Goal: Information Seeking & Learning: Learn about a topic

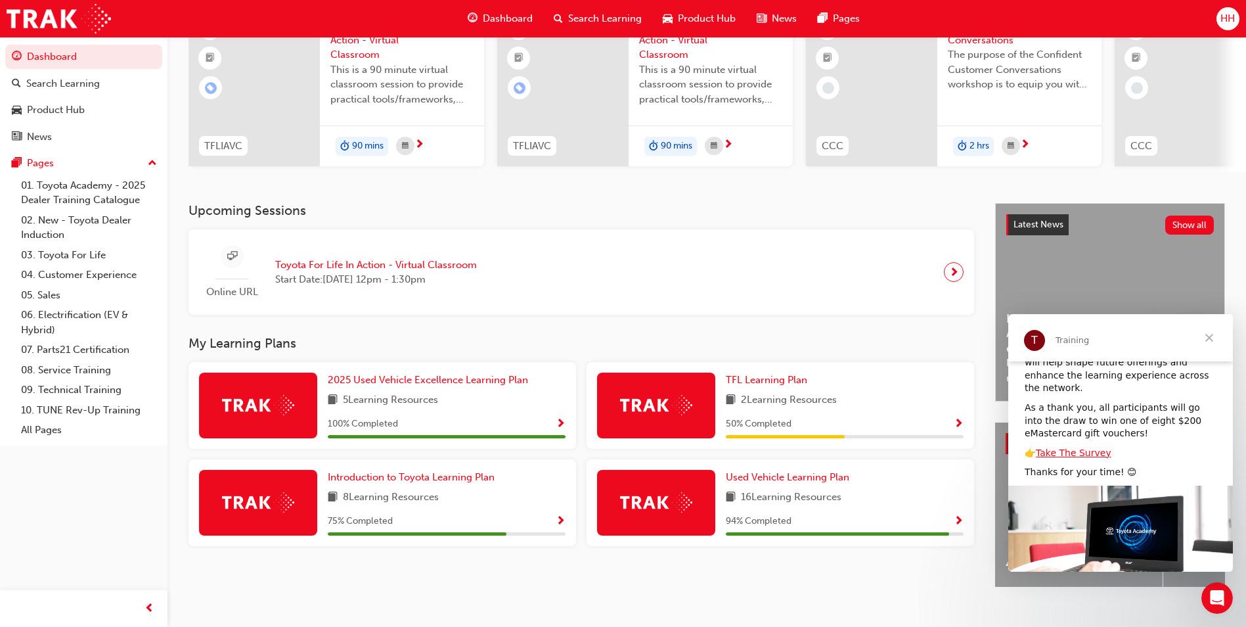
scroll to position [131, 0]
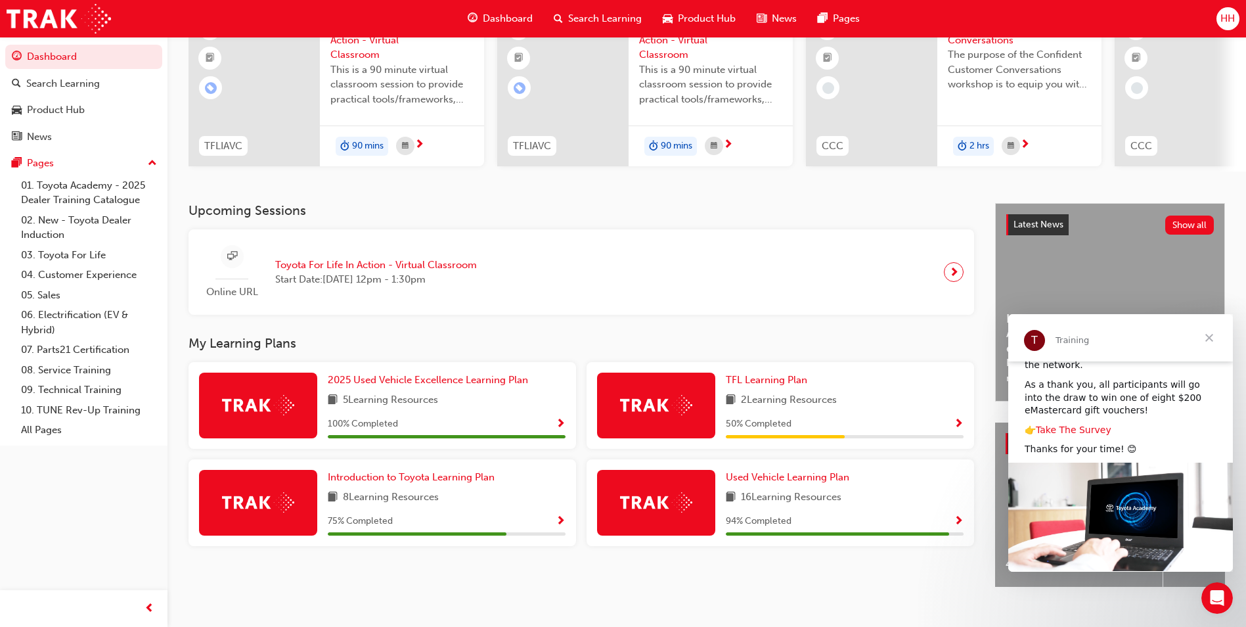
click at [1086, 424] on link "Take The Survey" at bounding box center [1074, 429] width 76 height 11
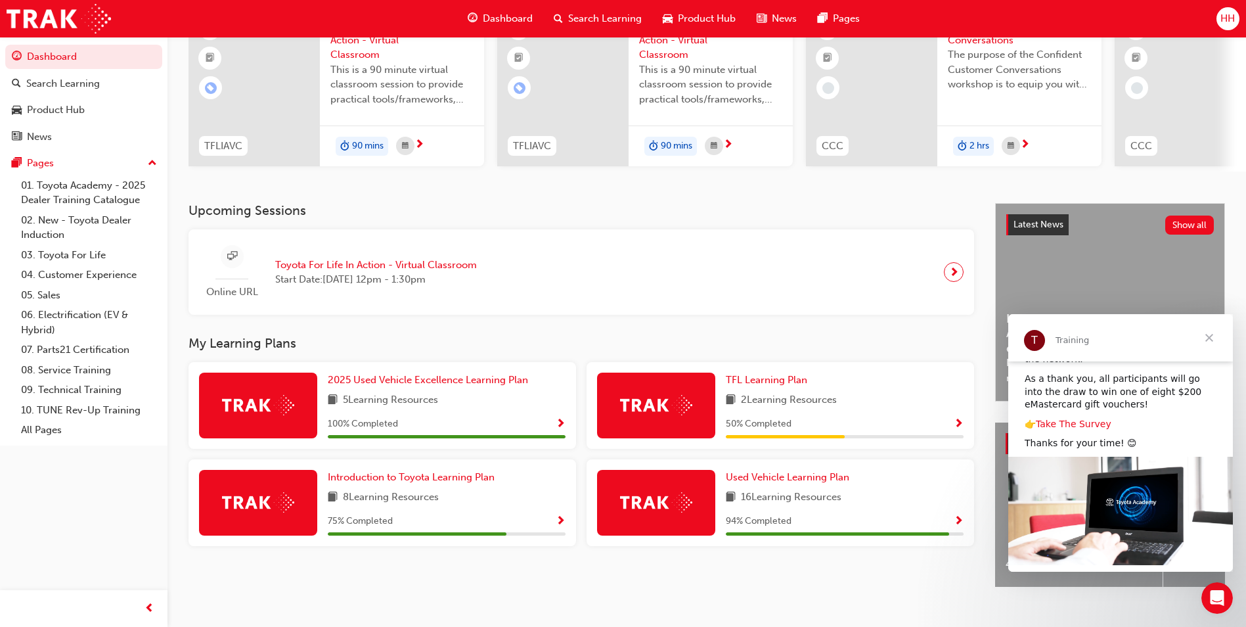
scroll to position [140, 0]
click at [810, 479] on span "Used Vehicle Learning Plan" at bounding box center [787, 477] width 123 height 12
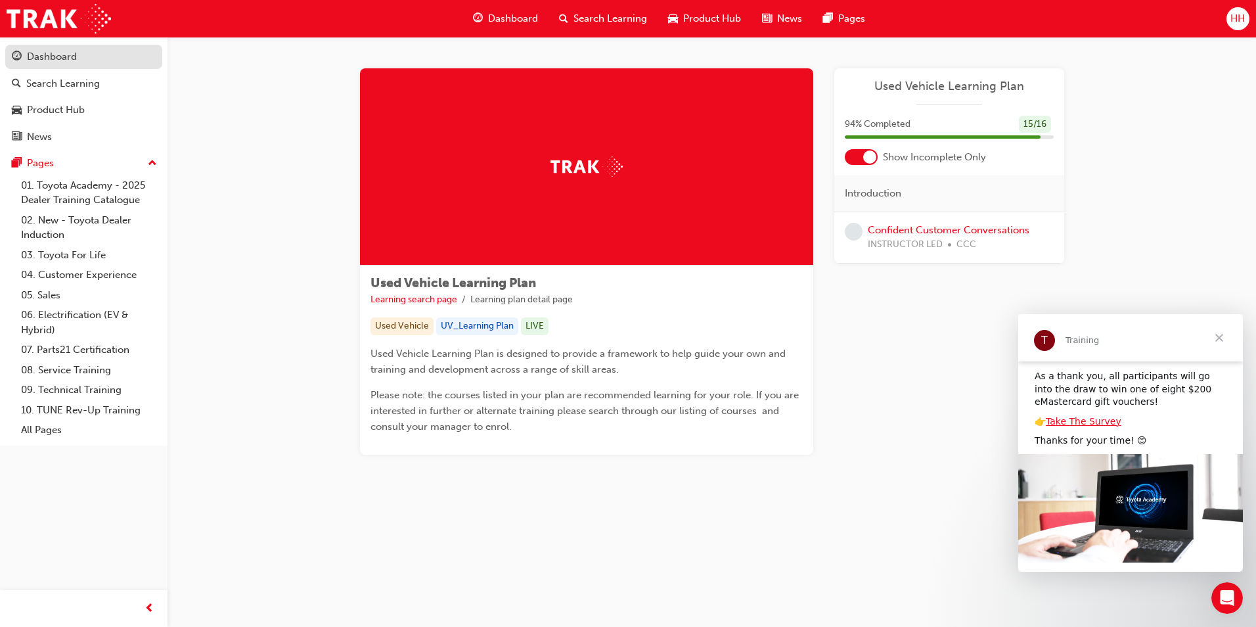
click at [111, 56] on div "Dashboard" at bounding box center [84, 57] width 144 height 16
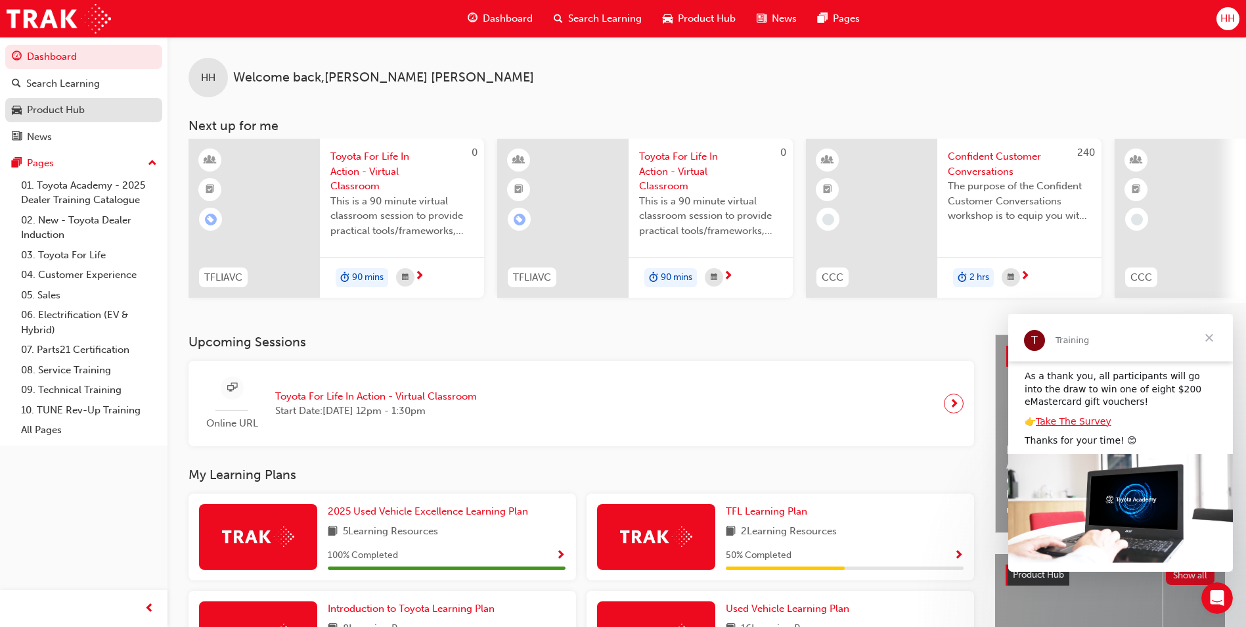
click at [83, 100] on link "Product Hub" at bounding box center [83, 110] width 157 height 24
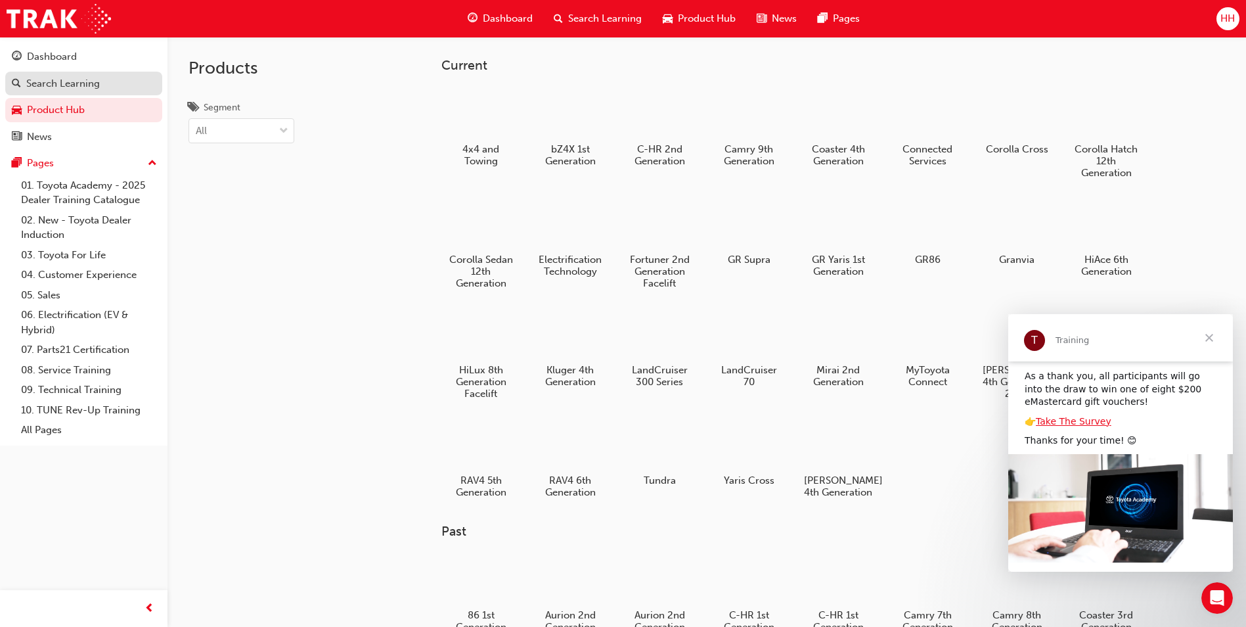
click at [89, 84] on div "Search Learning" at bounding box center [63, 83] width 74 height 15
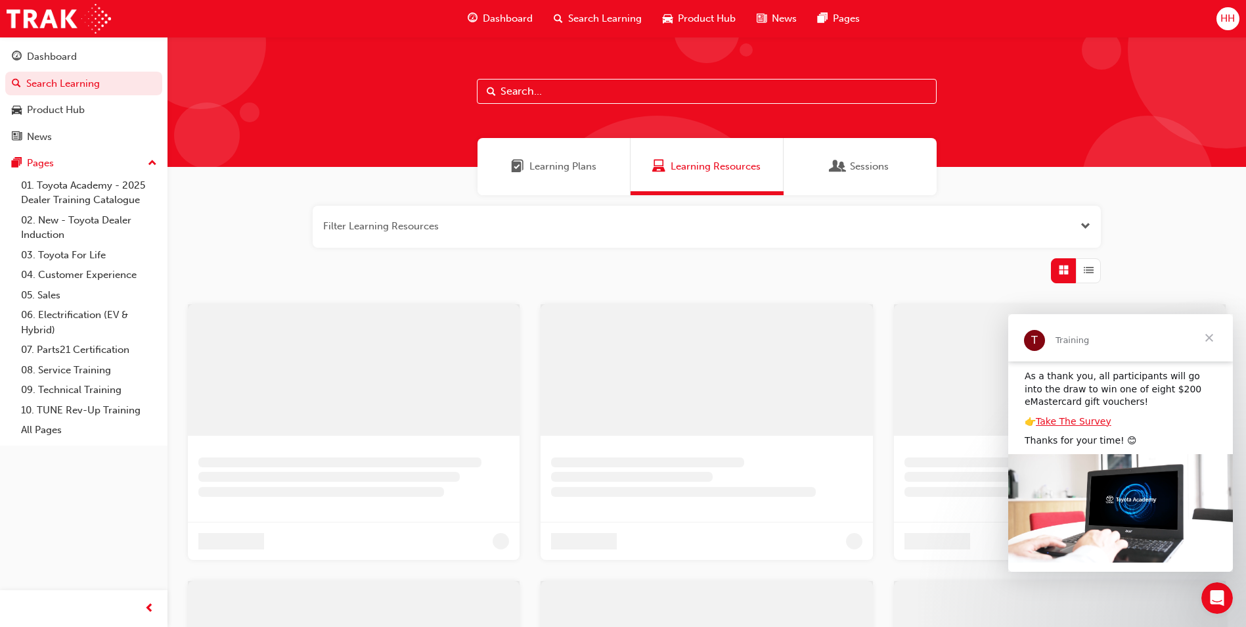
click at [557, 160] on span "Learning Plans" at bounding box center [562, 166] width 67 height 15
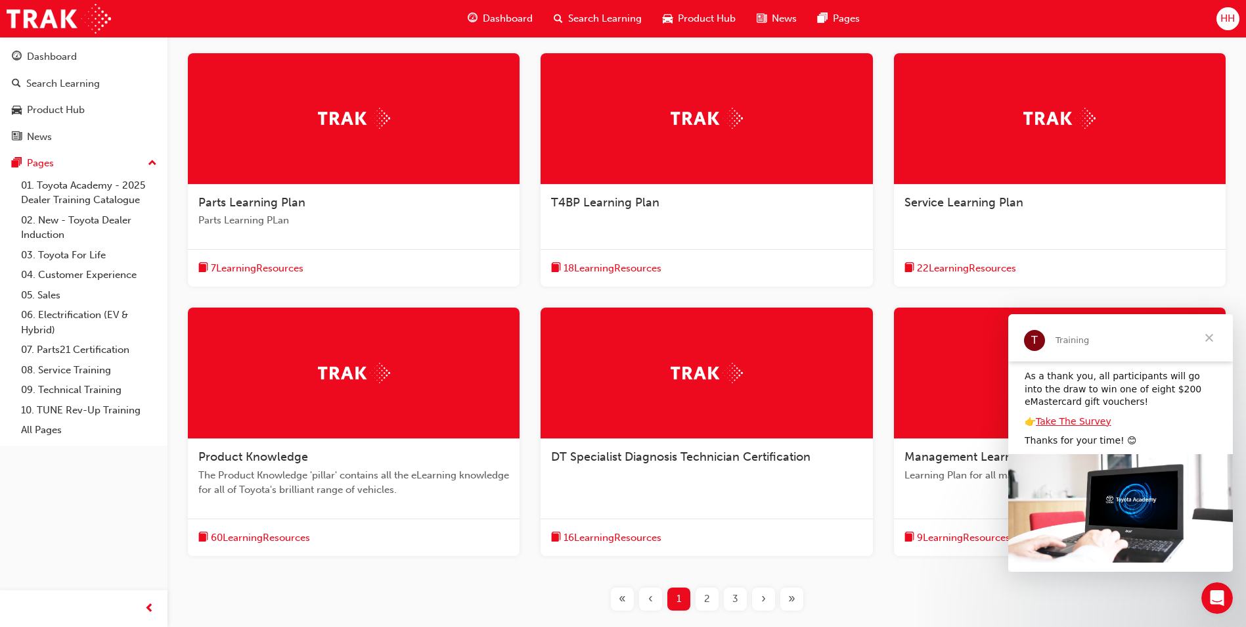
scroll to position [263, 0]
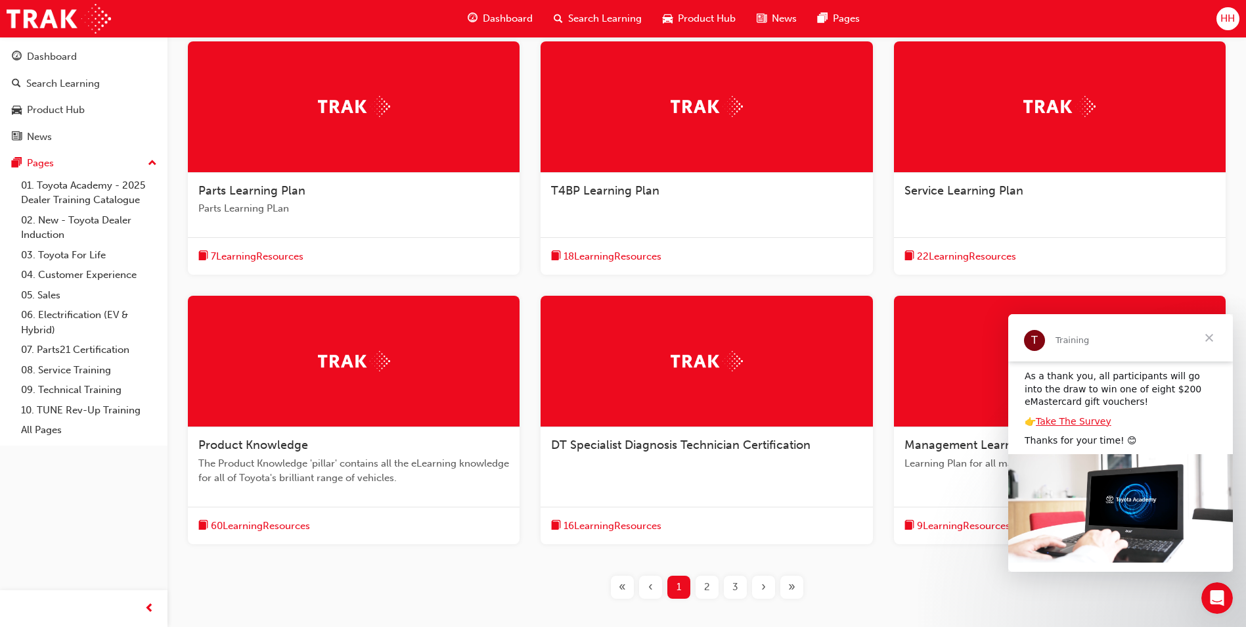
click at [359, 458] on span "The Product Knowledge 'pillar' contains all the eLearning knowledge for all of …" at bounding box center [353, 471] width 311 height 30
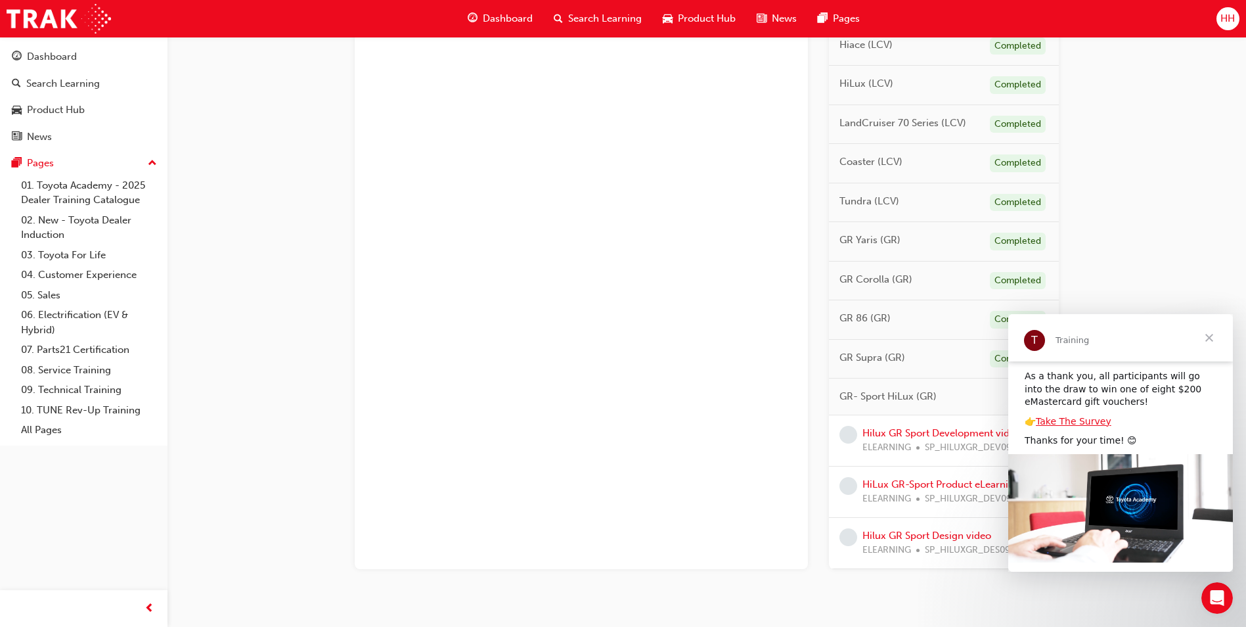
scroll to position [695, 0]
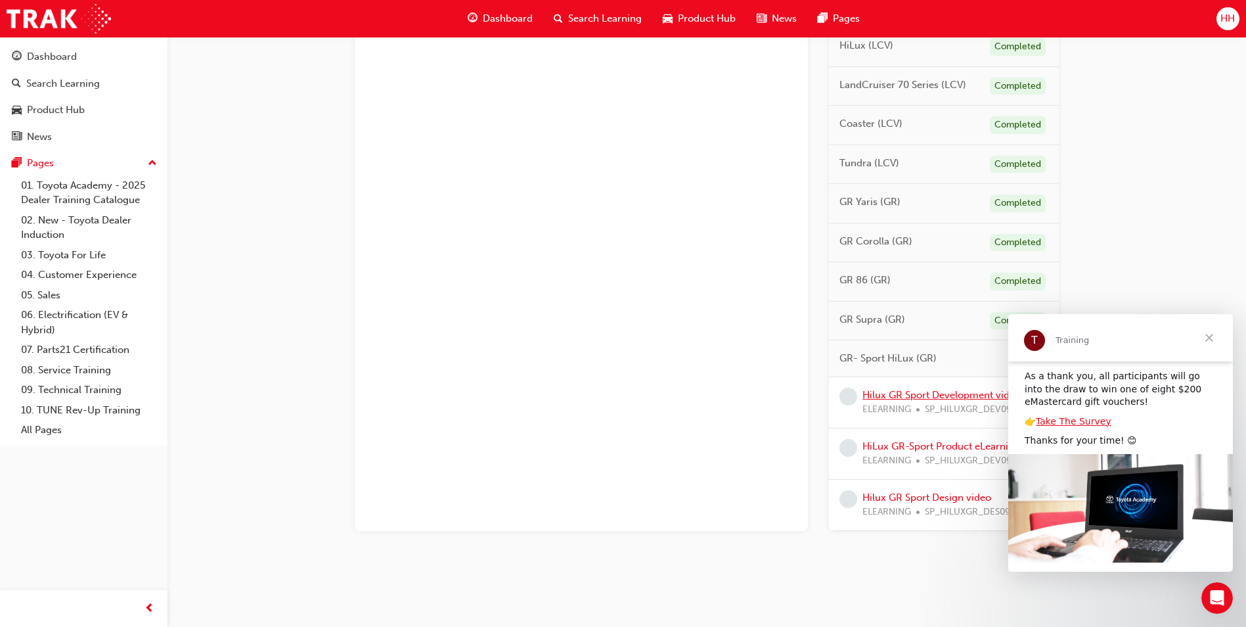
click at [909, 397] on link "Hilux GR Sport Development video" at bounding box center [941, 395] width 158 height 12
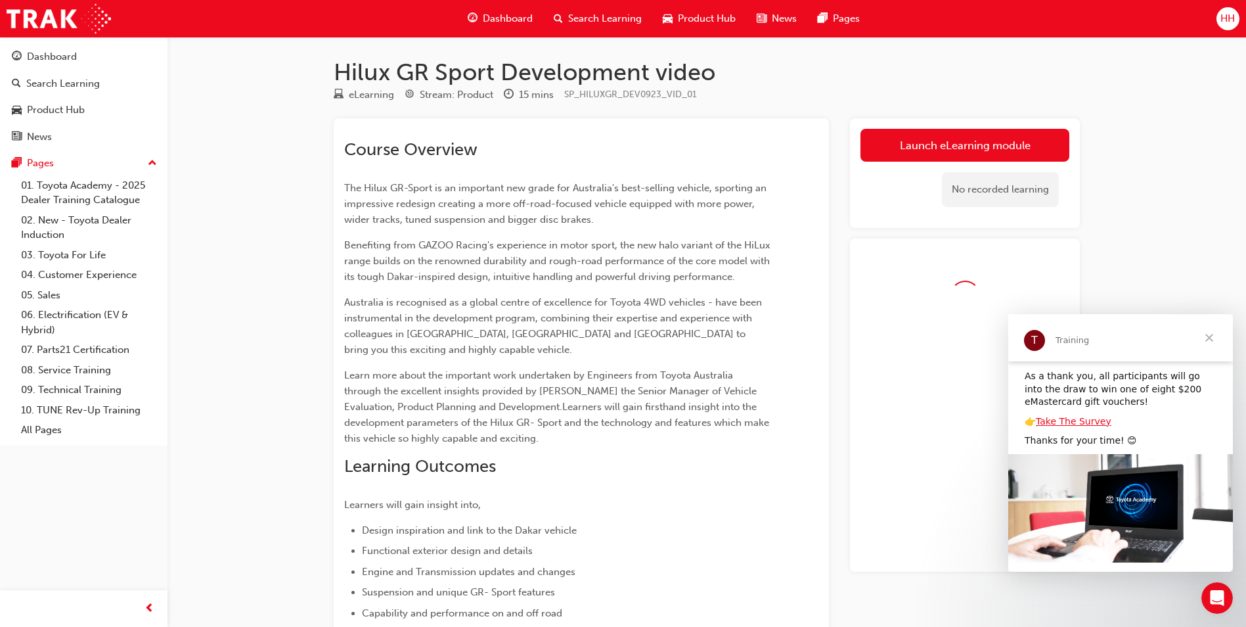
click at [1210, 332] on span "Close" at bounding box center [1209, 337] width 47 height 47
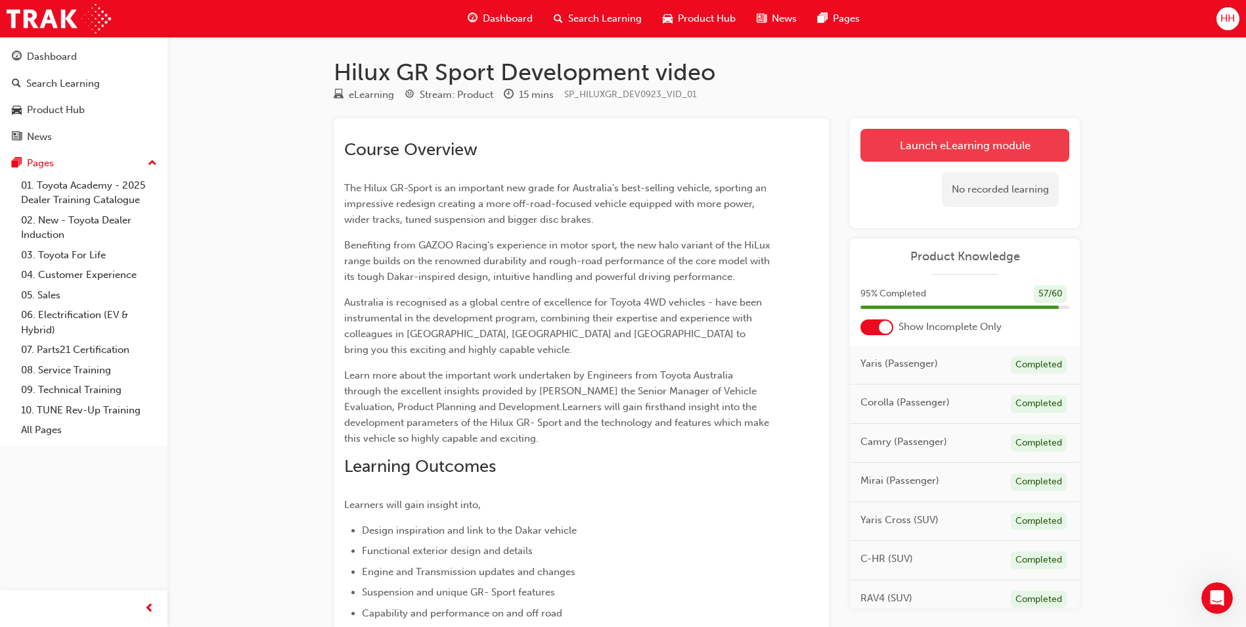
click at [965, 139] on link "Launch eLearning module" at bounding box center [964, 145] width 209 height 33
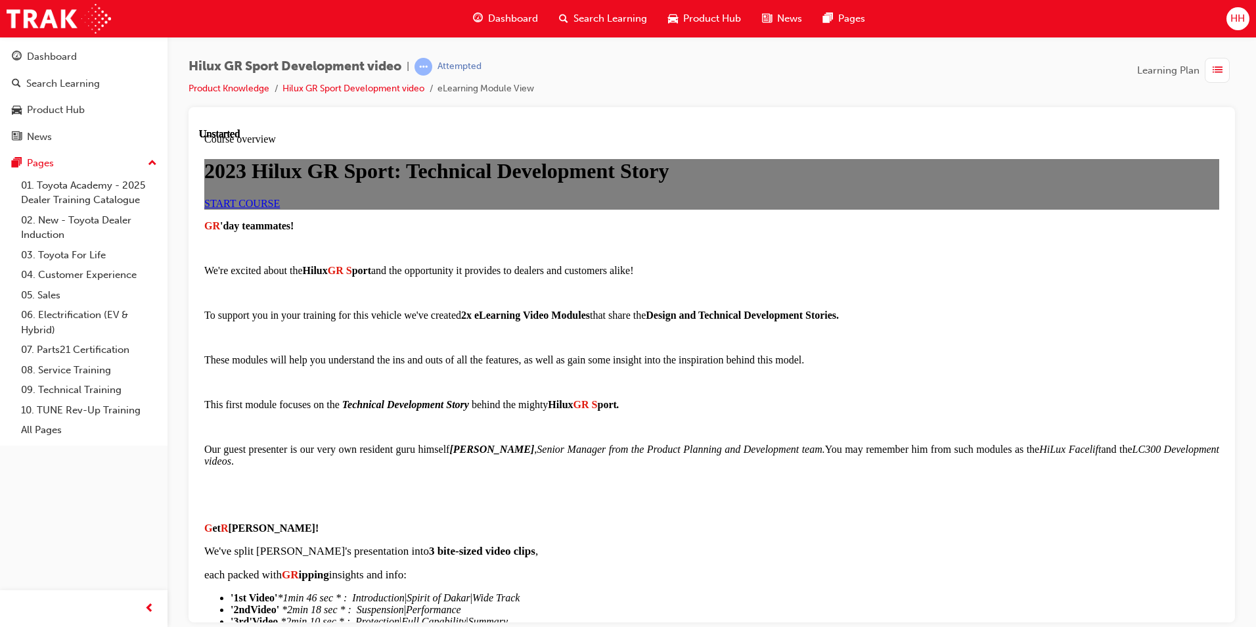
click at [280, 208] on link "START COURSE" at bounding box center [242, 202] width 76 height 11
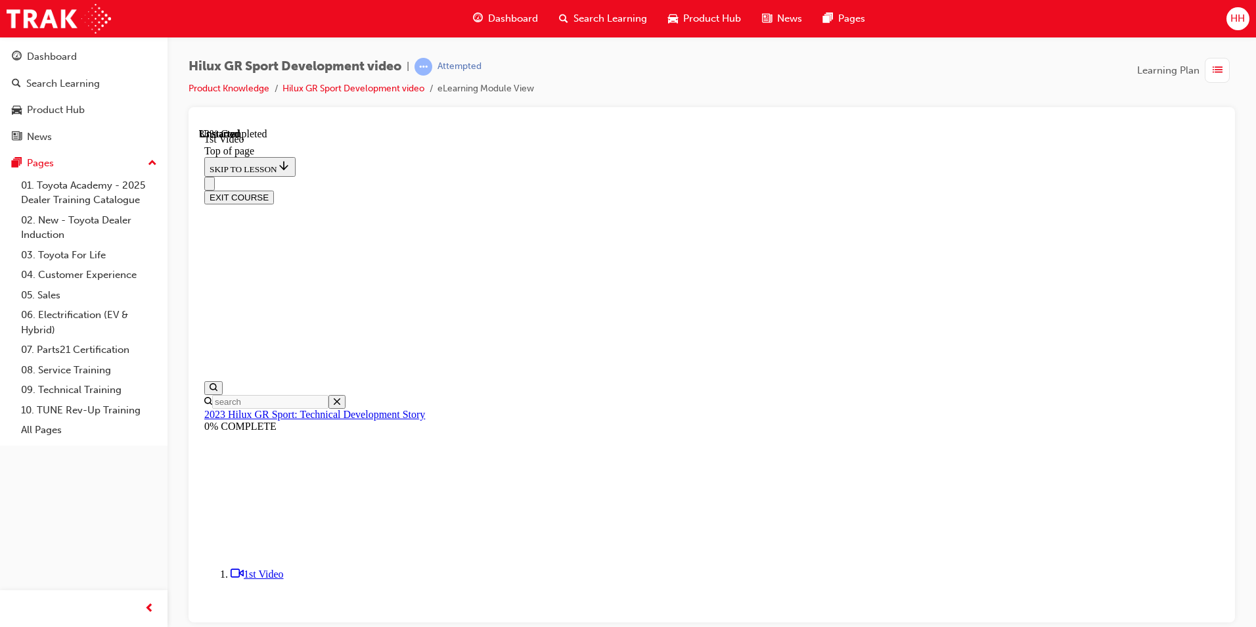
scroll to position [303, 0]
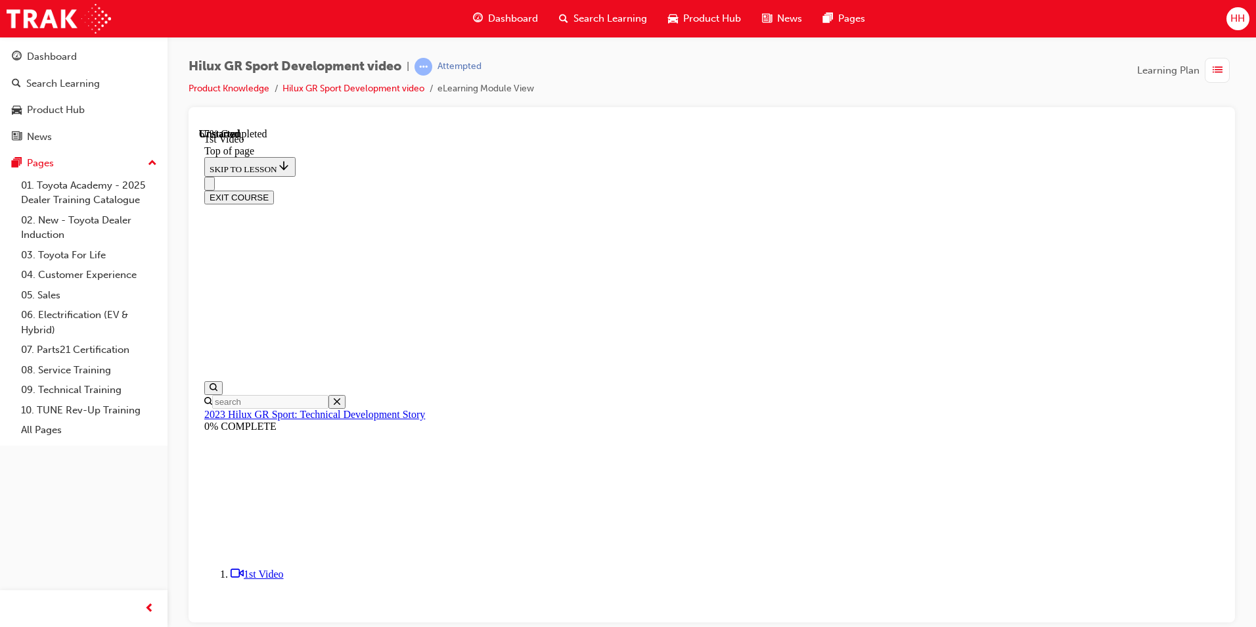
drag, startPoint x: 629, startPoint y: 439, endPoint x: 632, endPoint y: 449, distance: 10.4
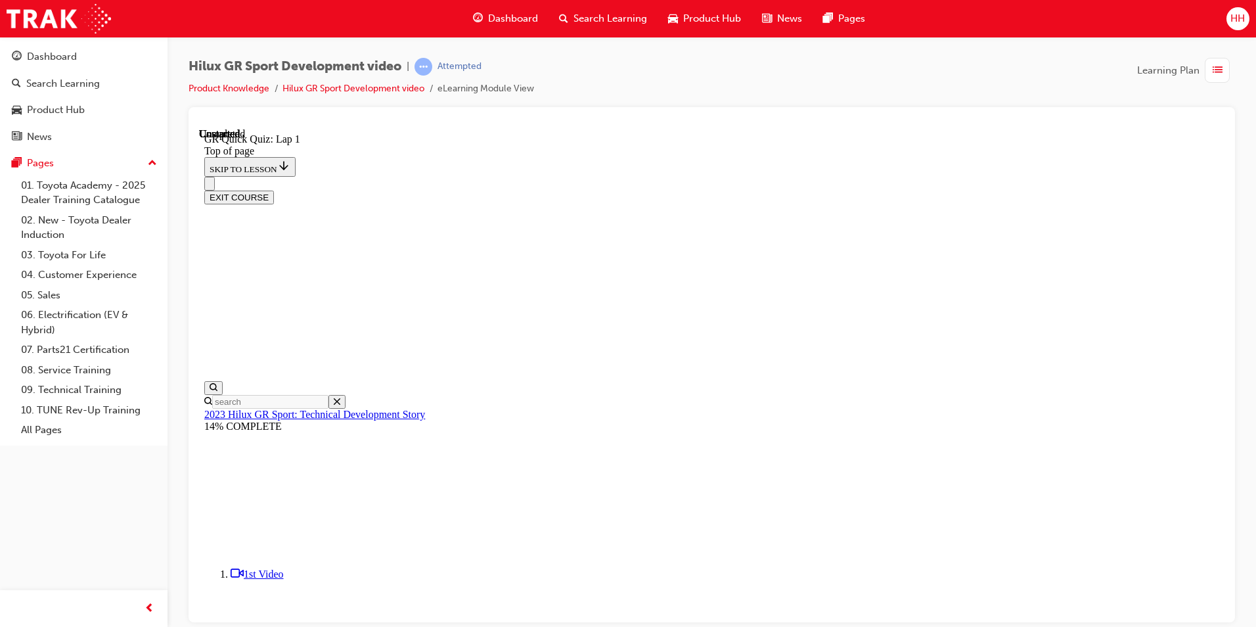
scroll to position [106, 0]
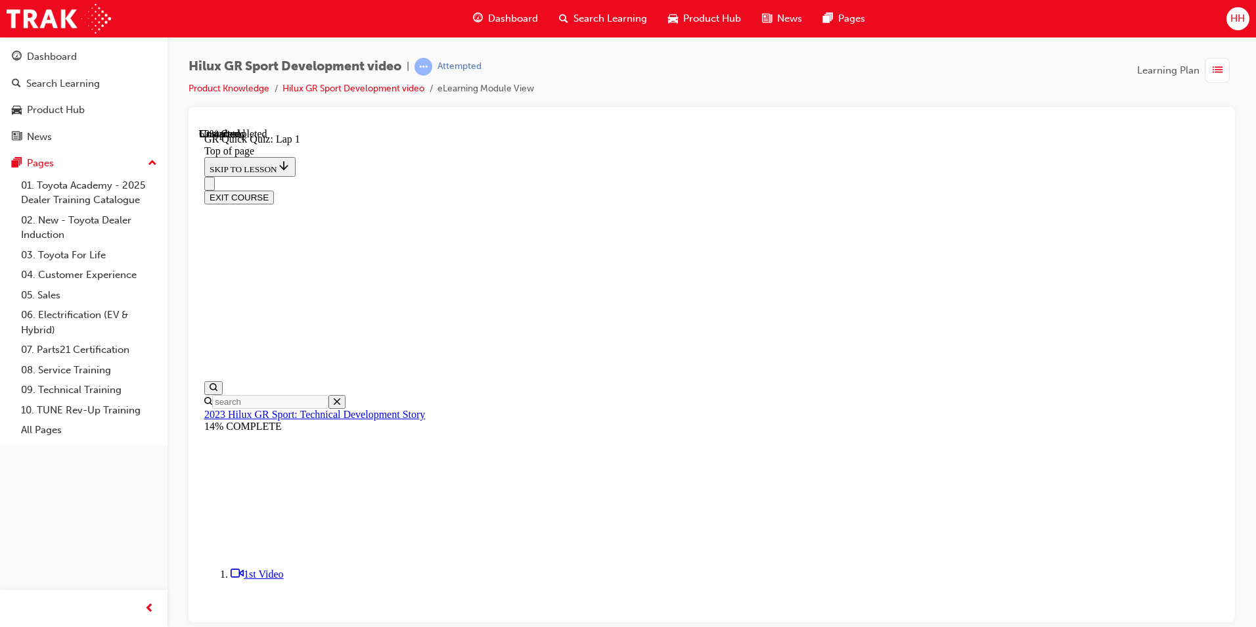
scroll to position [40, 0]
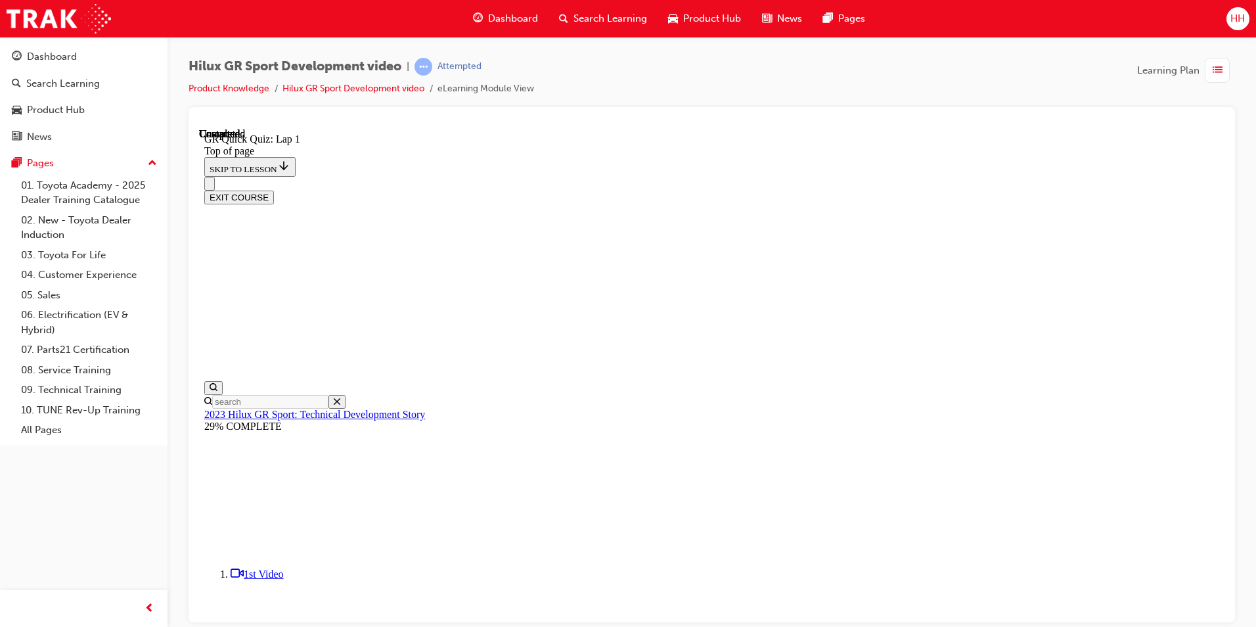
scroll to position [160, 0]
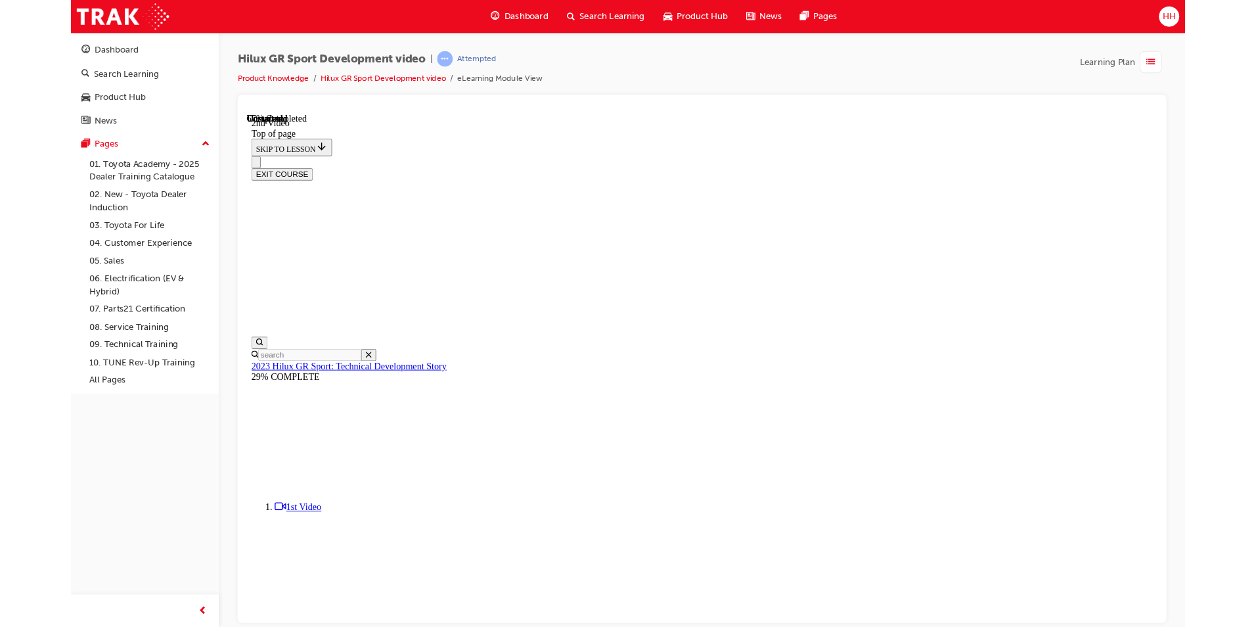
scroll to position [219, 0]
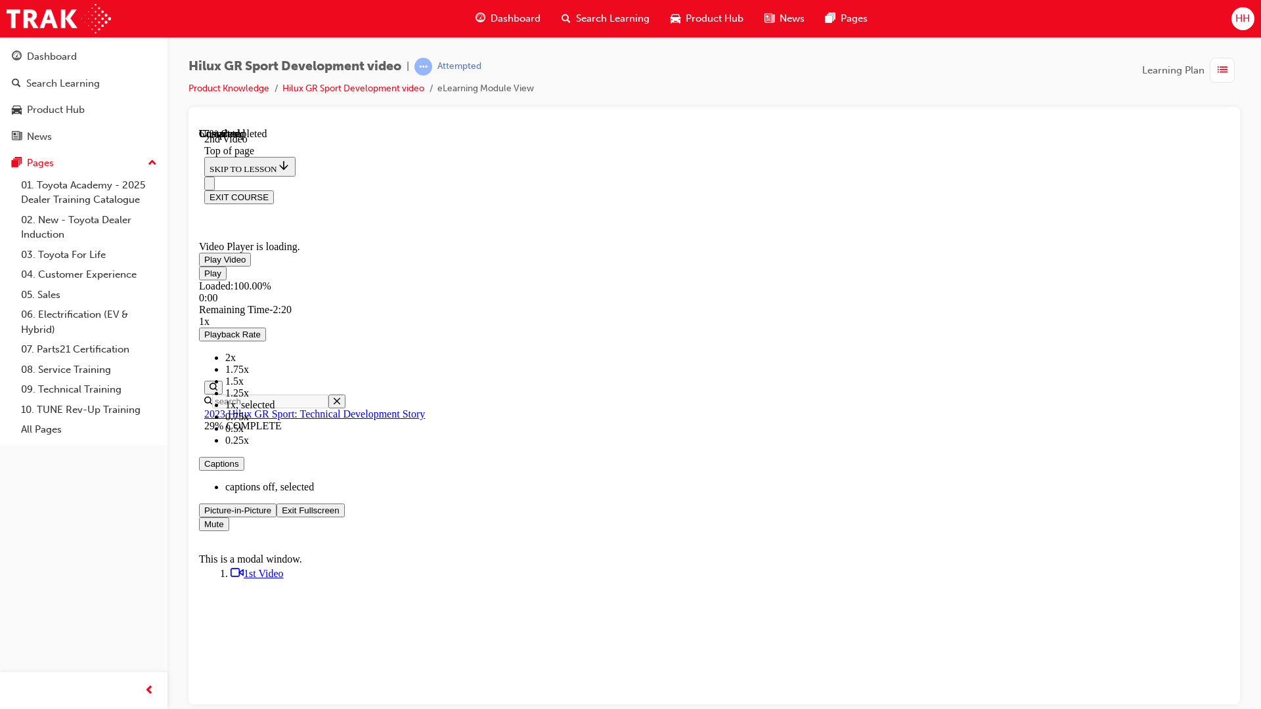
click at [282, 515] on span "Video player" at bounding box center [282, 510] width 0 height 10
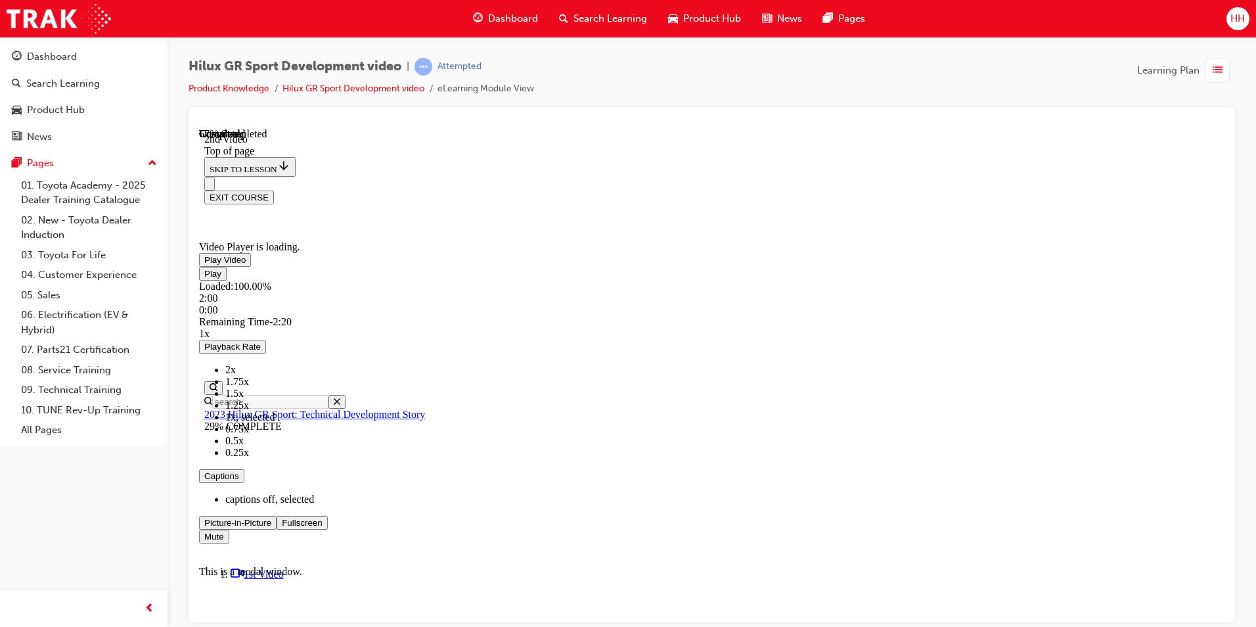
scroll to position [435, 0]
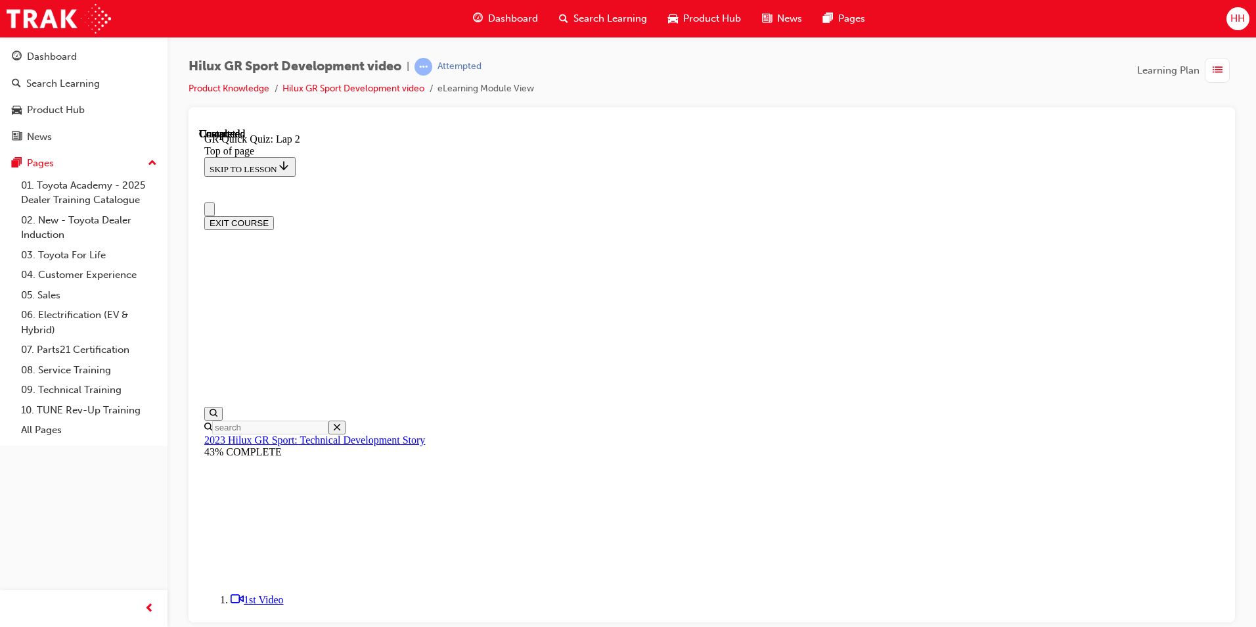
scroll to position [0, 0]
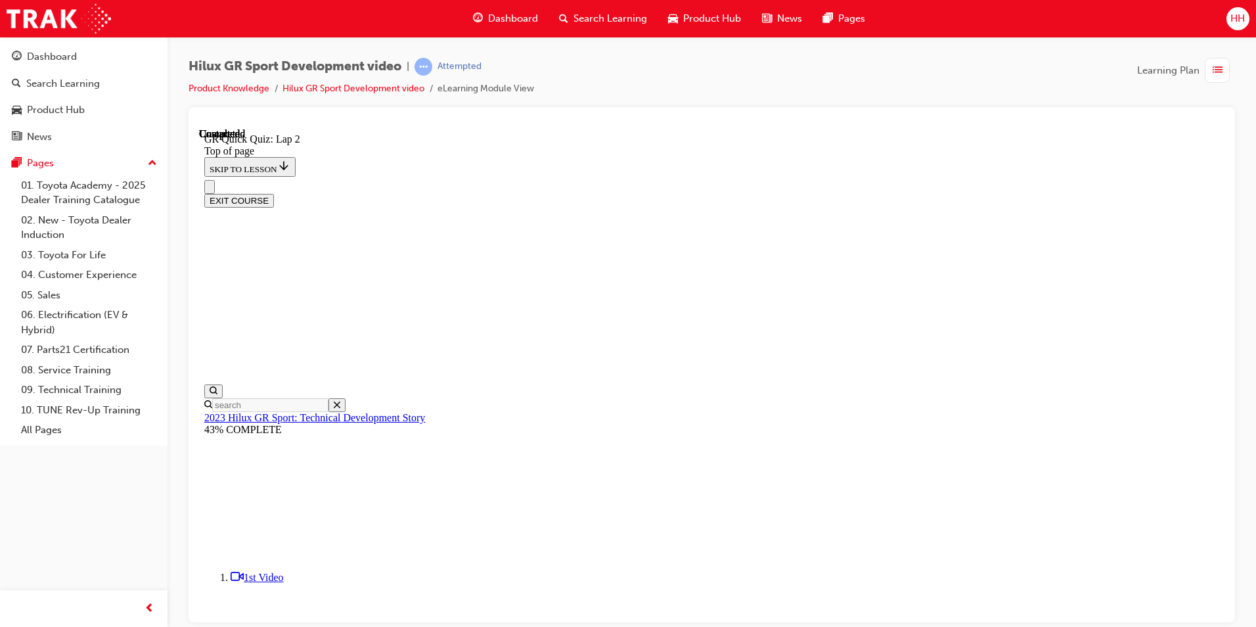
scroll to position [40, 0]
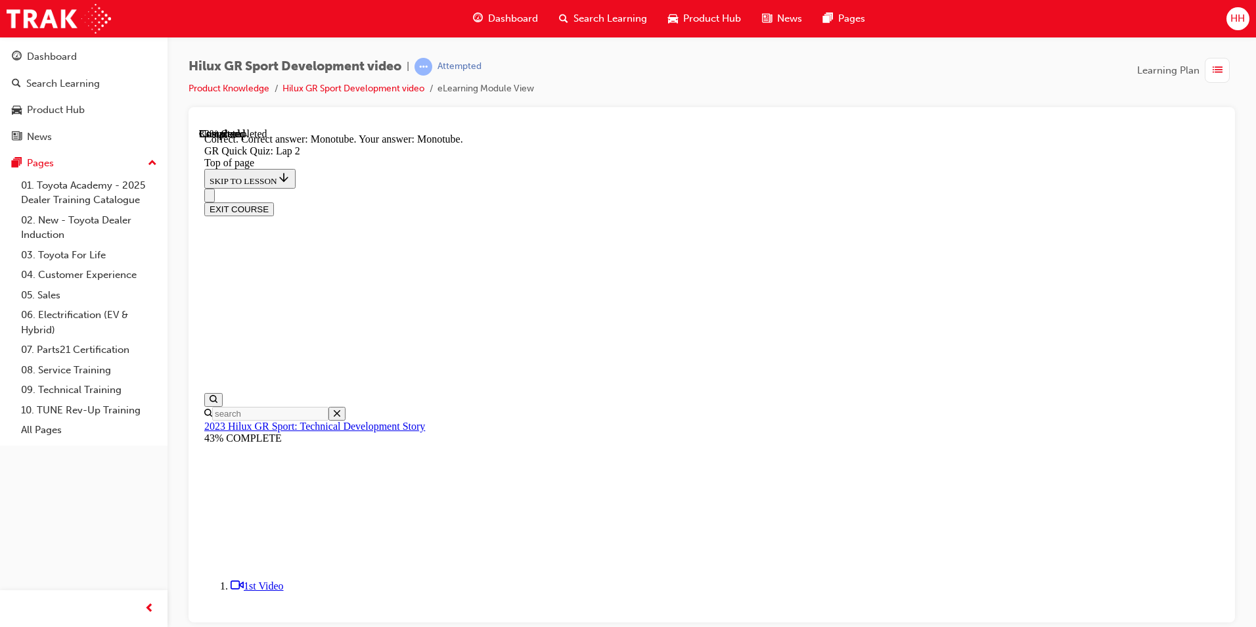
scroll to position [278, 0]
drag, startPoint x: 783, startPoint y: 527, endPoint x: 797, endPoint y: 531, distance: 15.0
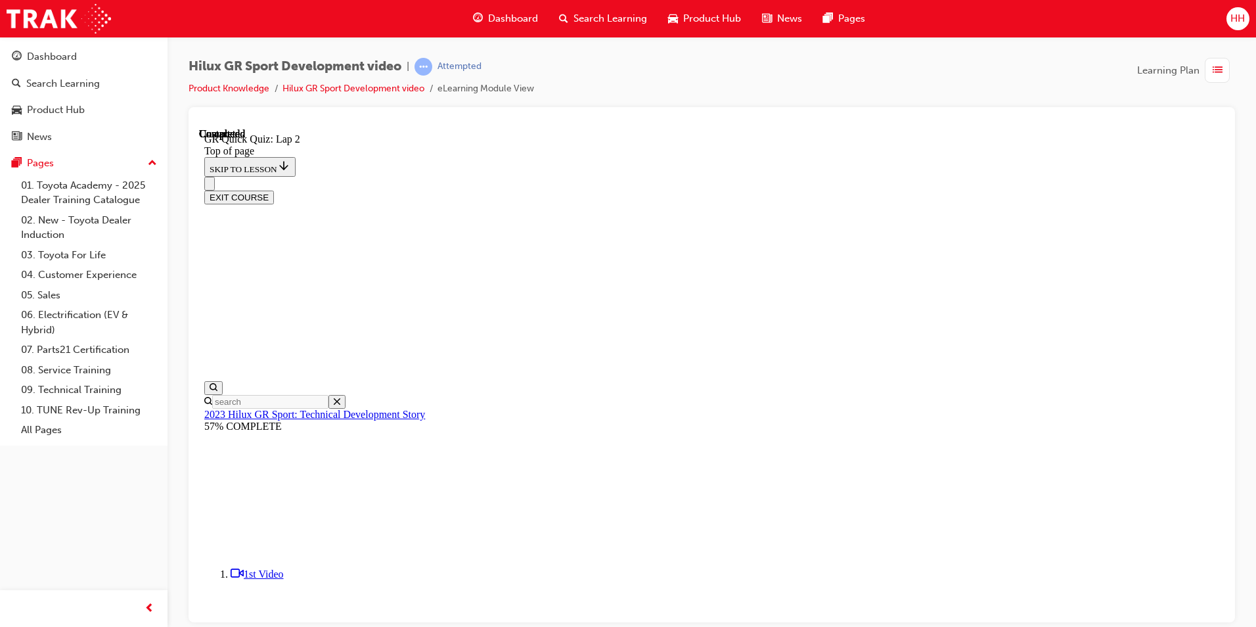
scroll to position [160, 0]
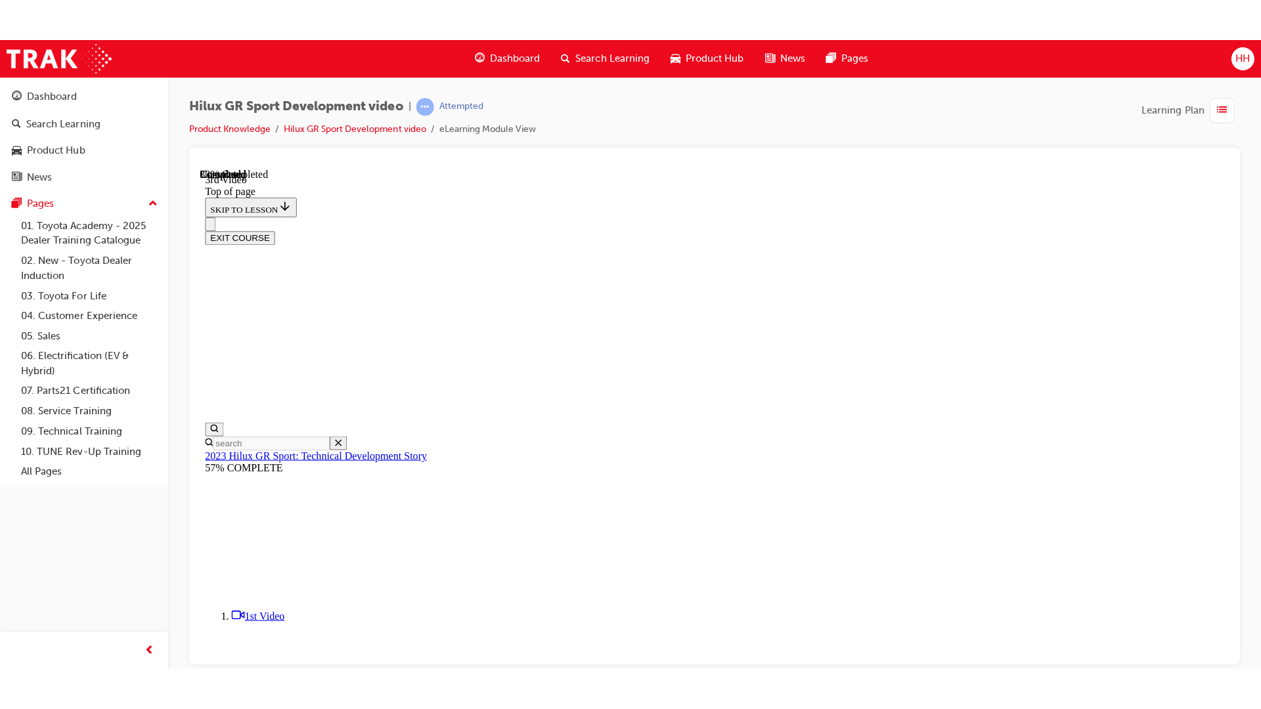
scroll to position [407, 0]
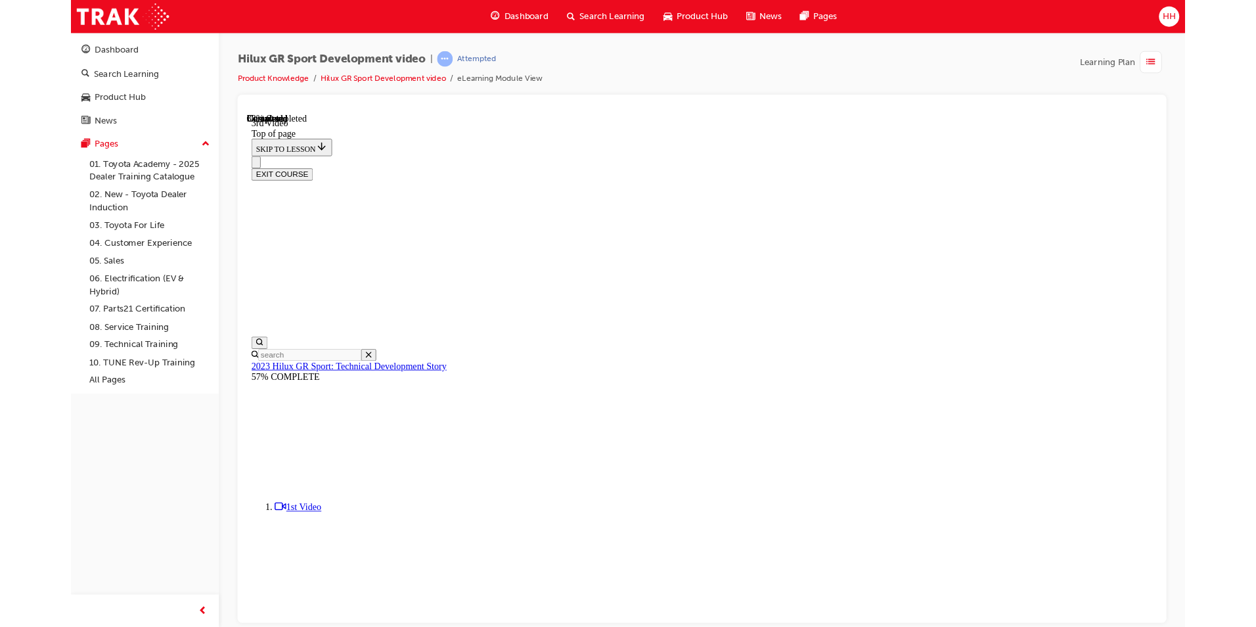
scroll to position [259, 0]
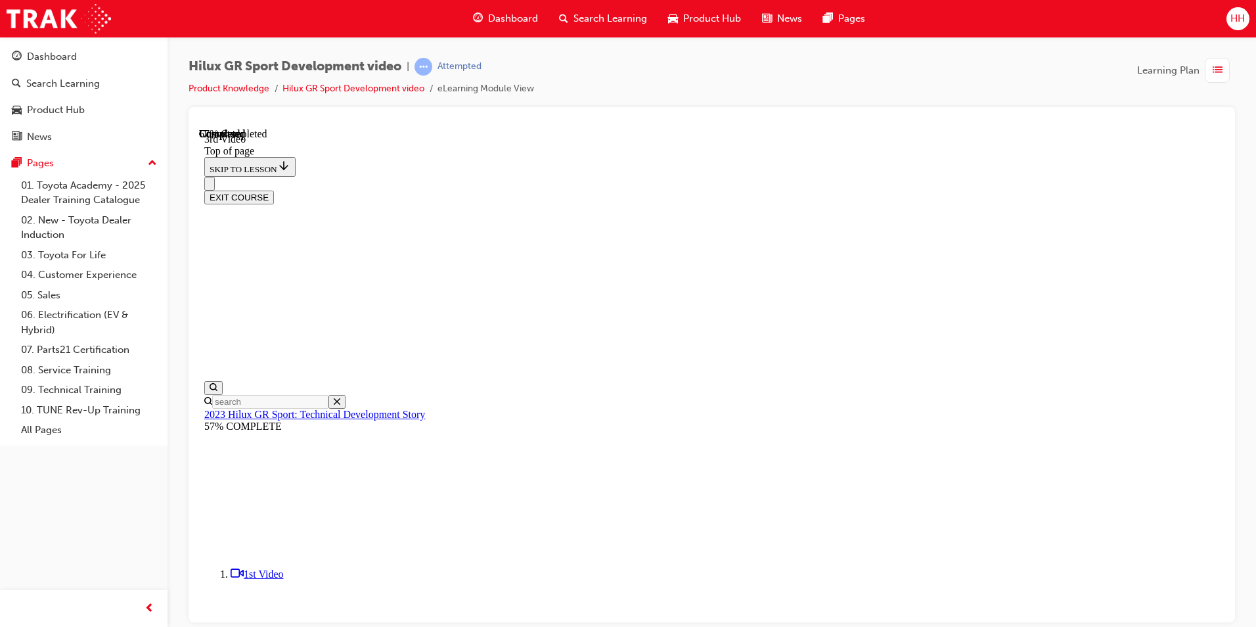
scroll to position [474, 0]
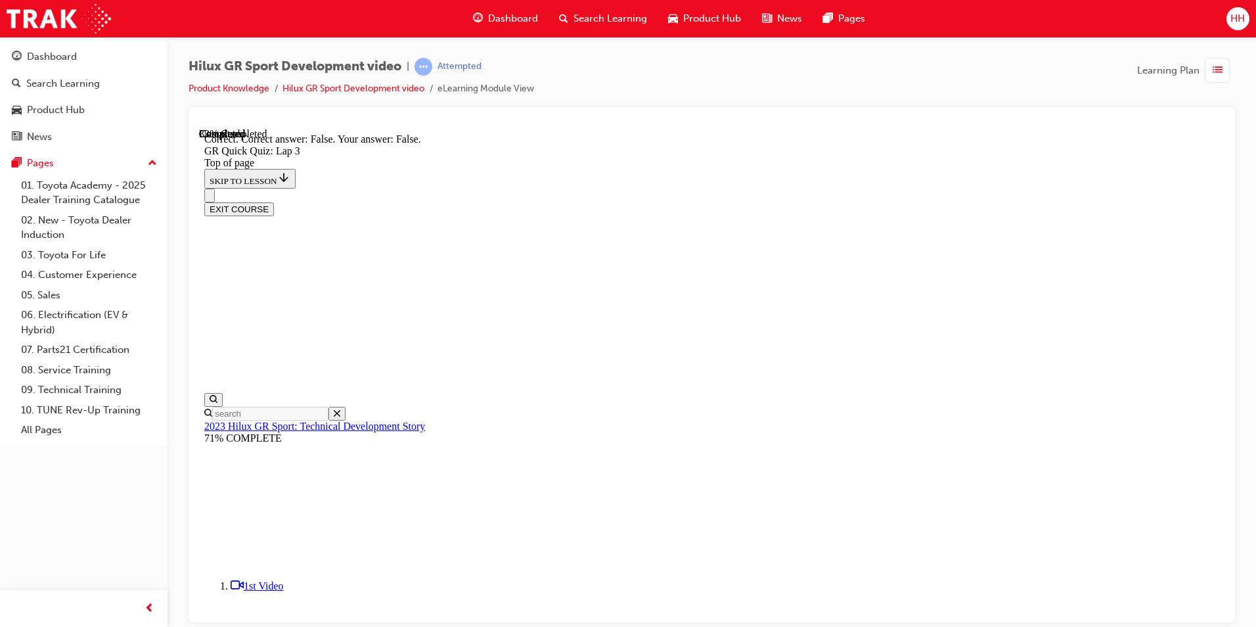
scroll to position [173, 0]
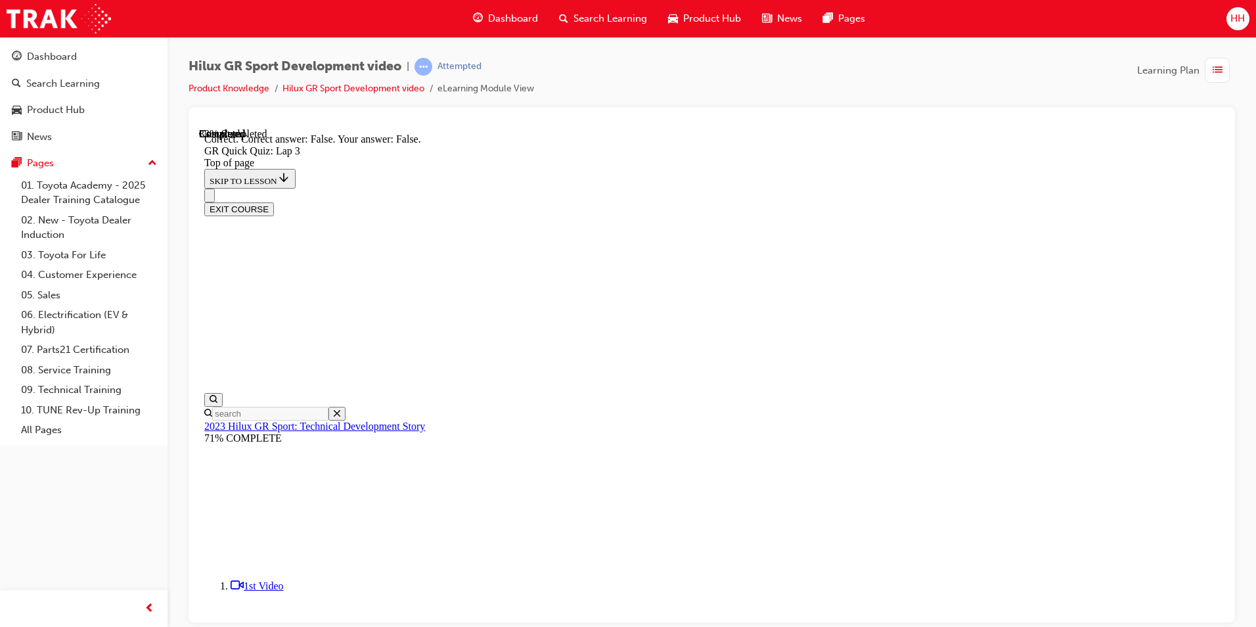
scroll to position [224, 0]
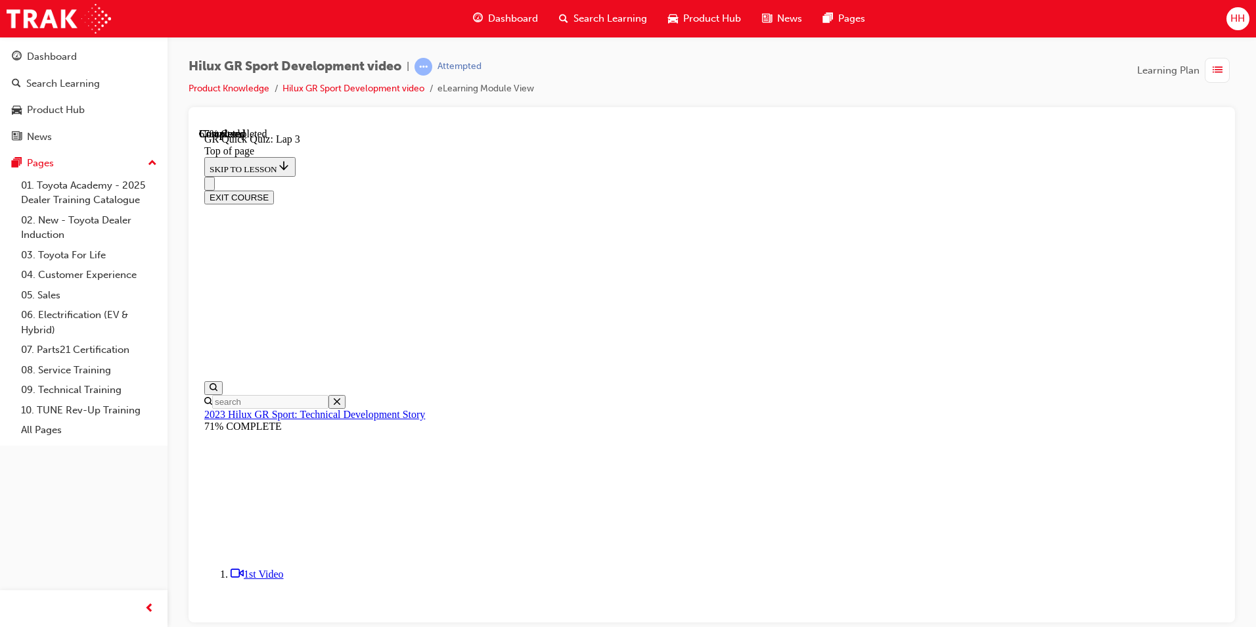
scroll to position [40, 0]
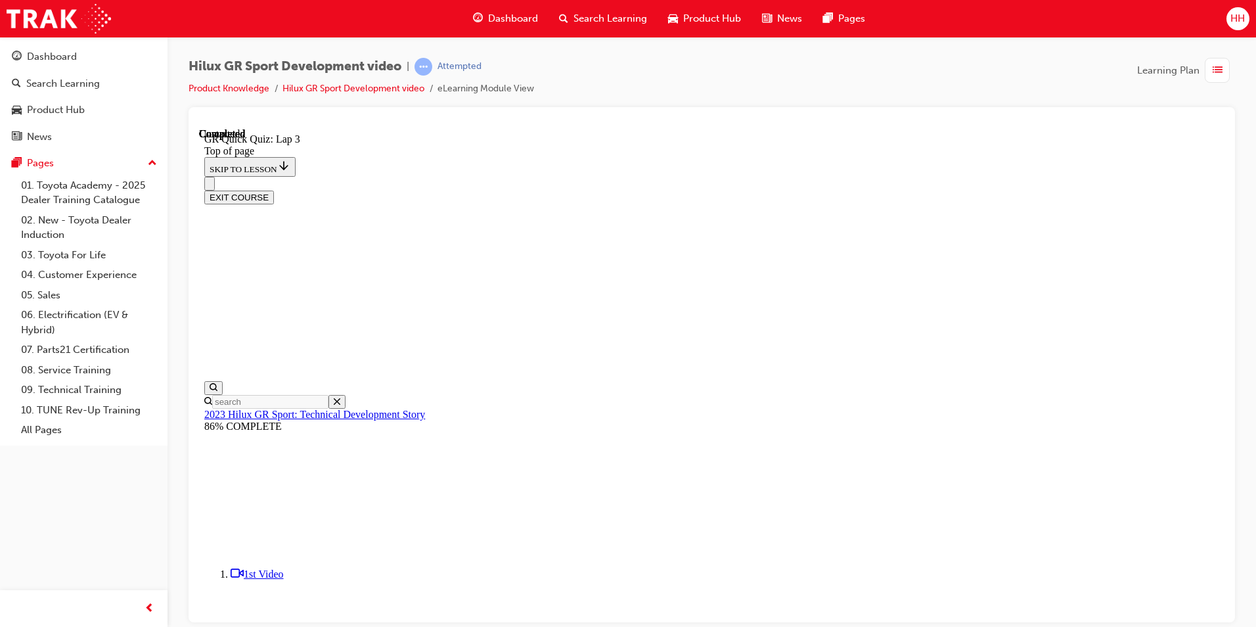
scroll to position [160, 0]
click at [274, 190] on button "EXIT COURSE" at bounding box center [239, 197] width 70 height 14
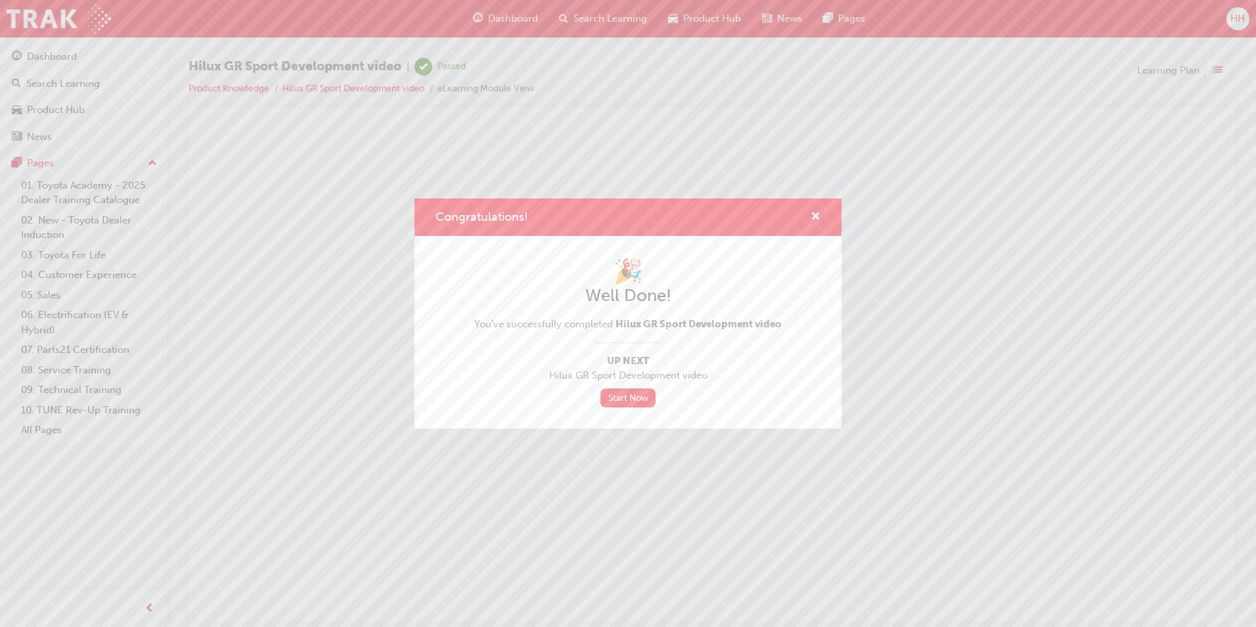
scroll to position [0, 0]
click at [810, 213] on span "cross-icon" at bounding box center [815, 217] width 10 height 12
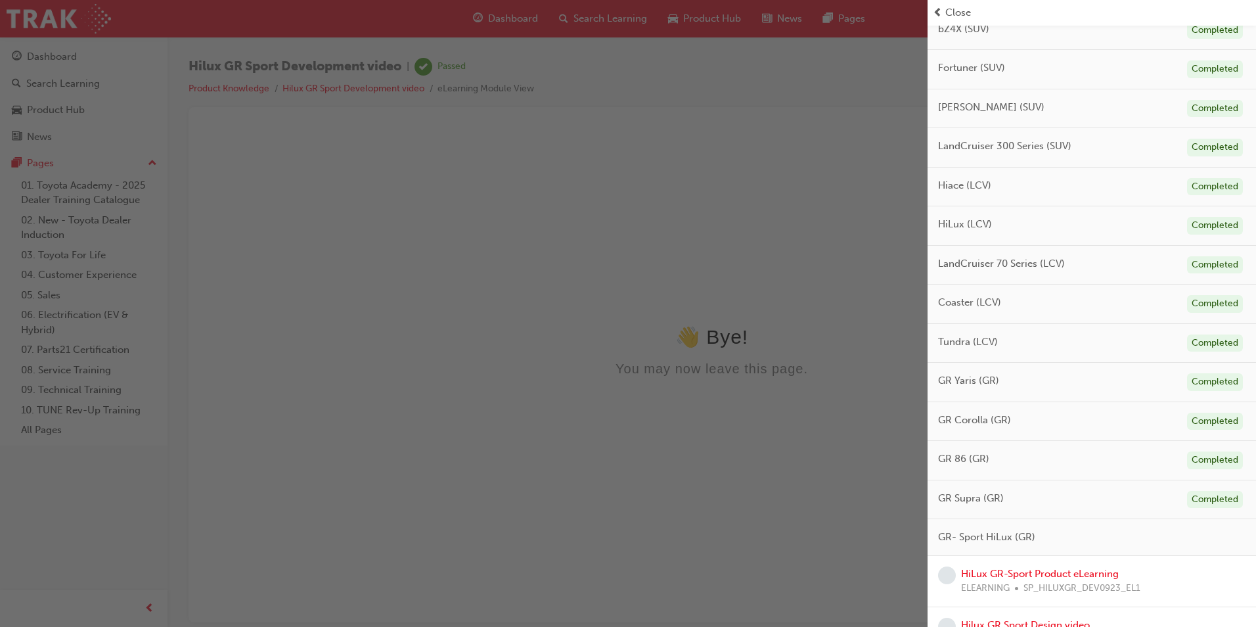
scroll to position [539, 0]
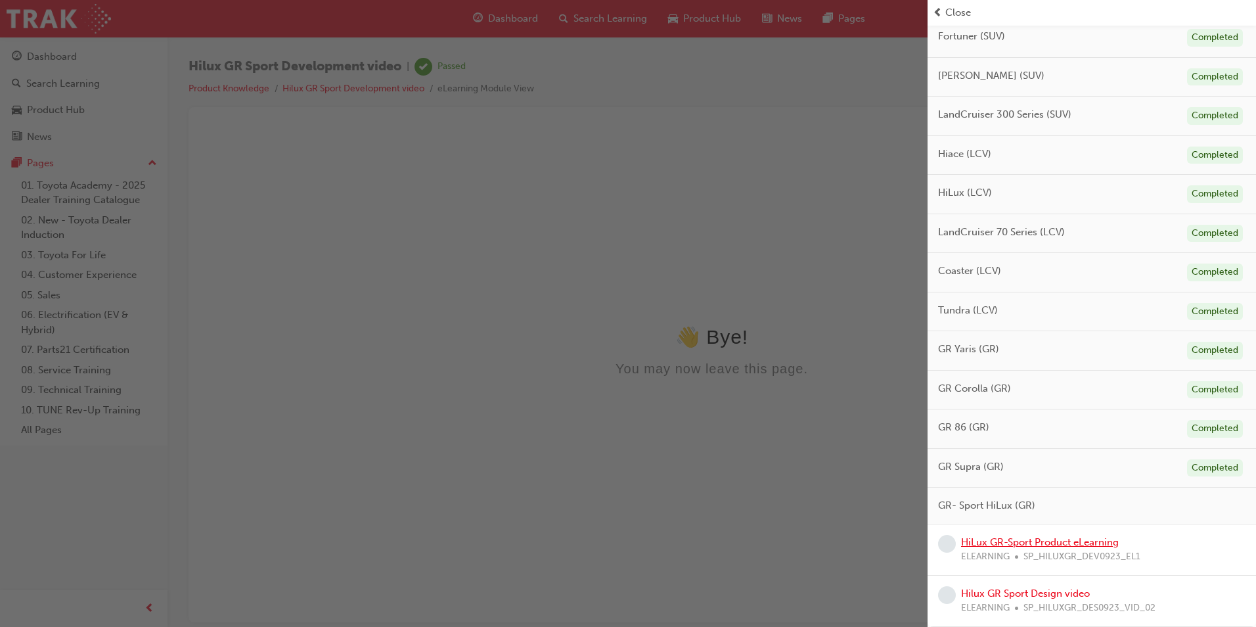
click at [1080, 539] on link "HiLux GR-Sport Product eLearning" at bounding box center [1040, 542] width 158 height 12
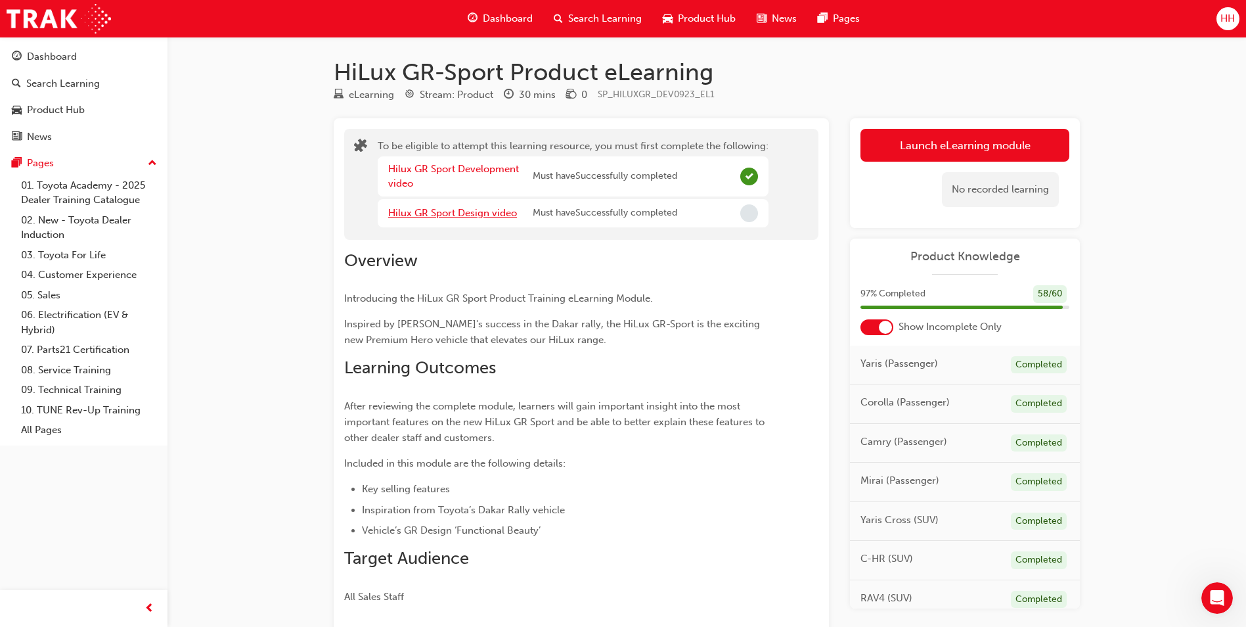
click at [485, 215] on link "Hilux GR Sport Design video" at bounding box center [452, 213] width 129 height 12
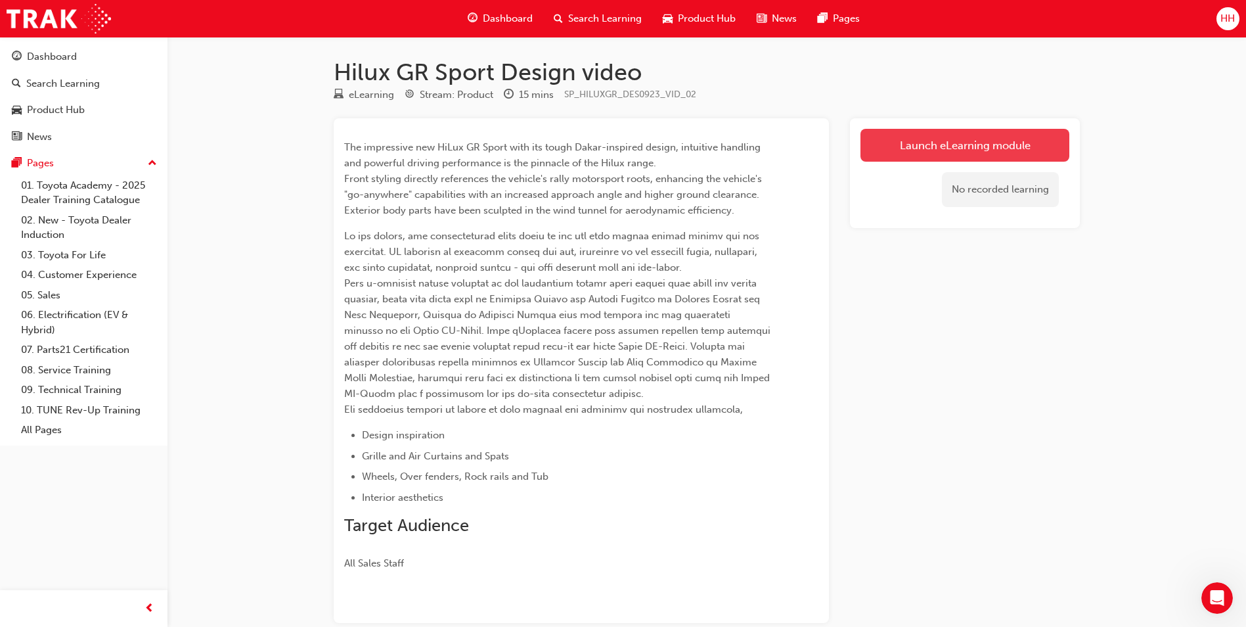
click at [994, 139] on link "Launch eLearning module" at bounding box center [964, 145] width 209 height 33
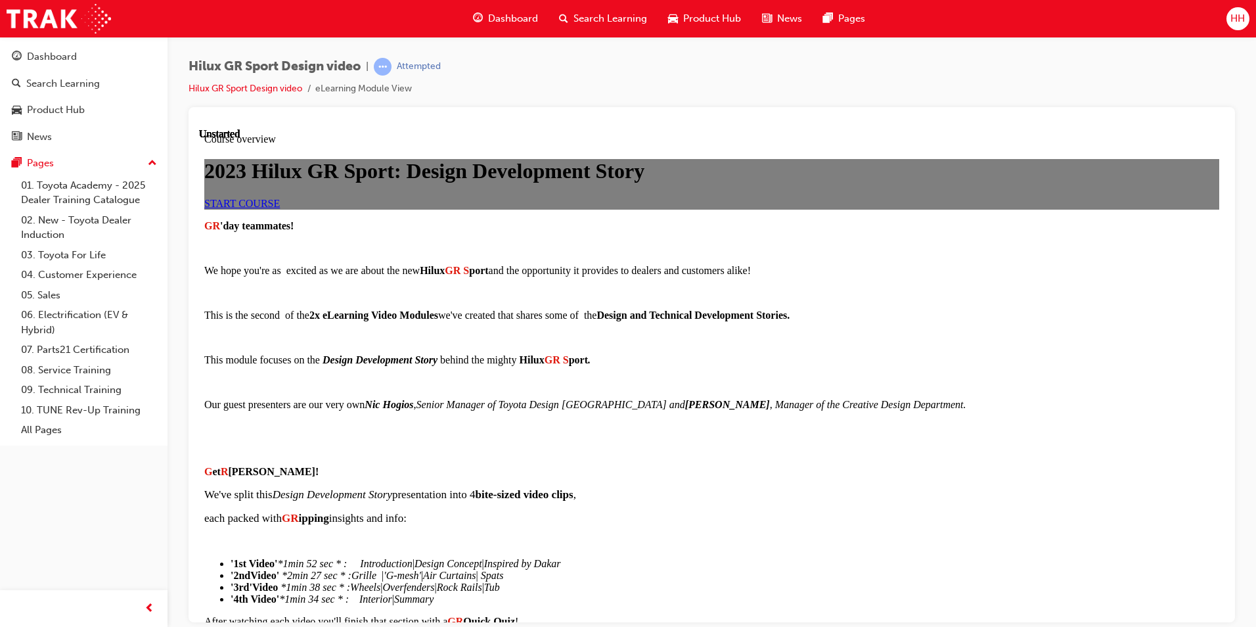
click at [280, 208] on link "START COURSE" at bounding box center [242, 202] width 76 height 11
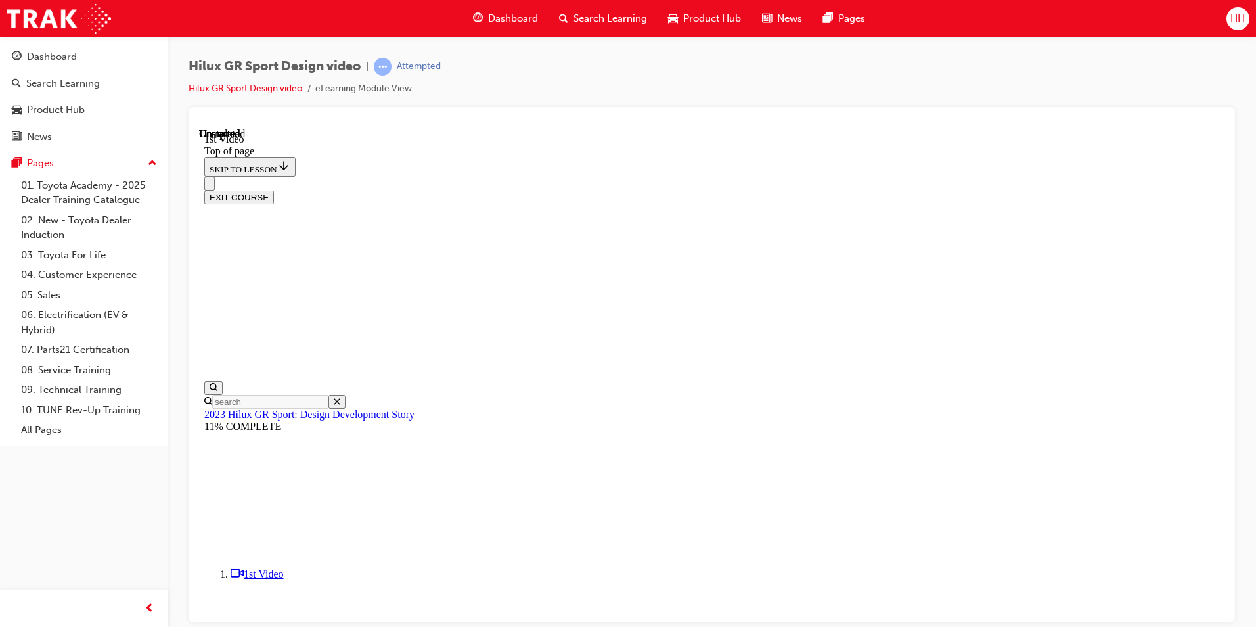
scroll to position [369, 0]
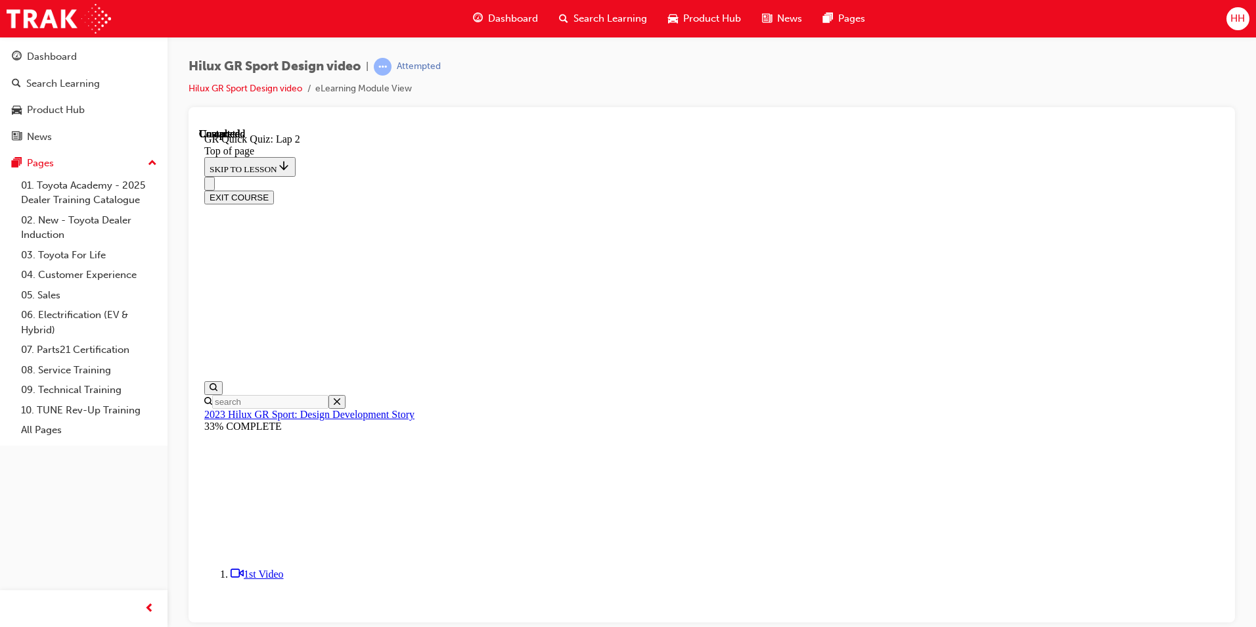
scroll to position [171, 0]
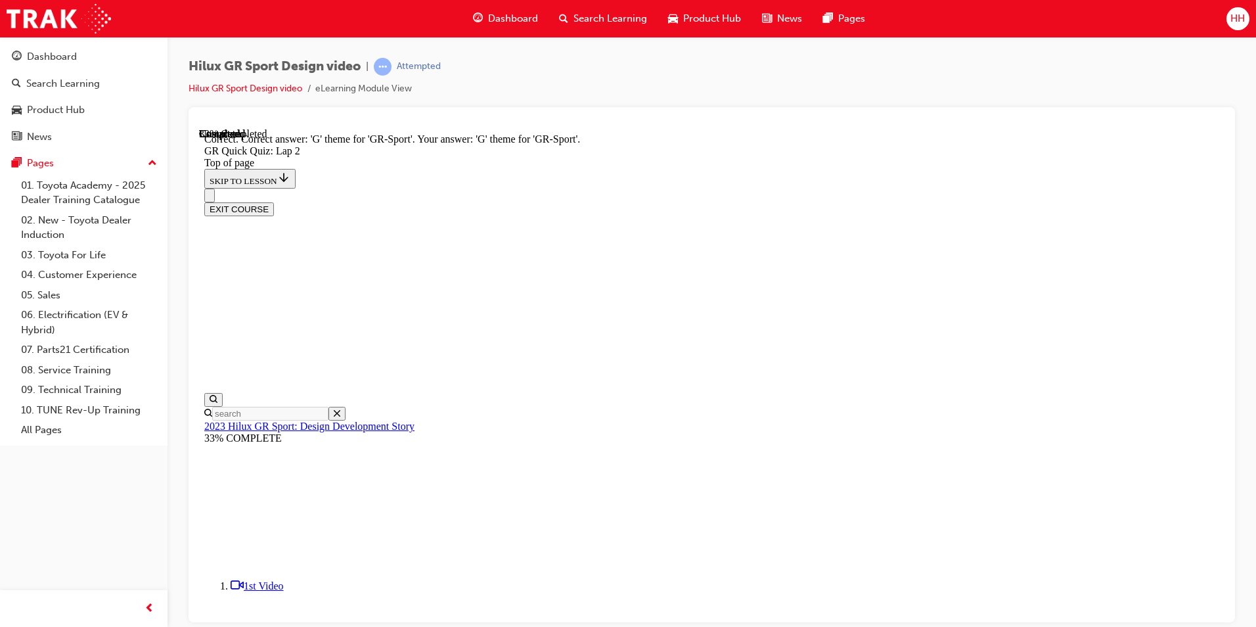
scroll to position [256, 0]
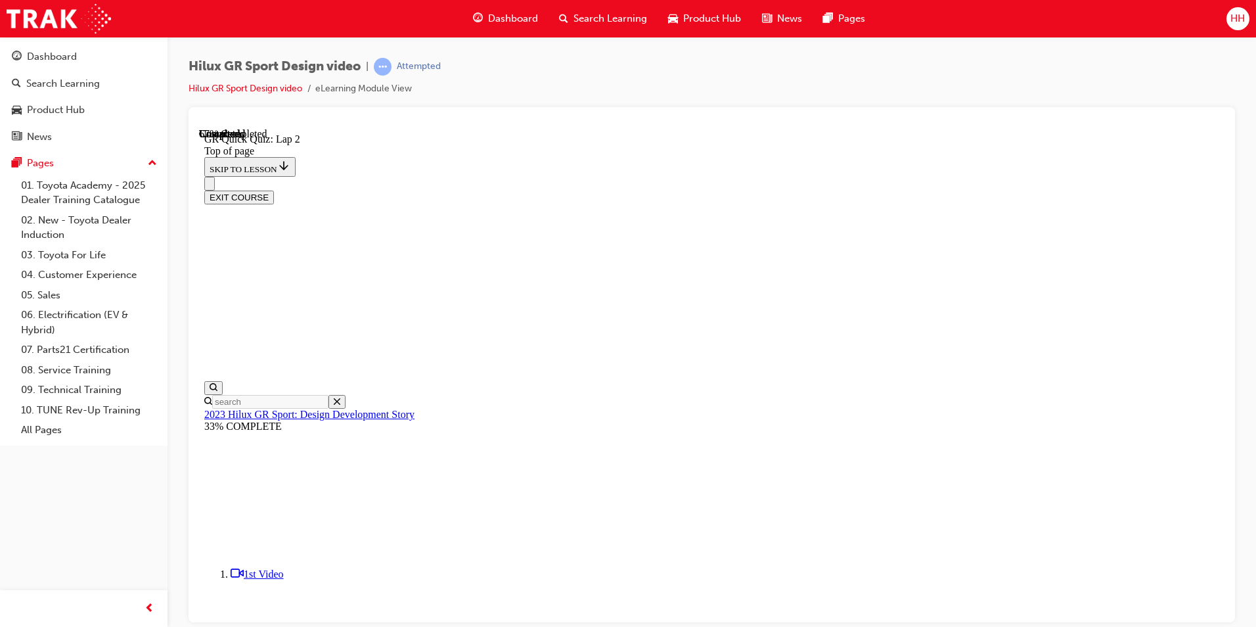
scroll to position [40, 0]
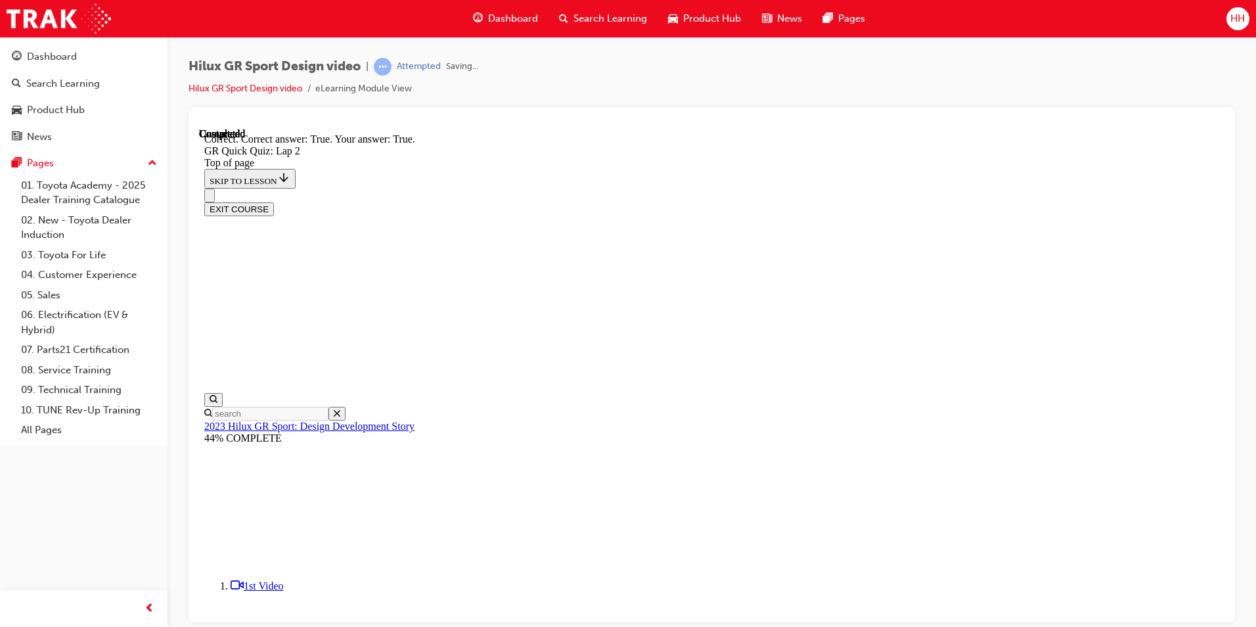
scroll to position [227, 0]
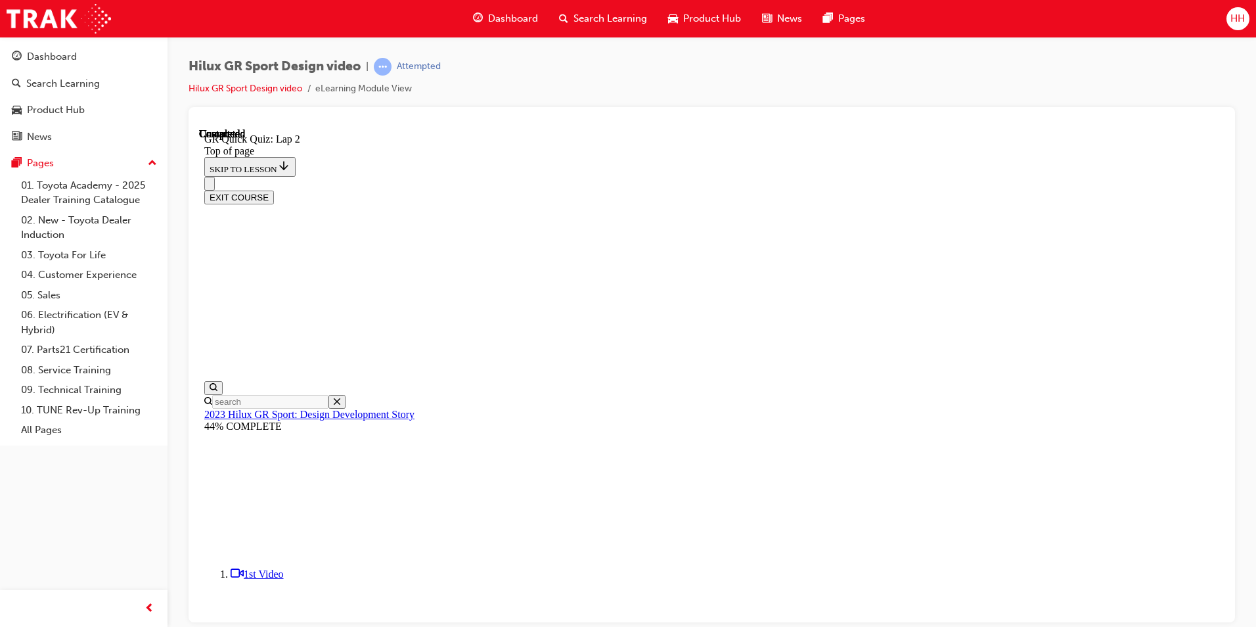
scroll to position [160, 0]
drag, startPoint x: 818, startPoint y: 593, endPoint x: 806, endPoint y: 601, distance: 14.2
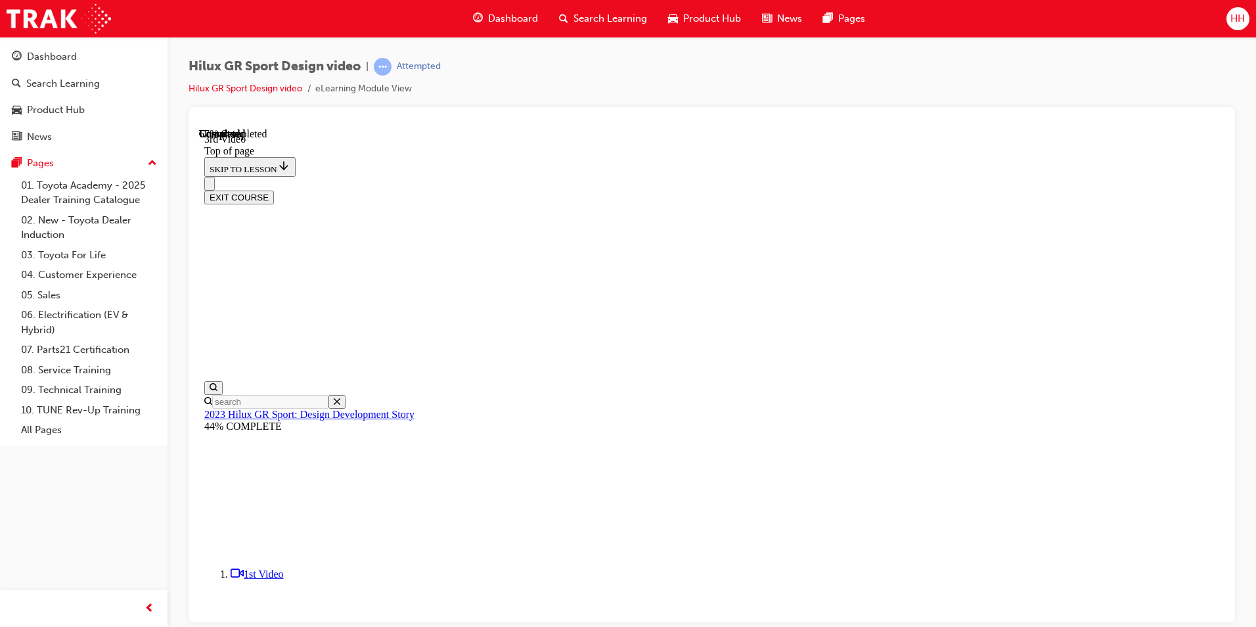
scroll to position [514, 0]
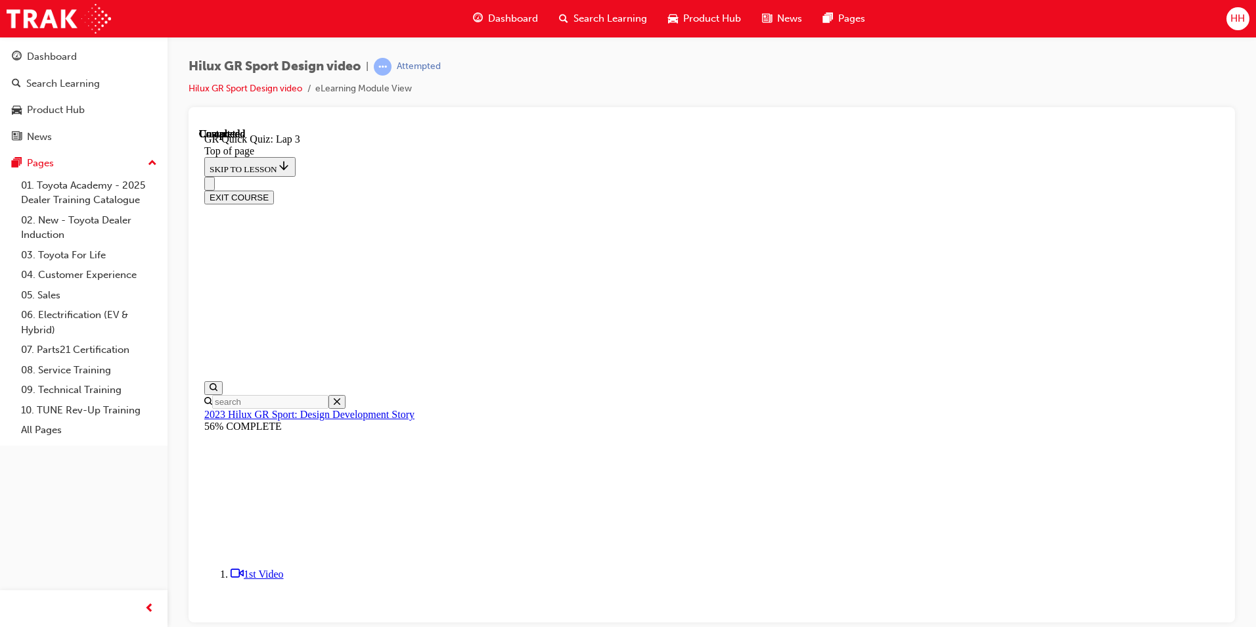
scroll to position [171, 0]
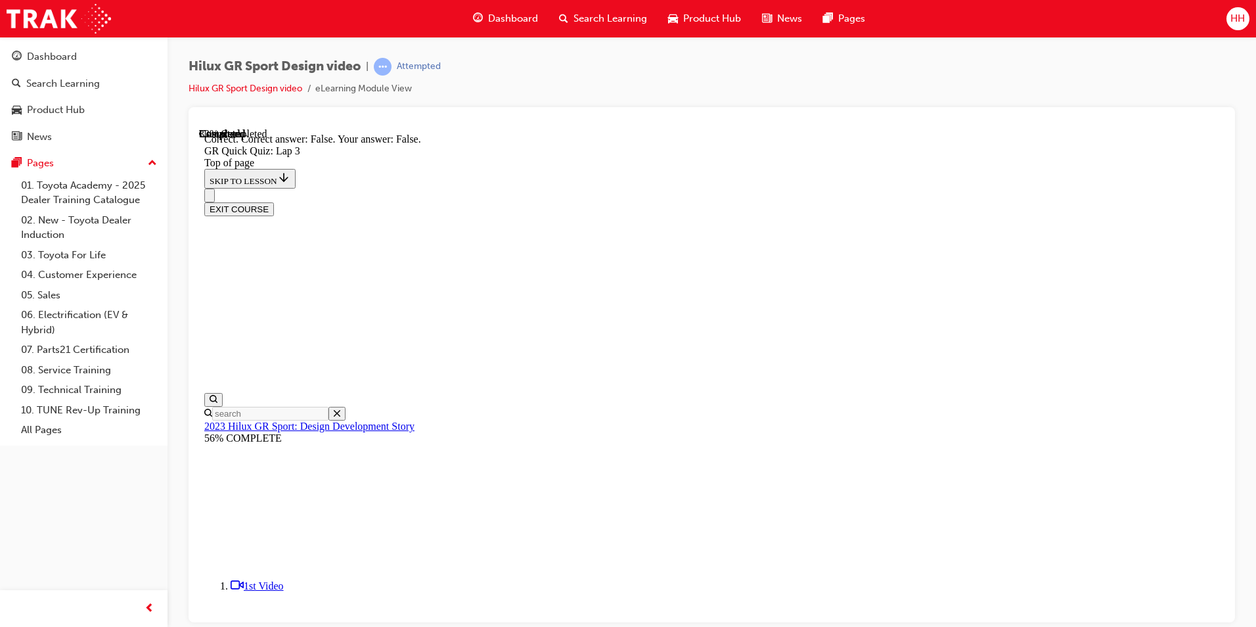
scroll to position [240, 0]
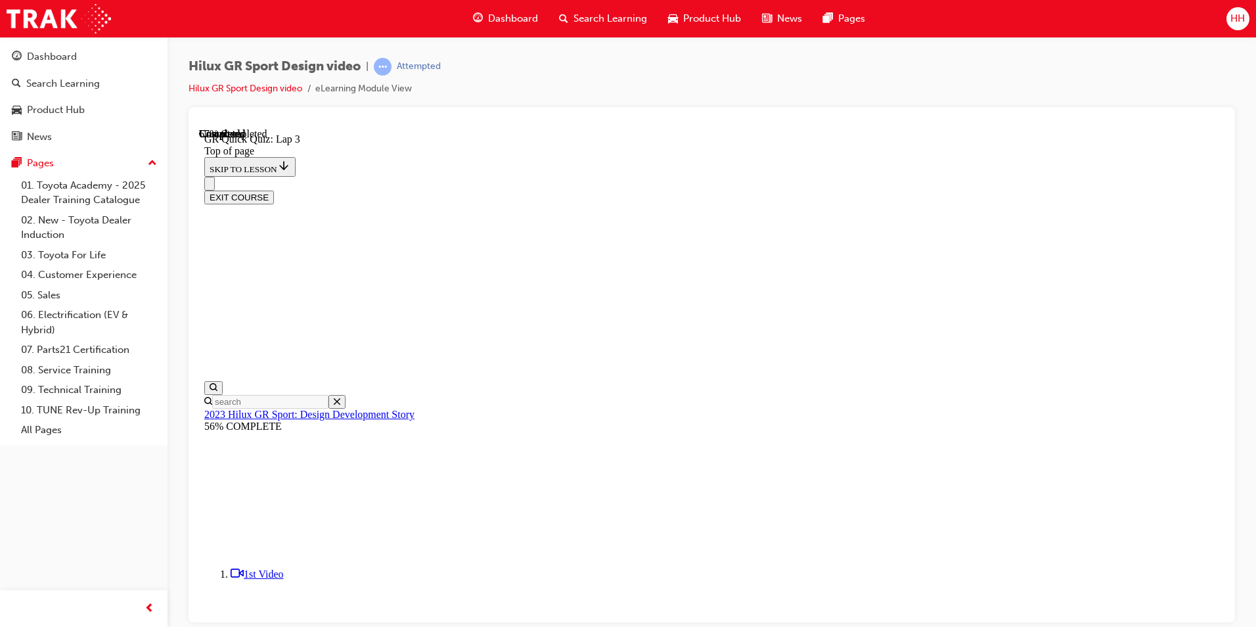
scroll to position [172, 0]
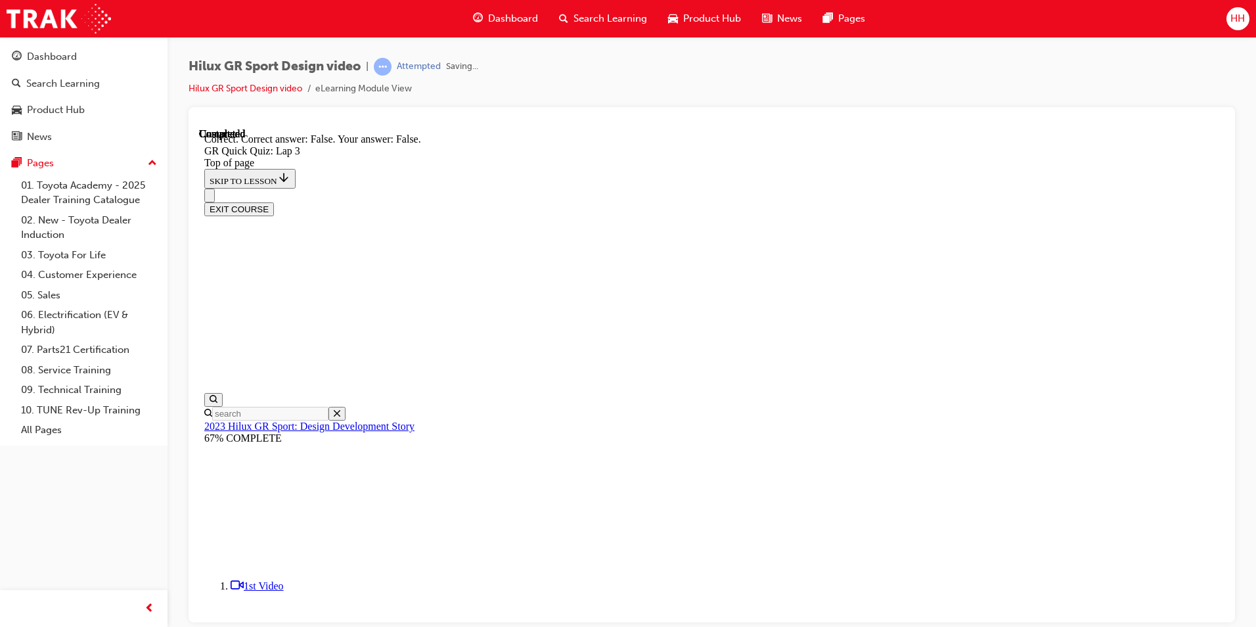
scroll to position [250, 0]
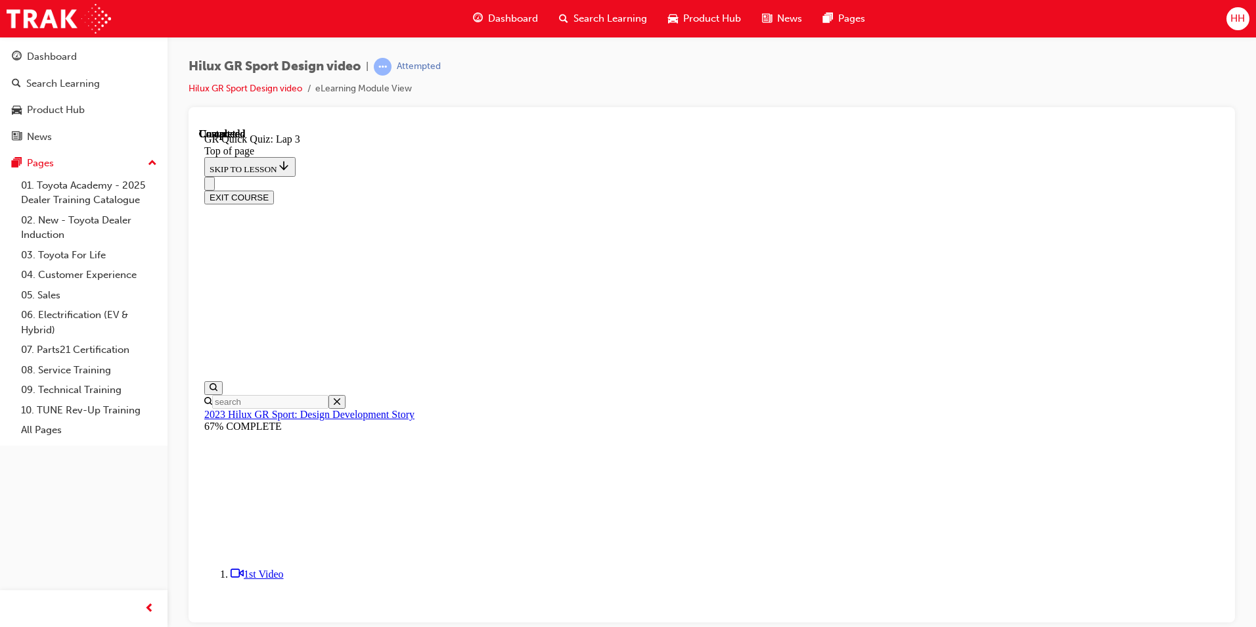
scroll to position [160, 0]
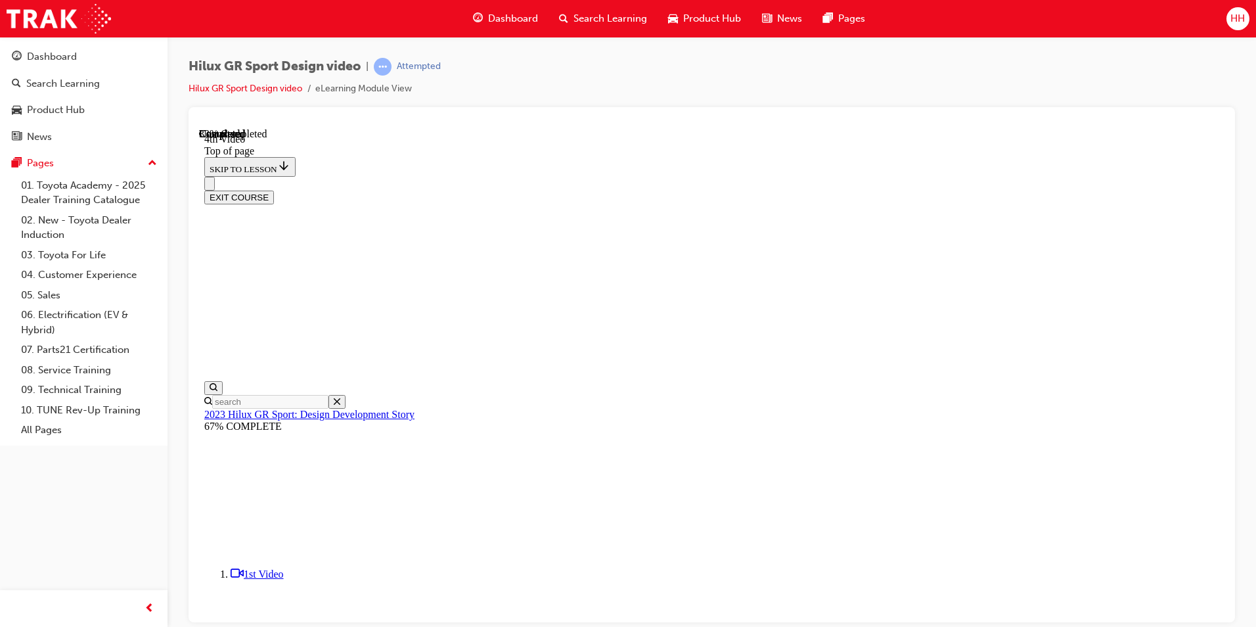
drag, startPoint x: 1104, startPoint y: 594, endPoint x: 1306, endPoint y: 771, distance: 268.1
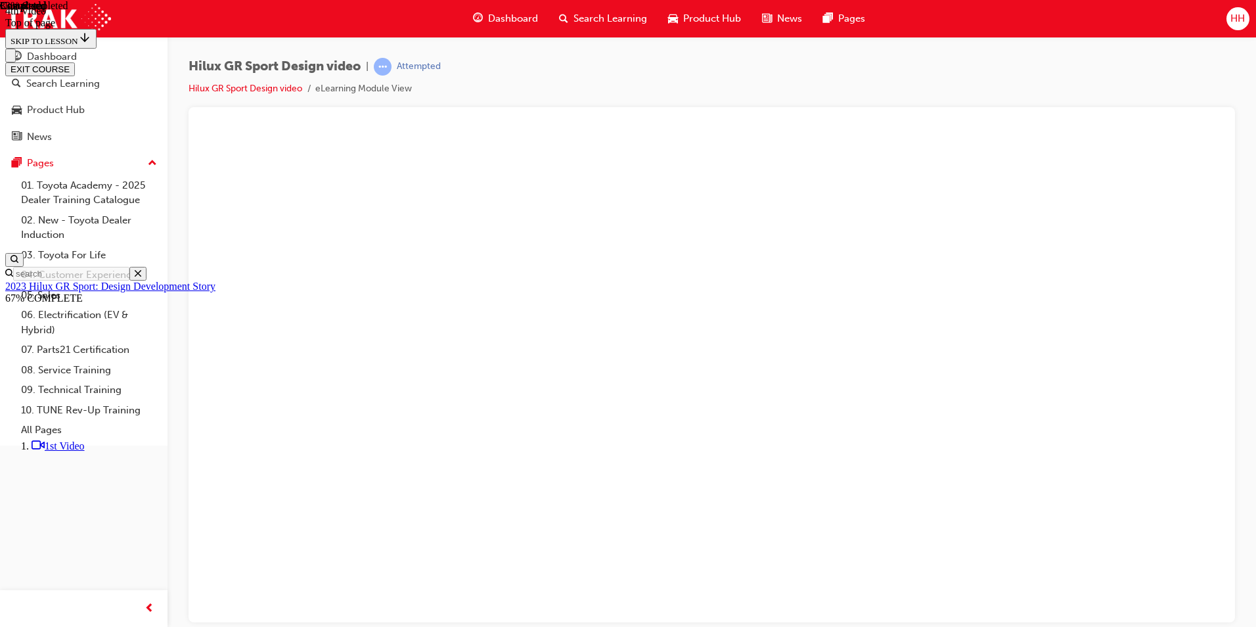
scroll to position [0, 0]
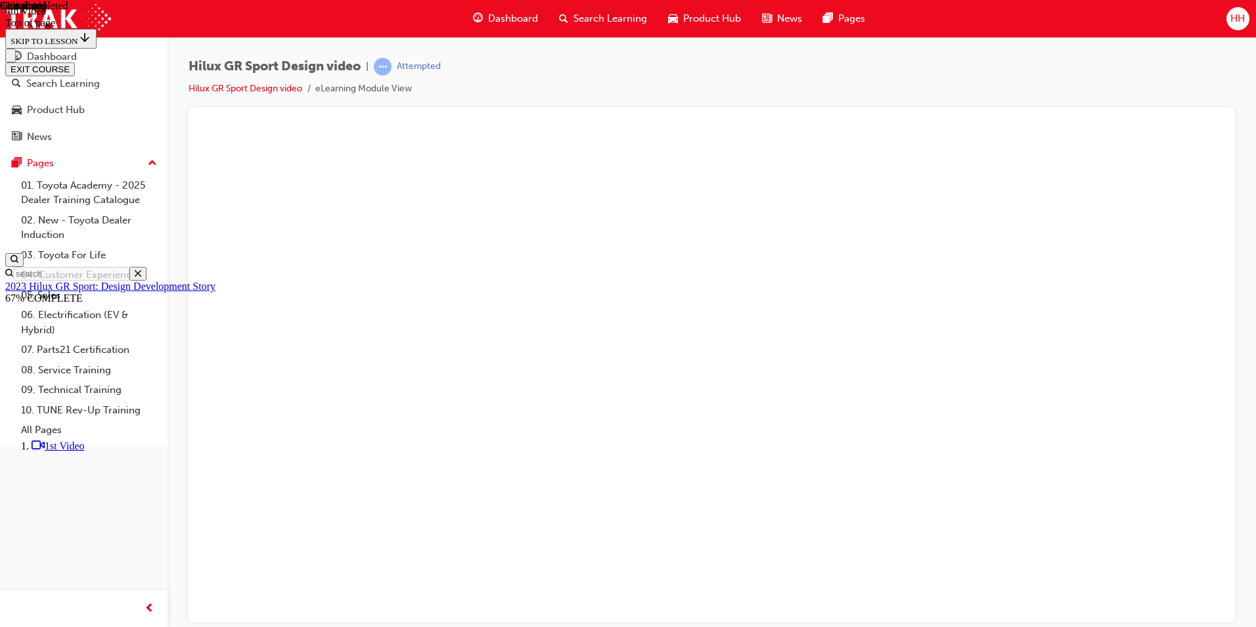
scroll to position [435, 0]
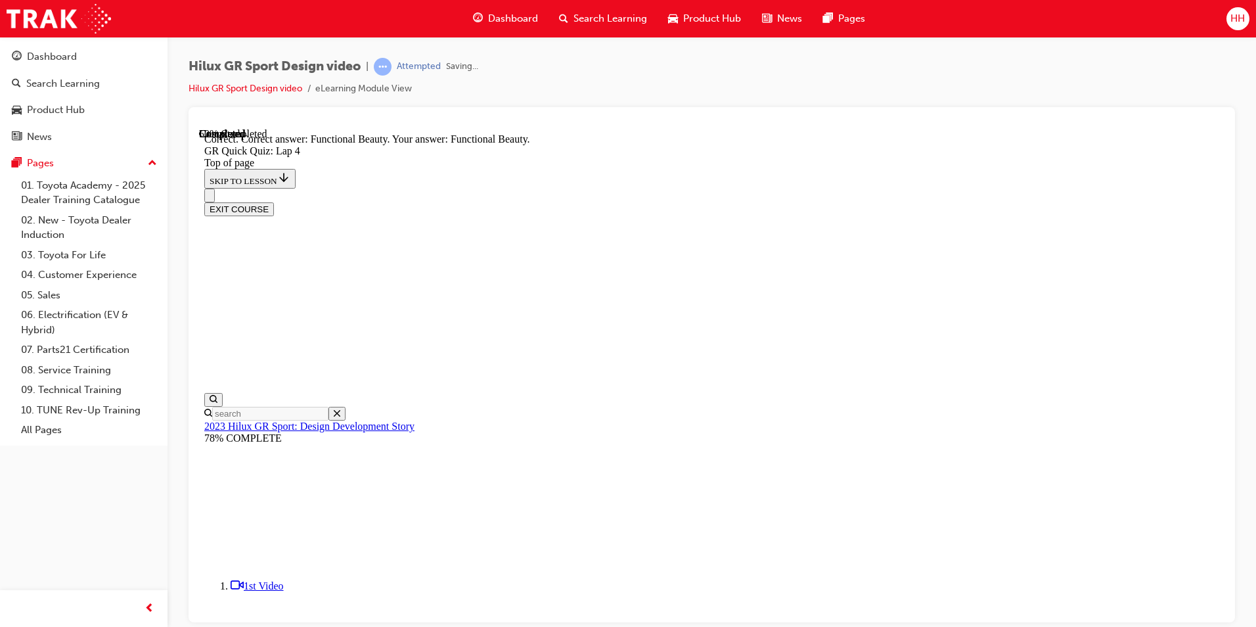
scroll to position [314, 0]
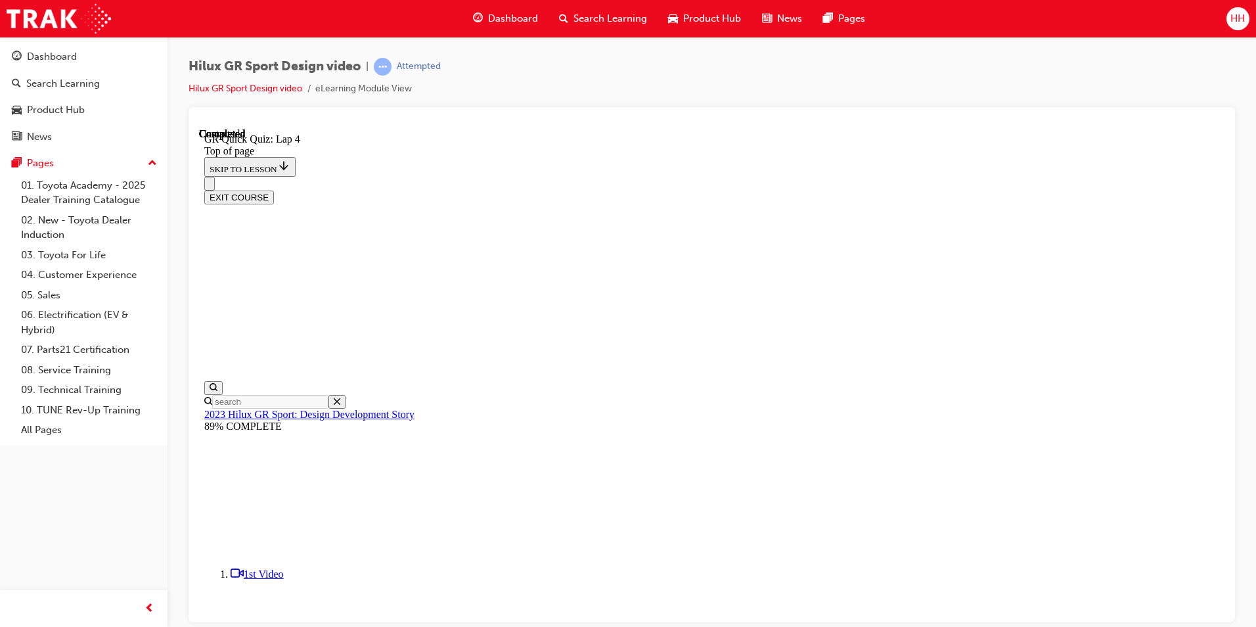
scroll to position [160, 0]
click at [274, 190] on button "EXIT COURSE" at bounding box center [239, 197] width 70 height 14
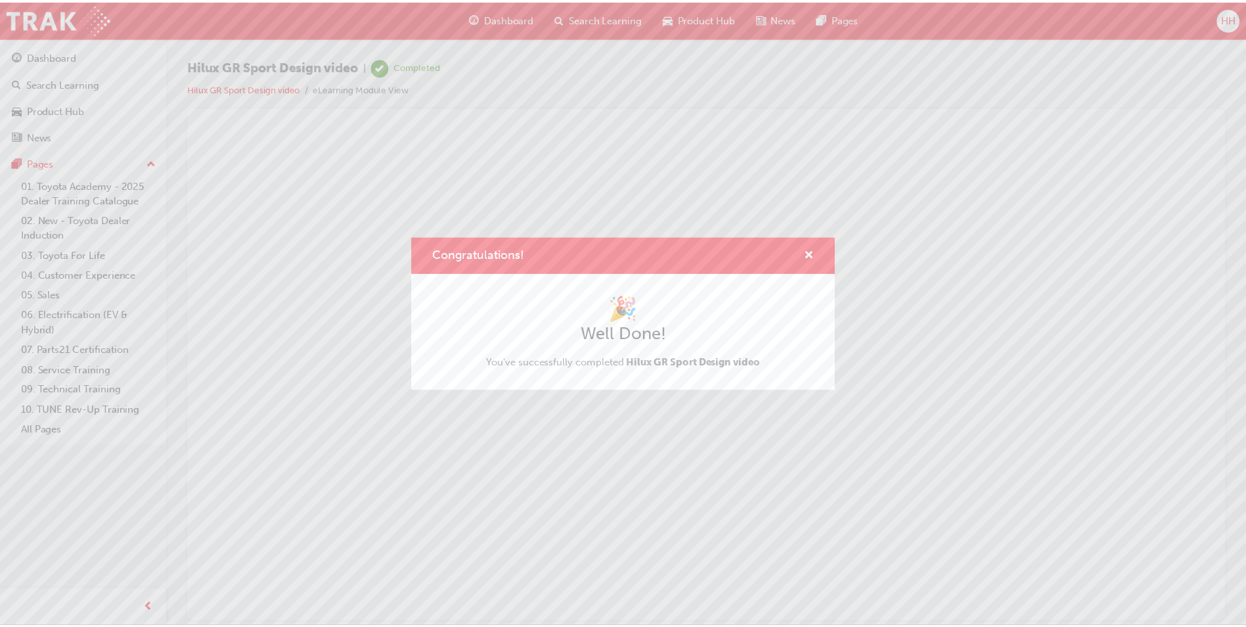
scroll to position [0, 0]
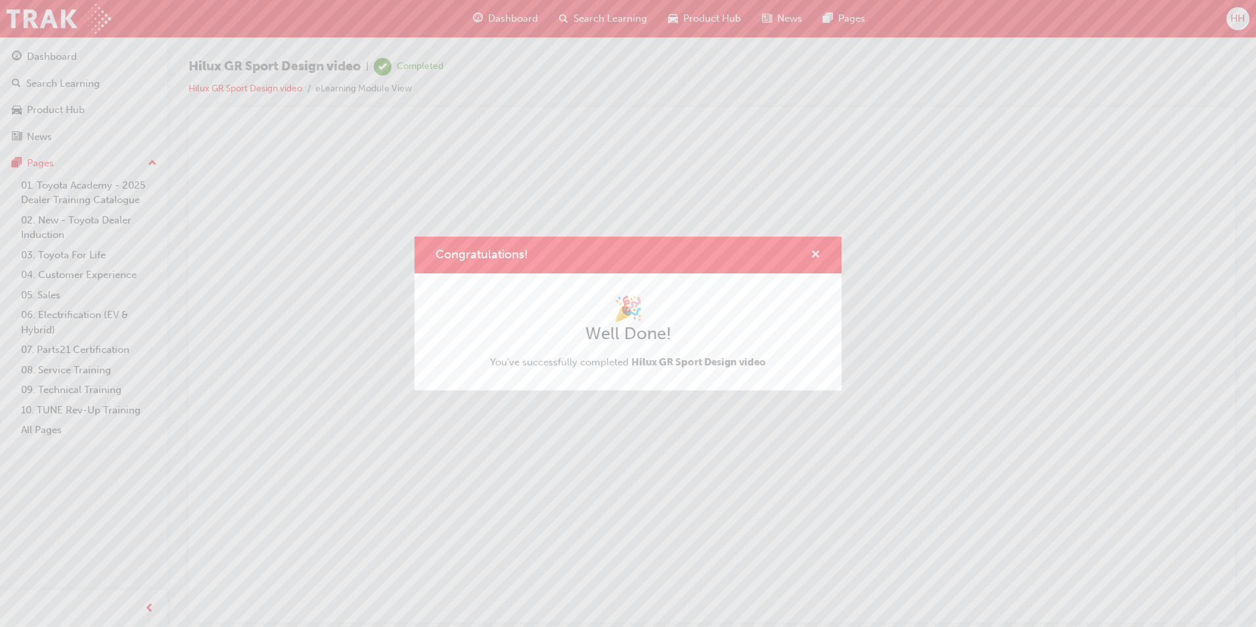
drag, startPoint x: 820, startPoint y: 255, endPoint x: 622, endPoint y: 125, distance: 236.3
click at [820, 255] on span "cross-icon" at bounding box center [815, 256] width 10 height 12
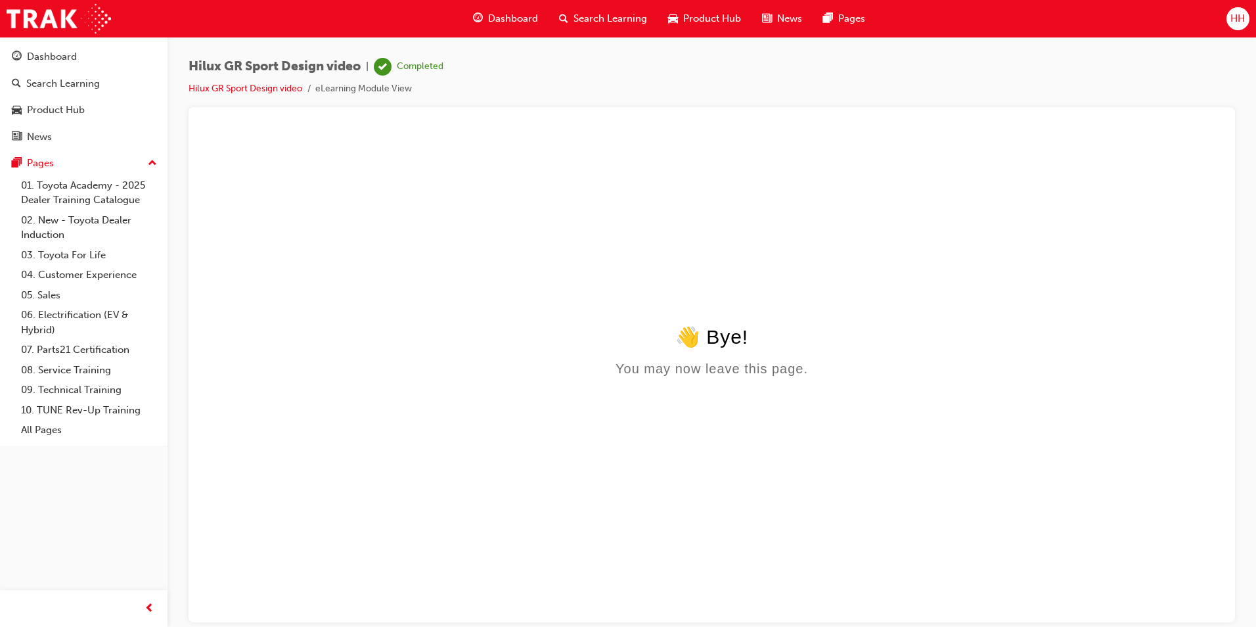
click at [573, 23] on span "Search Learning" at bounding box center [610, 18] width 74 height 15
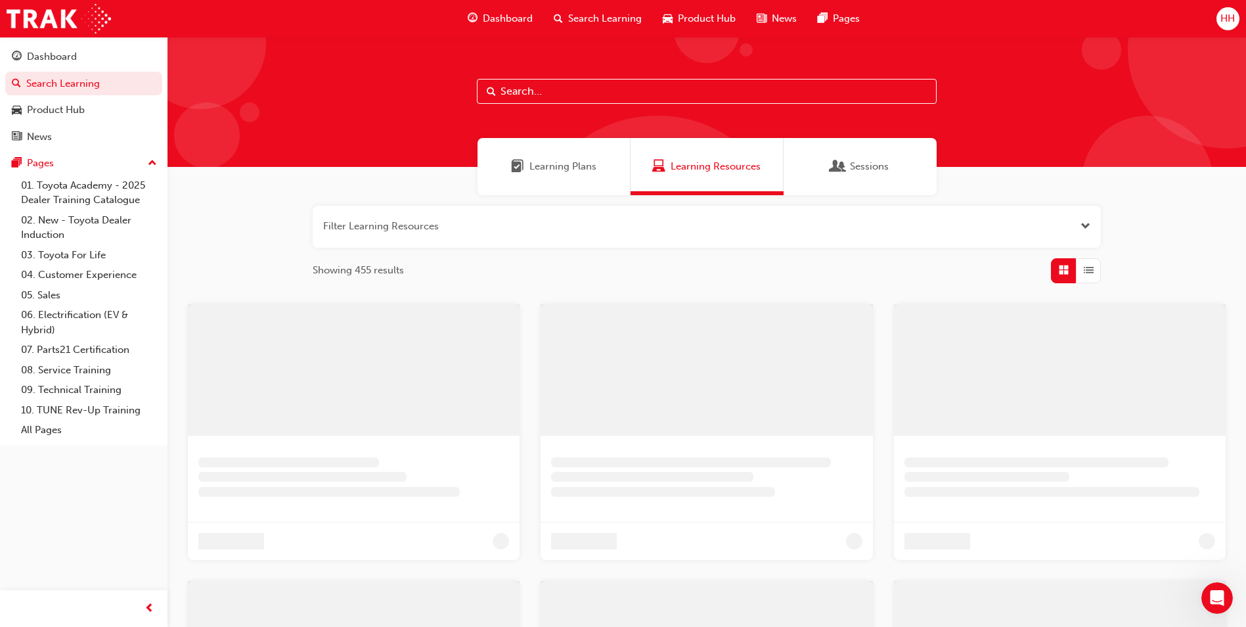
click at [575, 169] on span "Learning Plans" at bounding box center [562, 166] width 67 height 15
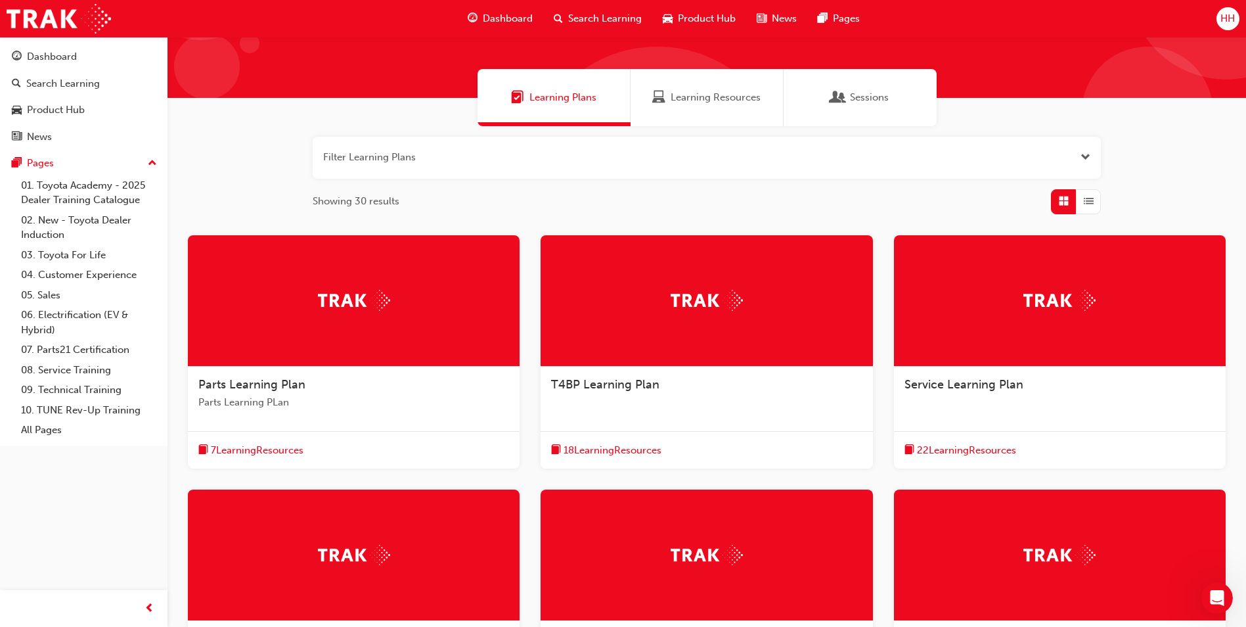
scroll to position [99, 0]
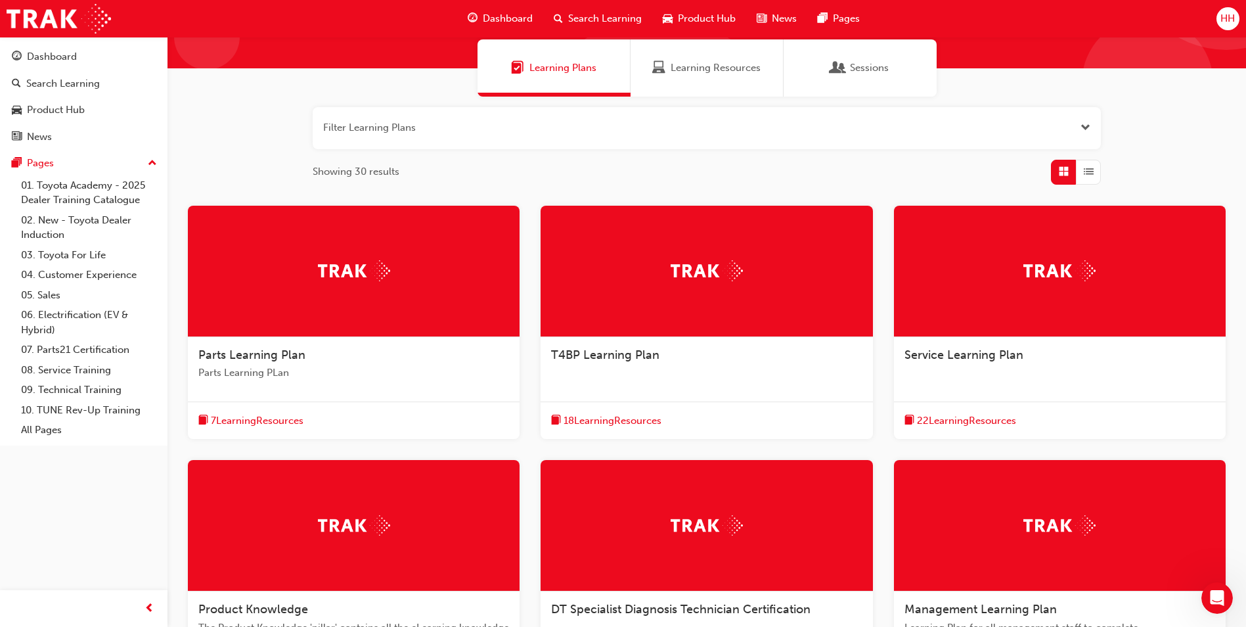
click at [315, 543] on div at bounding box center [354, 525] width 332 height 131
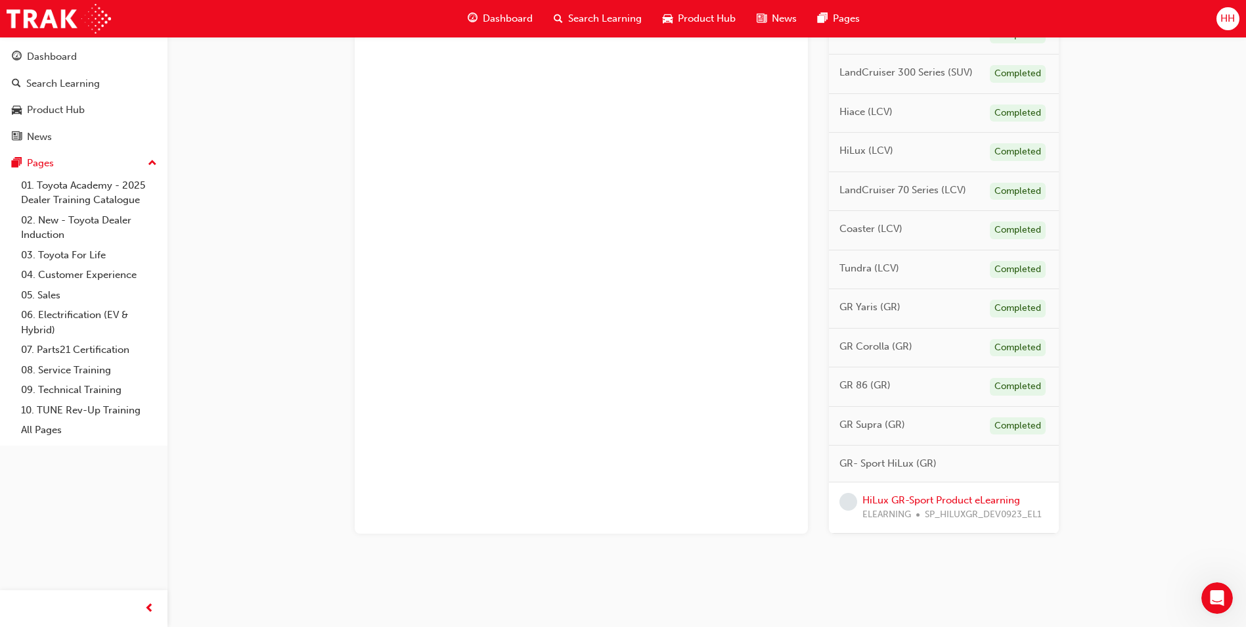
scroll to position [592, 0]
click at [951, 493] on link "HiLux GR-Sport Product eLearning" at bounding box center [941, 497] width 158 height 12
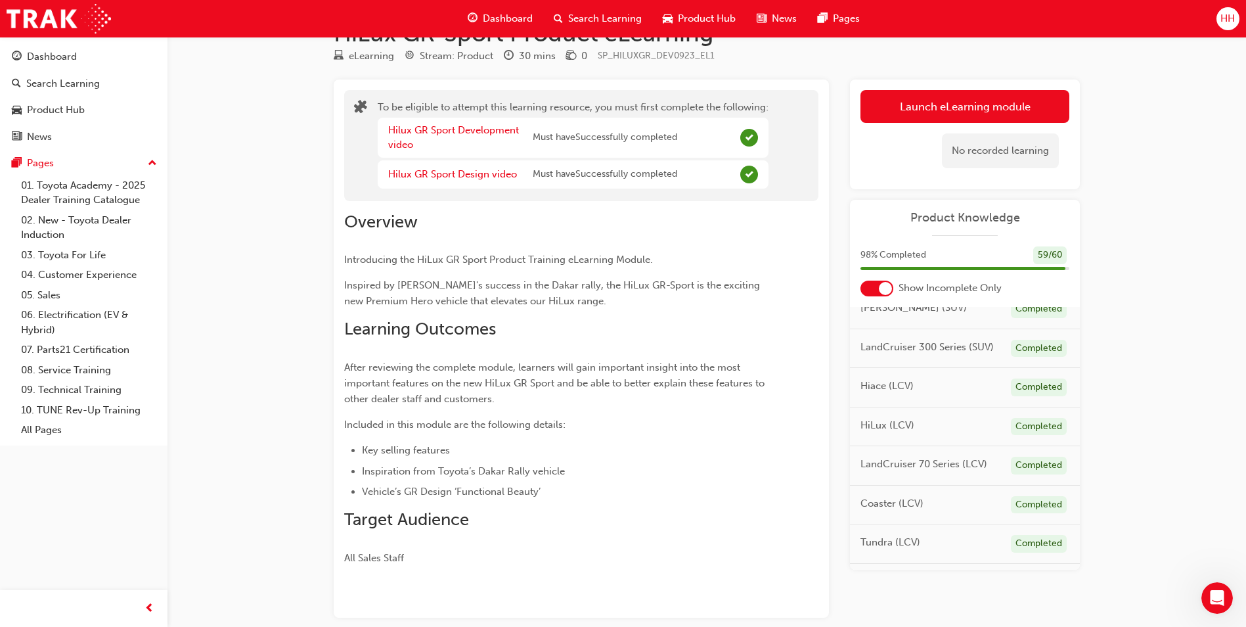
scroll to position [657, 0]
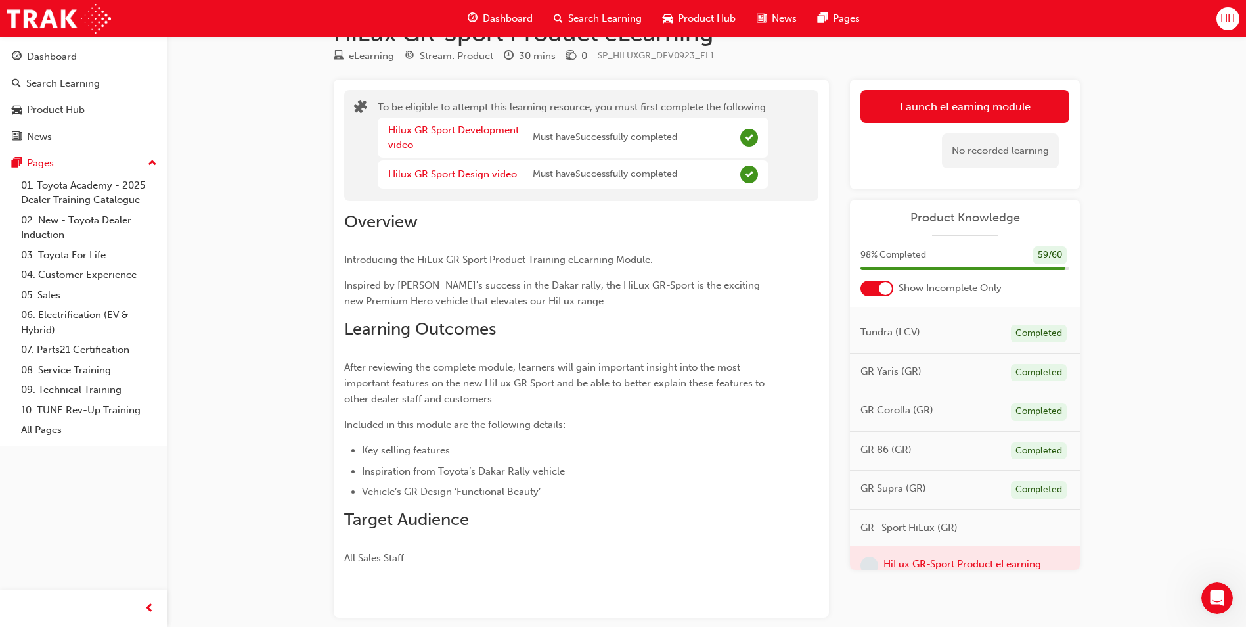
click at [879, 281] on div at bounding box center [876, 288] width 33 height 16
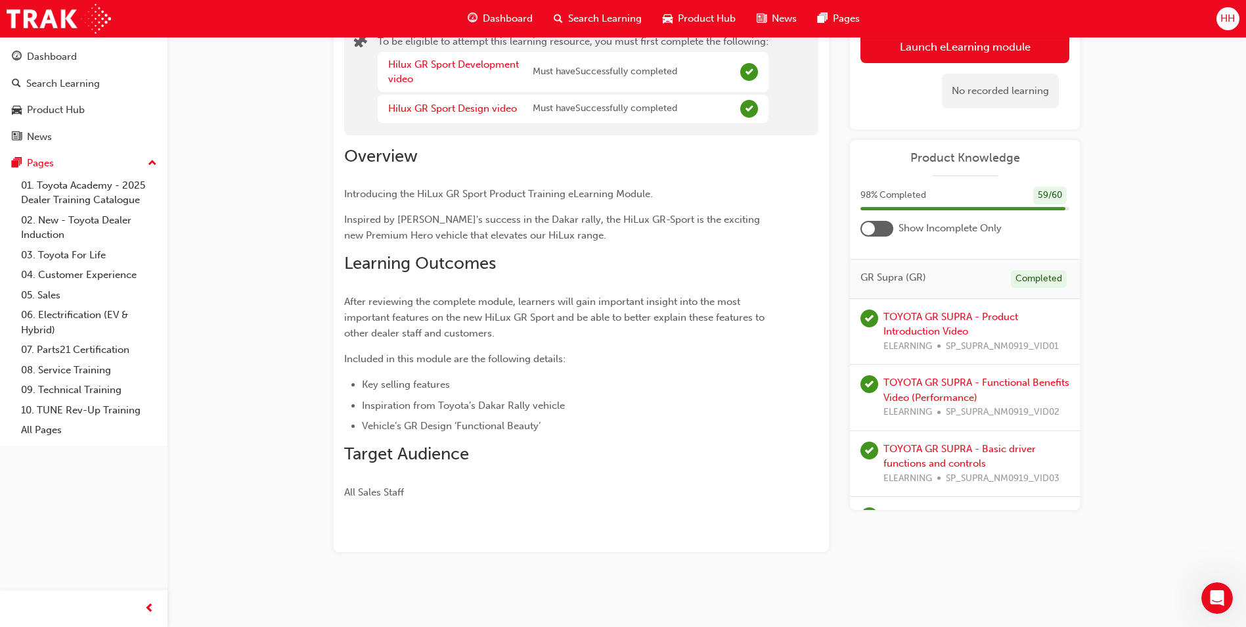
scroll to position [4128, 0]
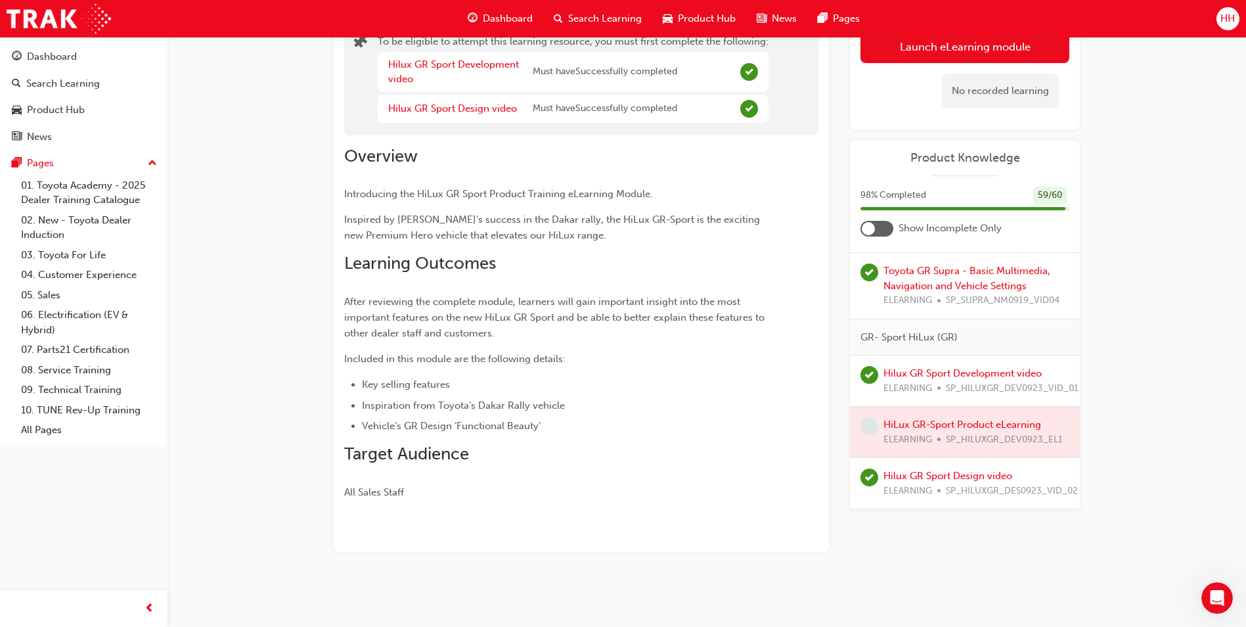
click at [879, 227] on div at bounding box center [876, 229] width 33 height 16
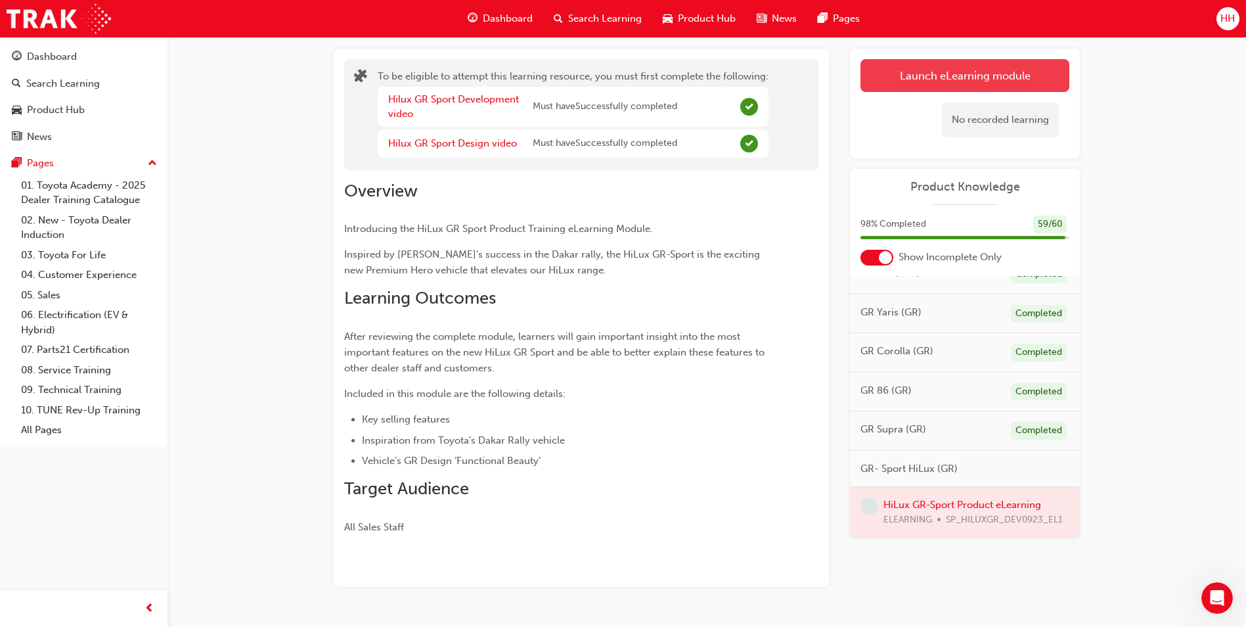
scroll to position [39, 0]
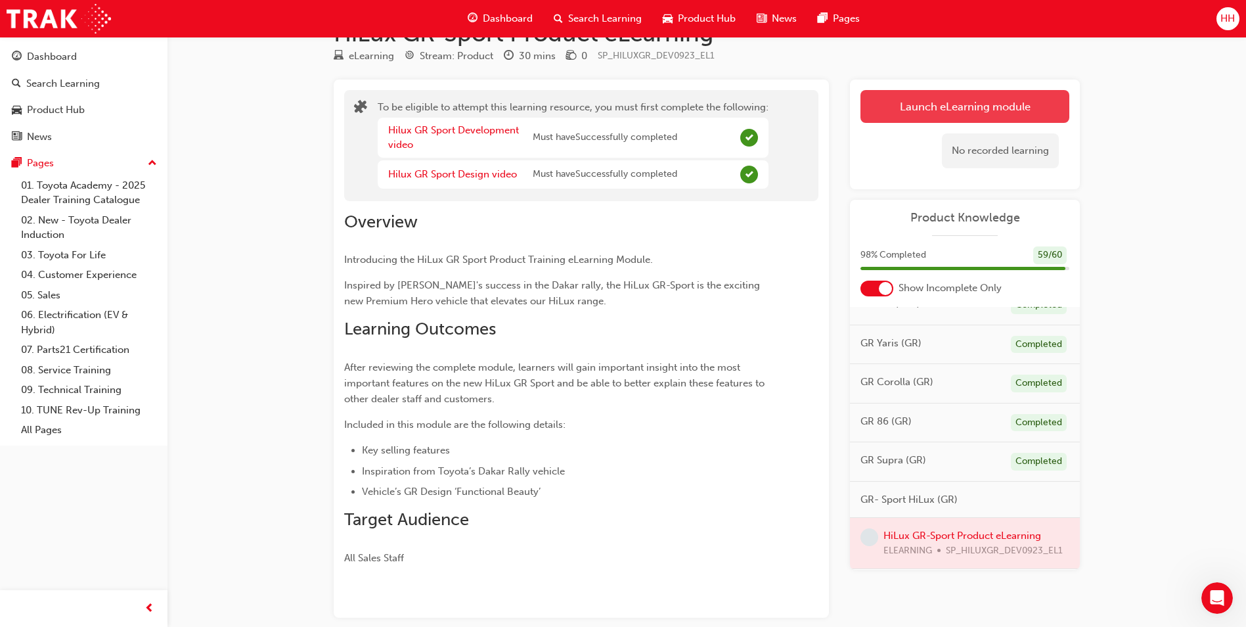
click at [939, 108] on button "Launch eLearning module" at bounding box center [964, 106] width 209 height 33
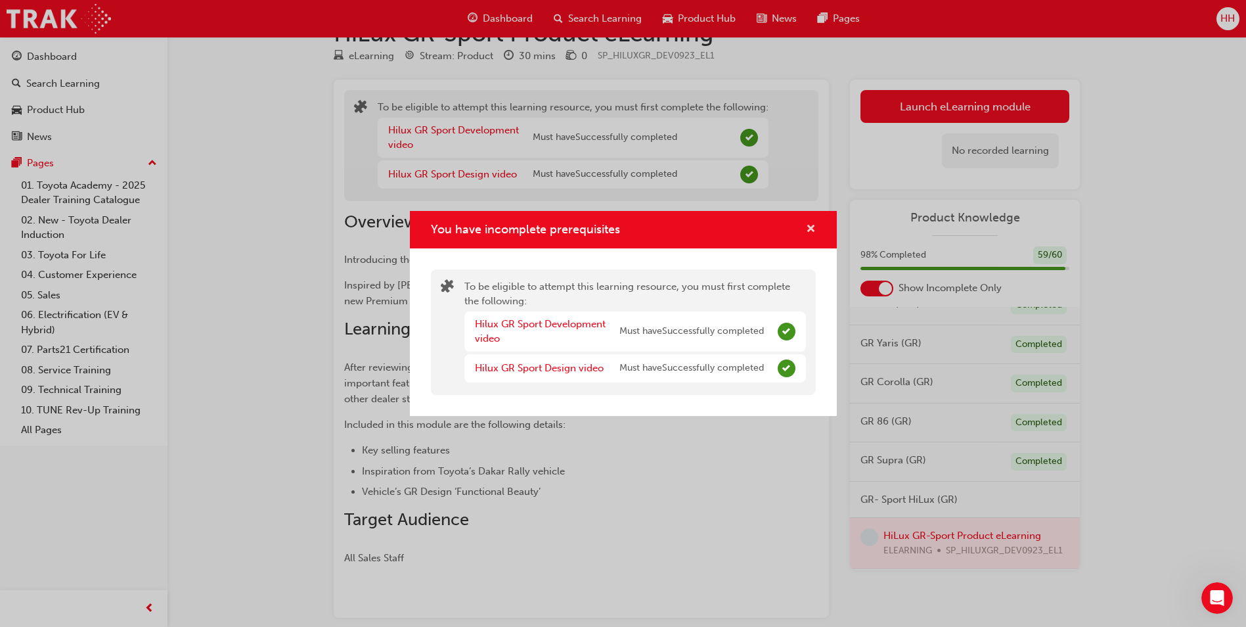
click at [814, 225] on span "cross-icon" at bounding box center [811, 230] width 10 height 12
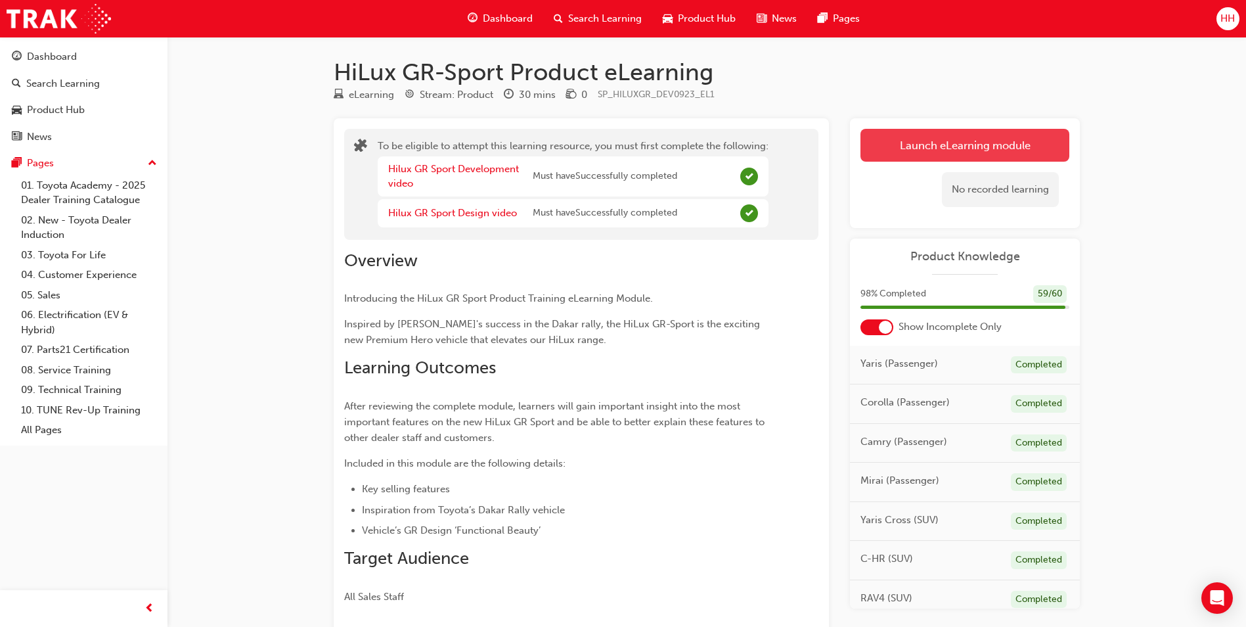
click at [896, 135] on button "Launch eLearning module" at bounding box center [964, 145] width 209 height 33
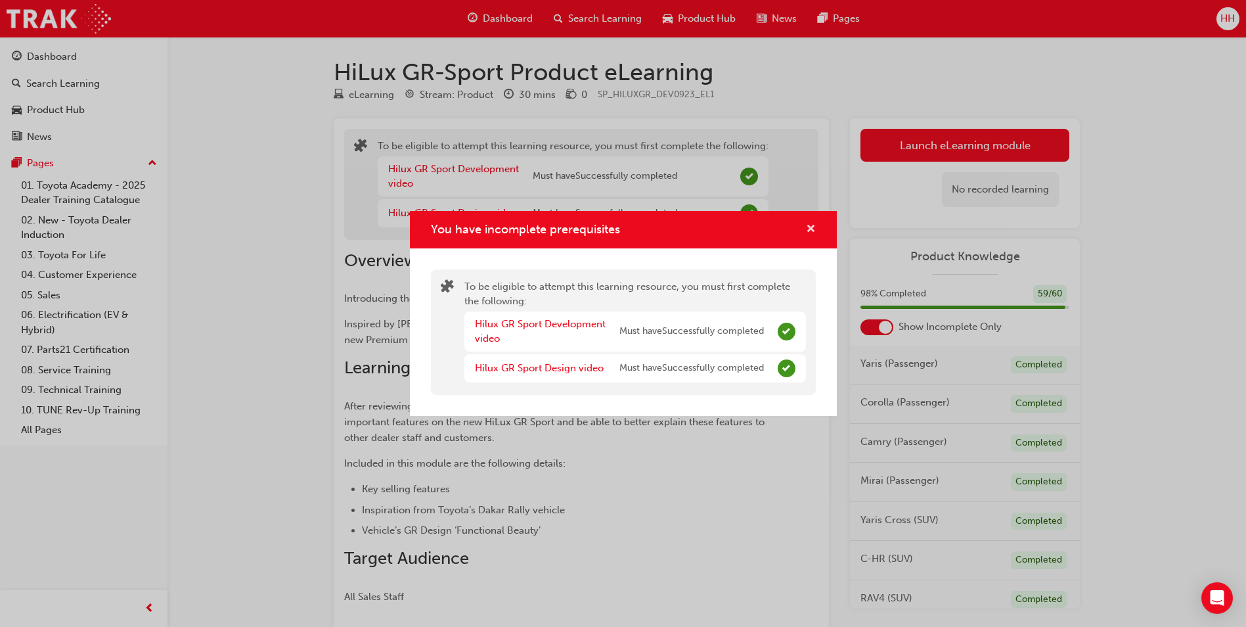
click at [810, 231] on span "cross-icon" at bounding box center [811, 230] width 10 height 12
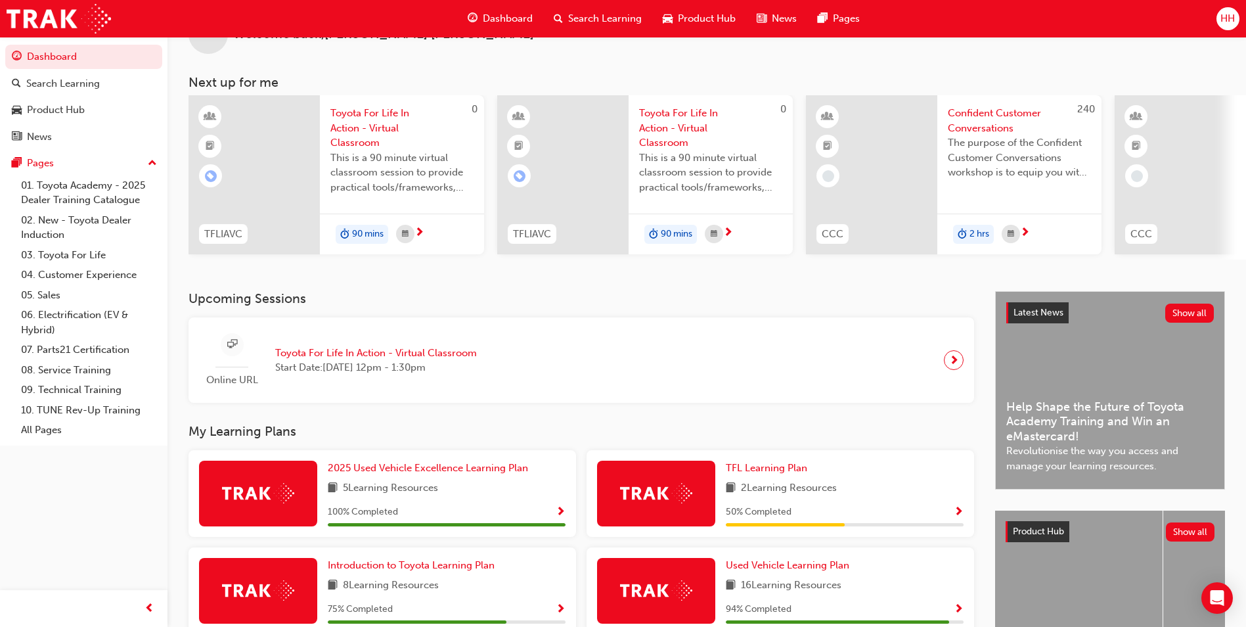
scroll to position [131, 0]
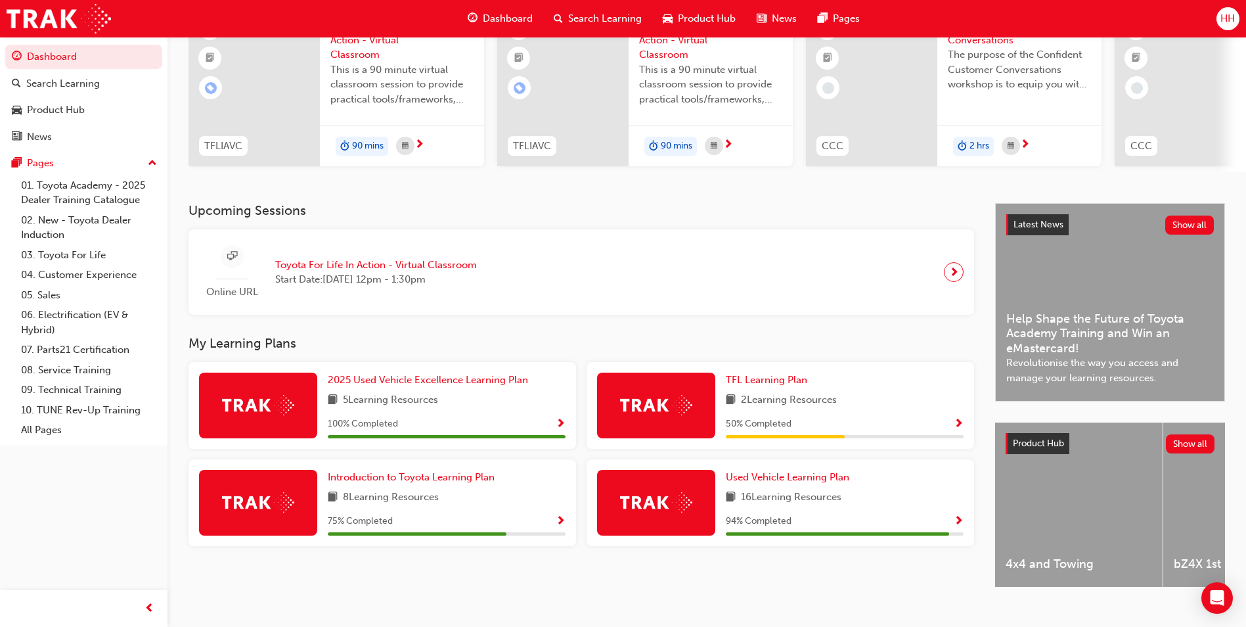
click at [573, 19] on span "Search Learning" at bounding box center [605, 18] width 74 height 15
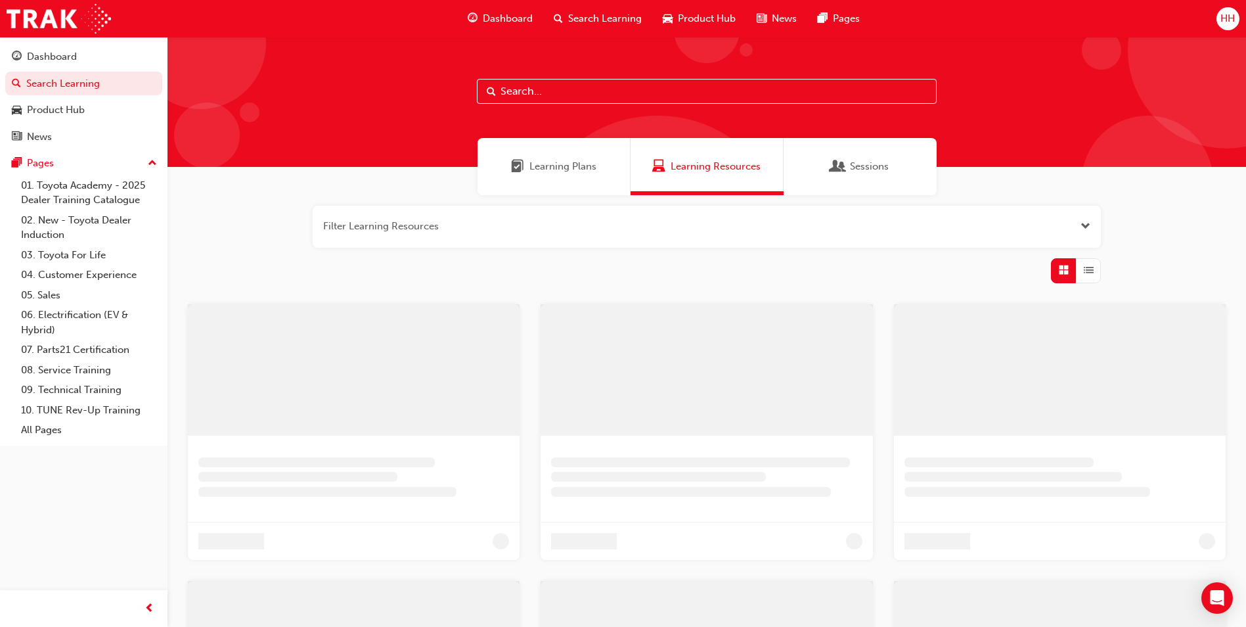
click at [518, 127] on div at bounding box center [706, 102] width 1078 height 130
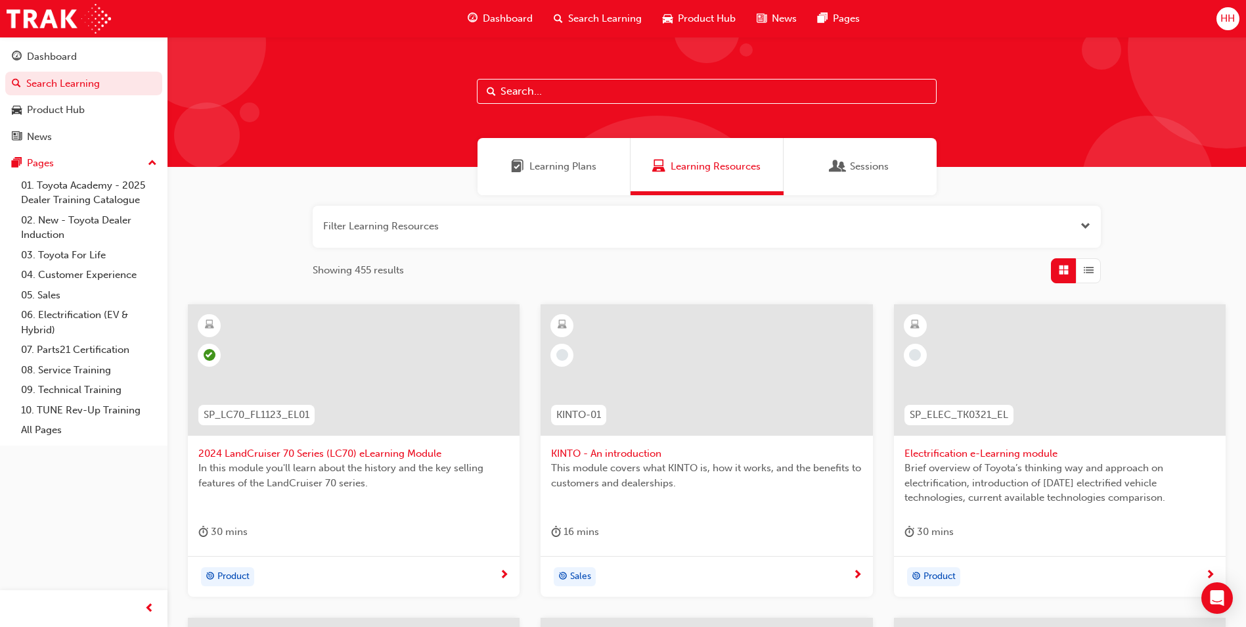
click at [561, 152] on div "Learning Plans" at bounding box center [553, 166] width 153 height 57
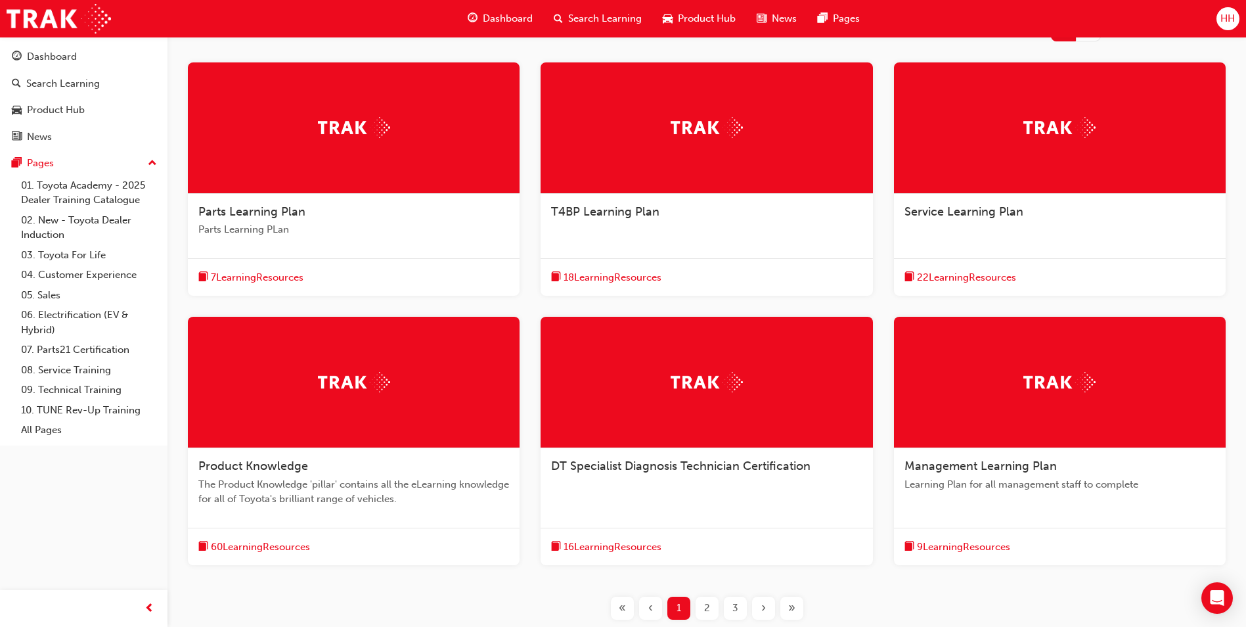
scroll to position [341, 0]
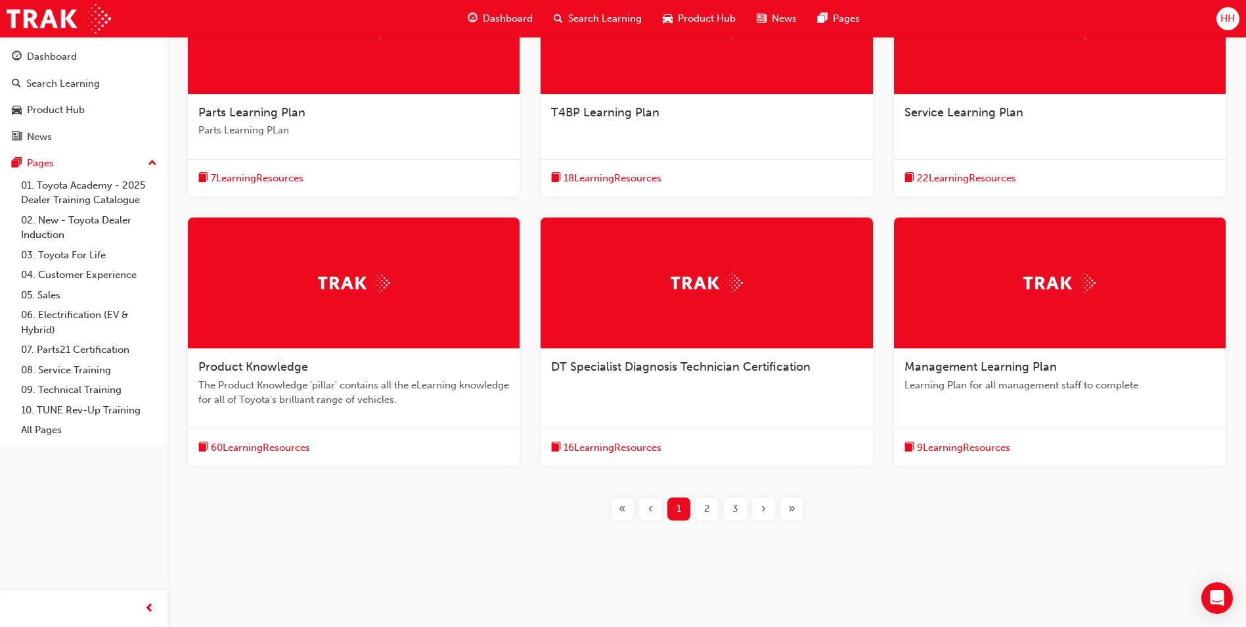
click at [305, 346] on div at bounding box center [354, 282] width 332 height 131
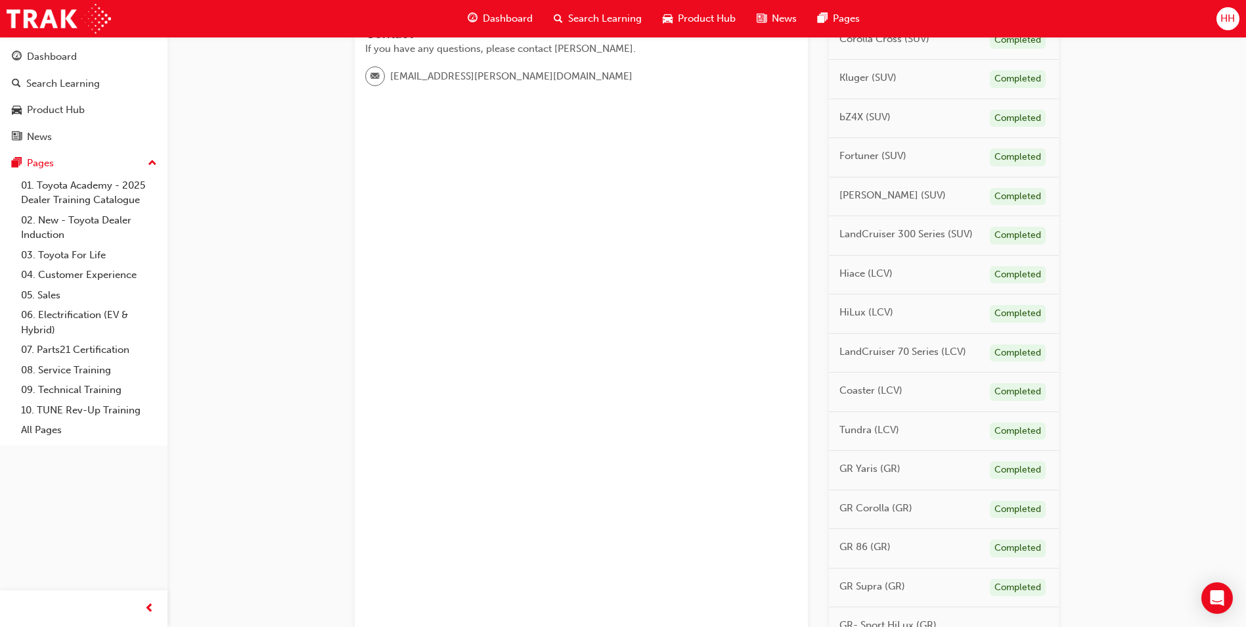
scroll to position [591, 0]
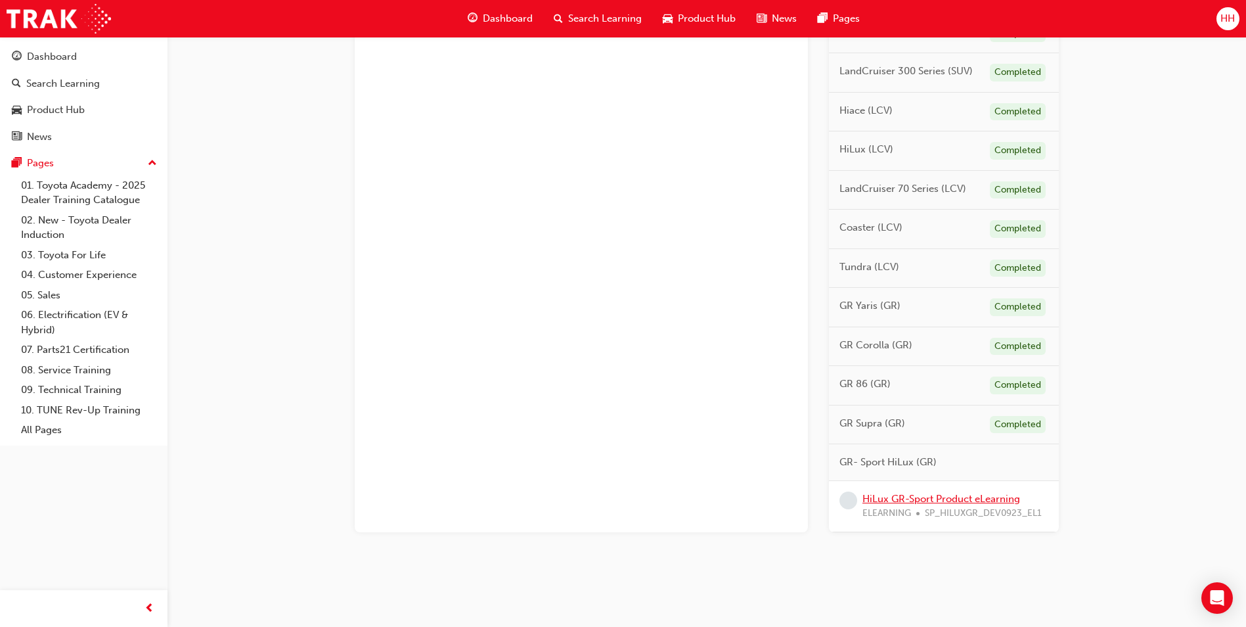
click at [938, 495] on link "HiLux GR-Sport Product eLearning" at bounding box center [941, 499] width 158 height 12
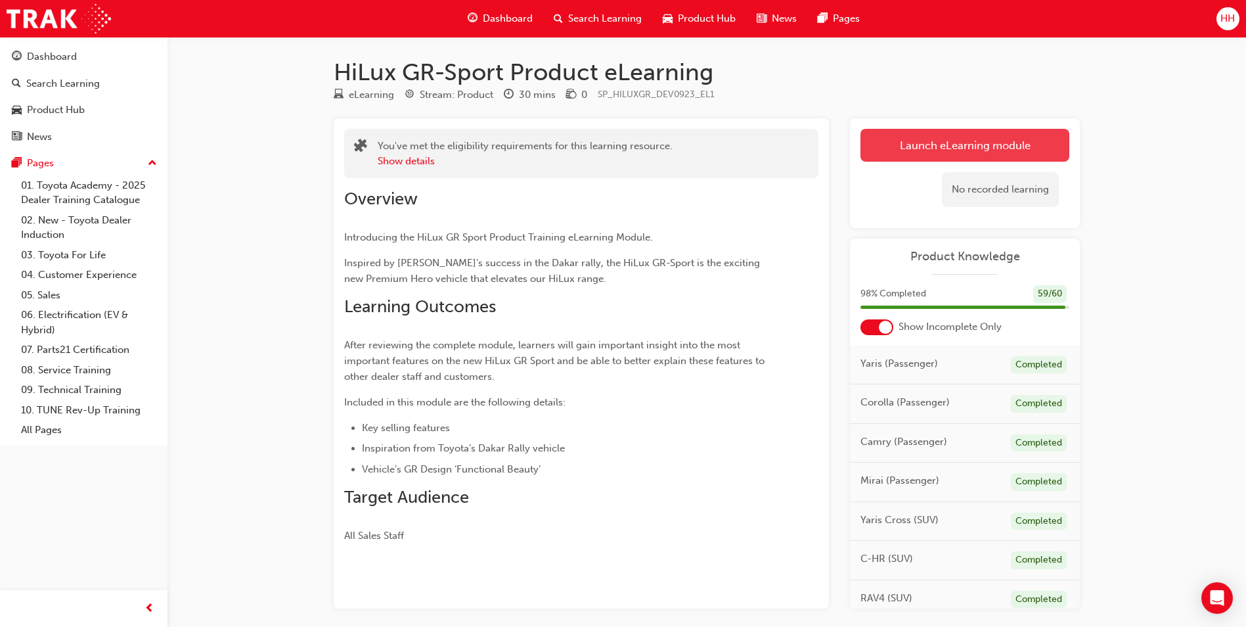
click at [899, 138] on link "Launch eLearning module" at bounding box center [964, 145] width 209 height 33
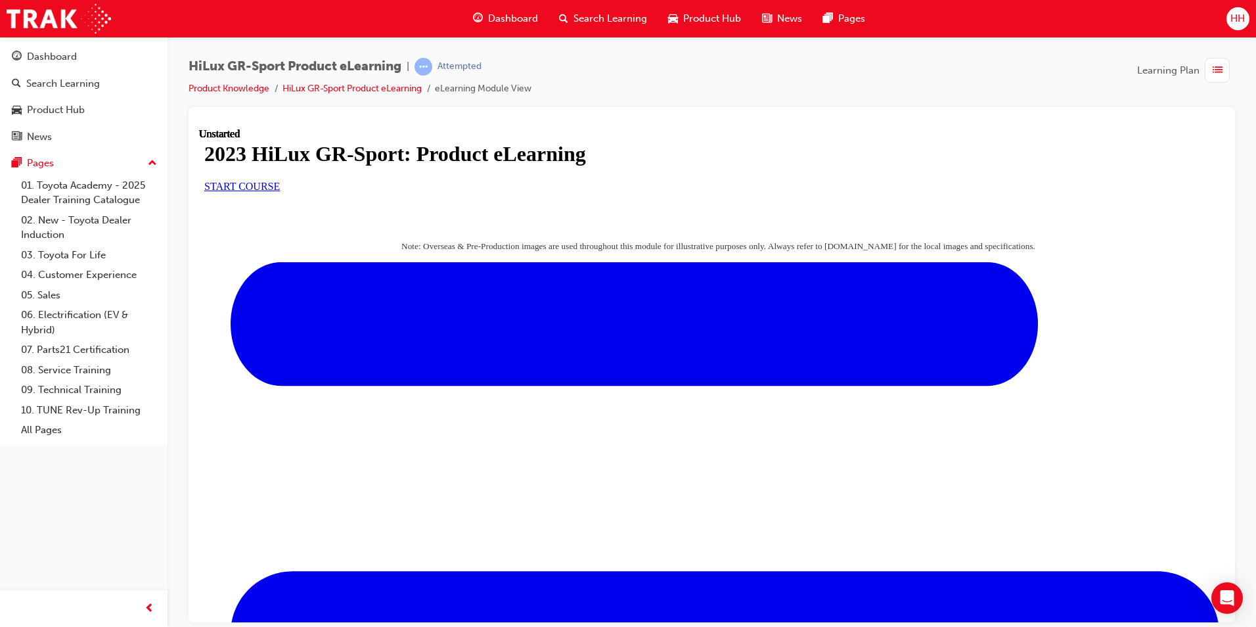
click at [280, 191] on span "START COURSE" at bounding box center [242, 185] width 76 height 11
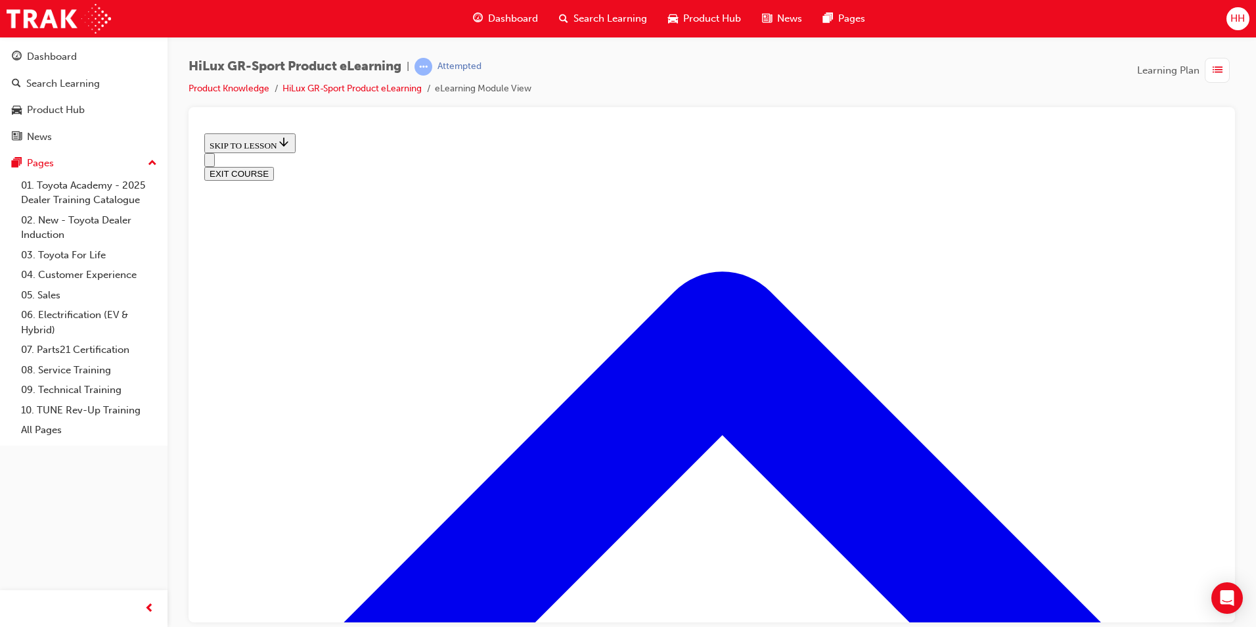
scroll to position [698, 0]
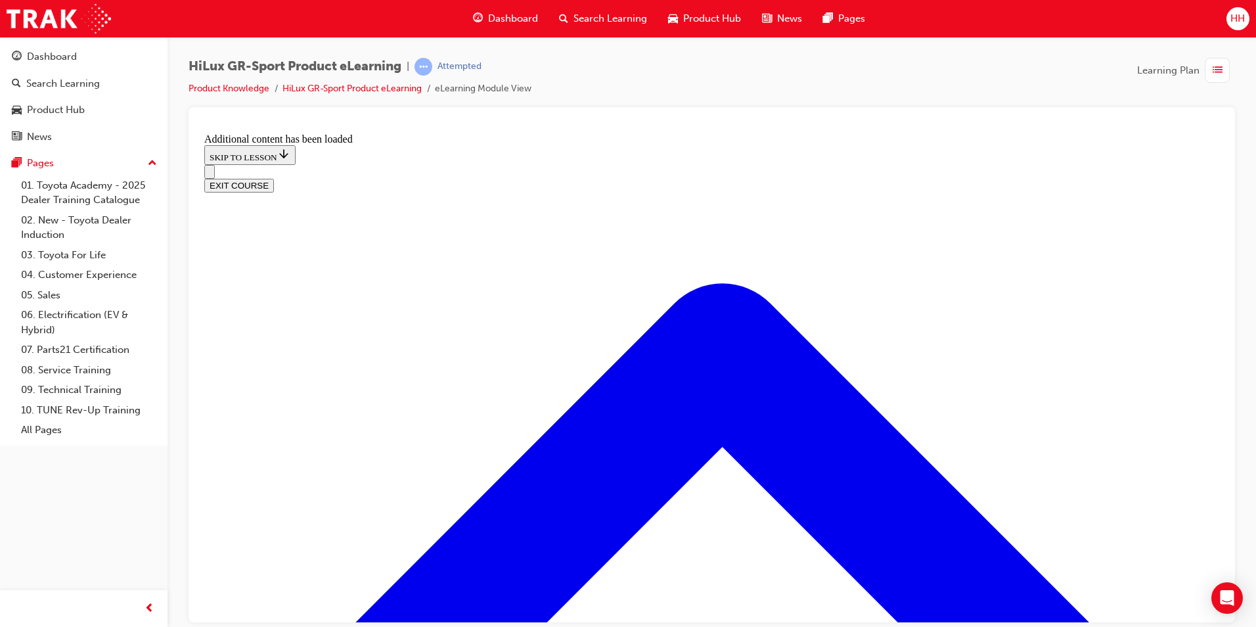
scroll to position [1241, 0]
drag, startPoint x: 656, startPoint y: 404, endPoint x: 686, endPoint y: 404, distance: 29.6
drag, startPoint x: 674, startPoint y: 493, endPoint x: 708, endPoint y: 353, distance: 144.0
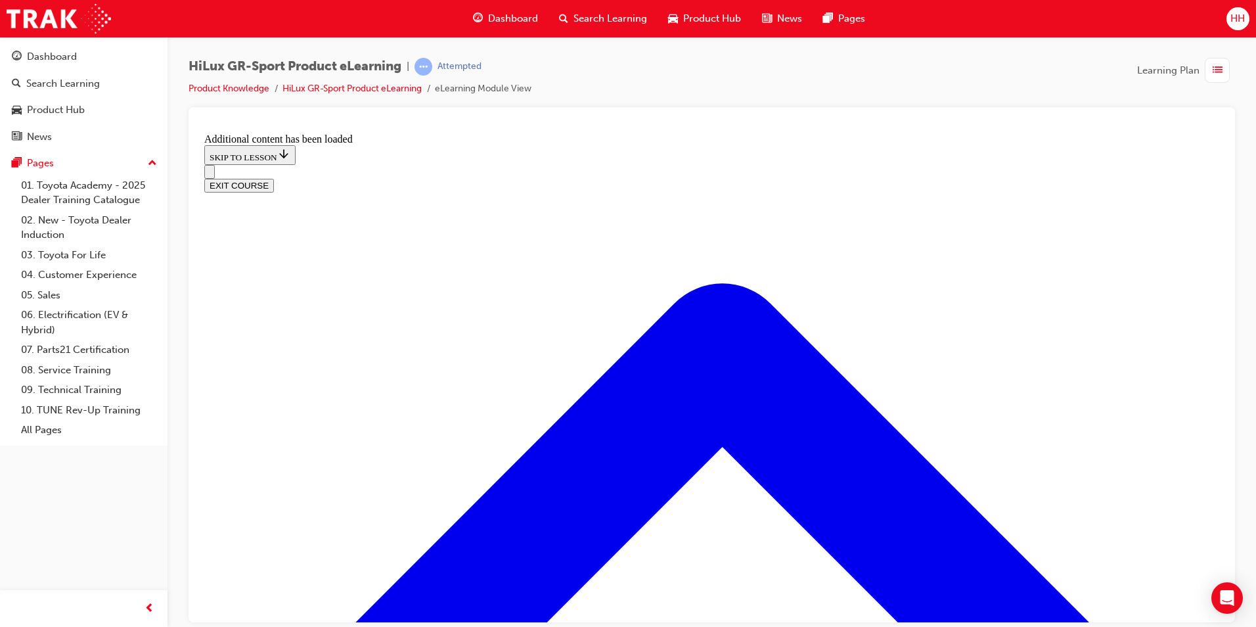
drag, startPoint x: 683, startPoint y: 496, endPoint x: 718, endPoint y: 492, distance: 35.0
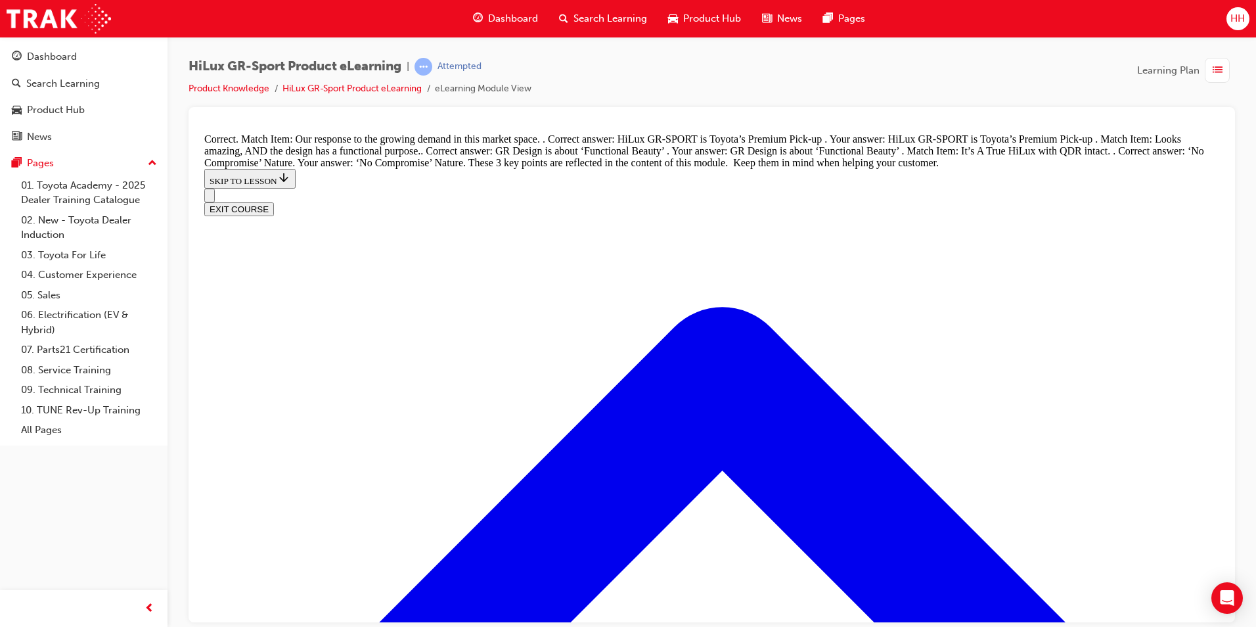
scroll to position [1528, 0]
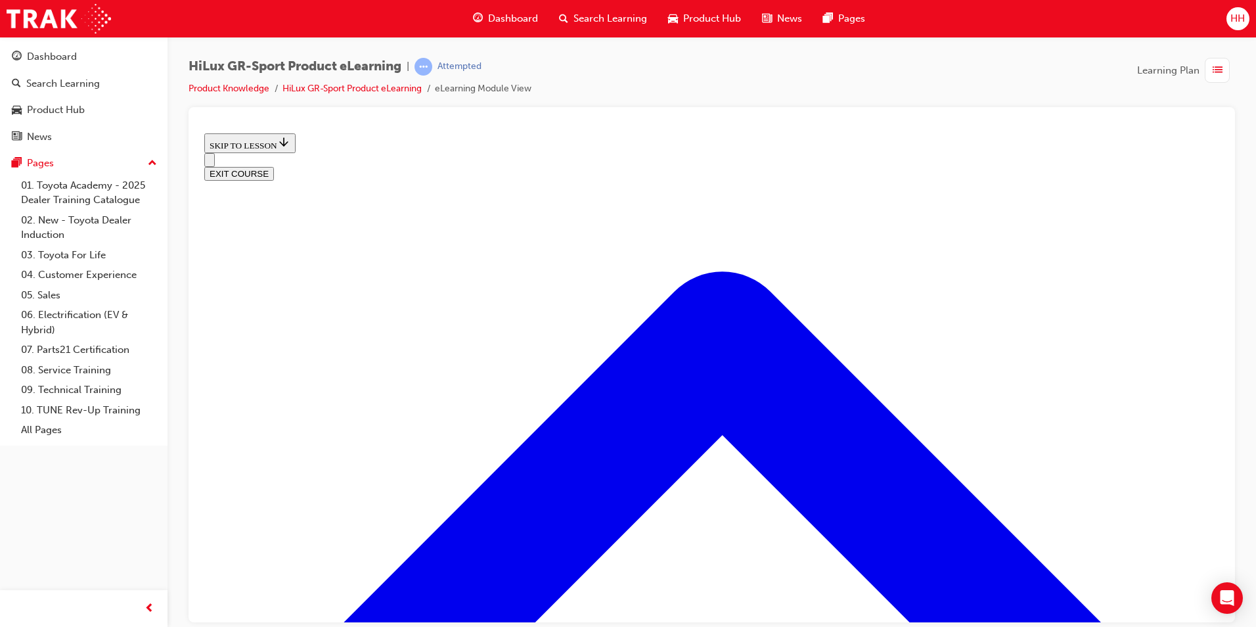
scroll to position [303, 0]
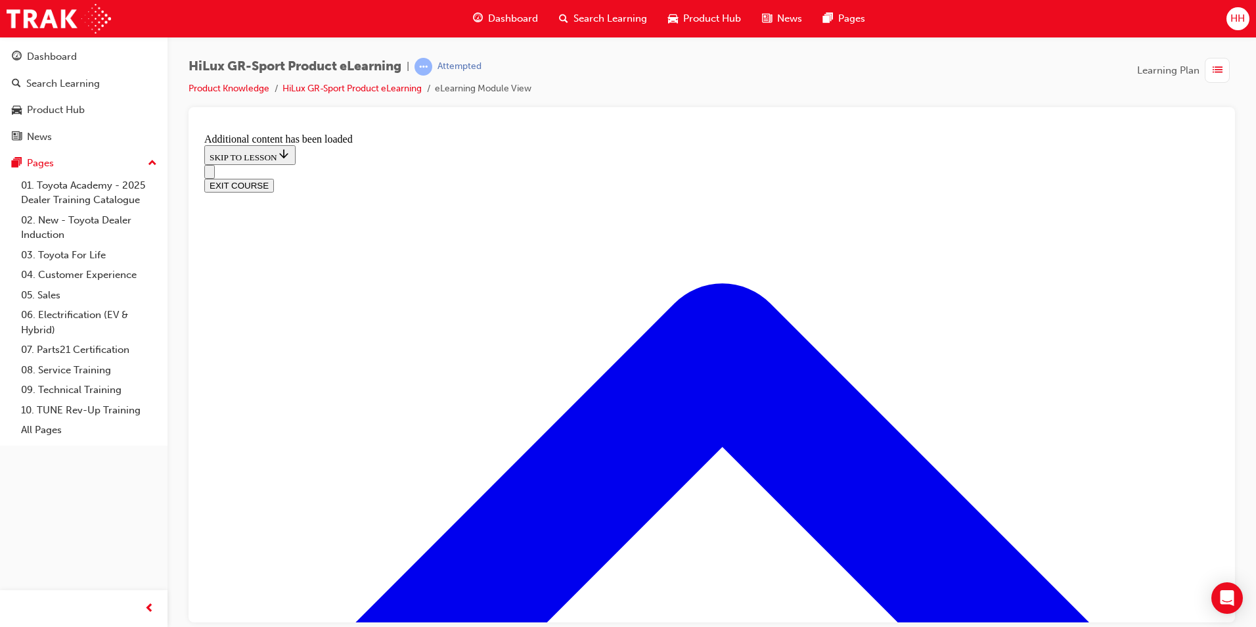
scroll to position [1096, 0]
radio input "true"
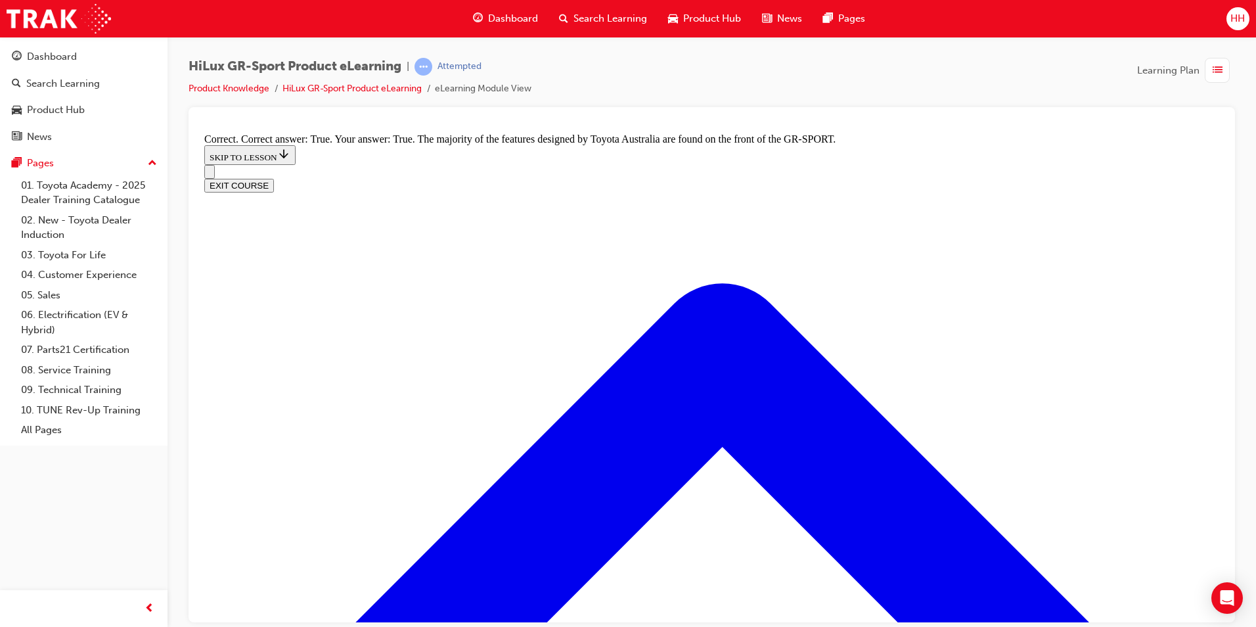
scroll to position [1621, 0]
radio input "true"
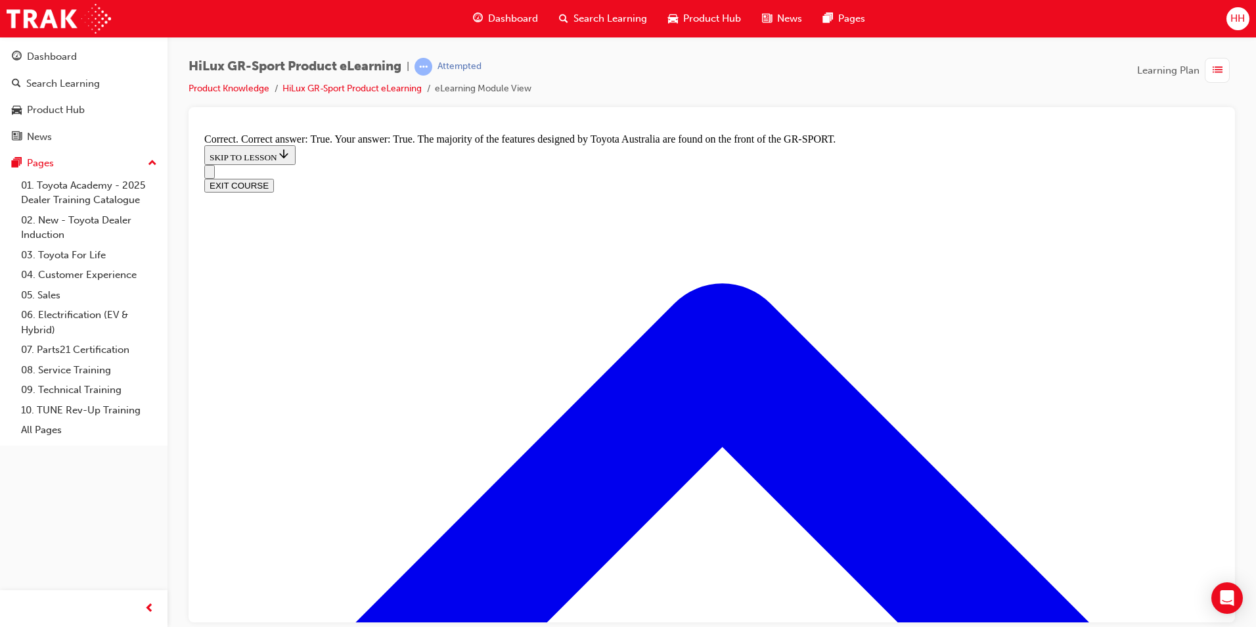
radio input "true"
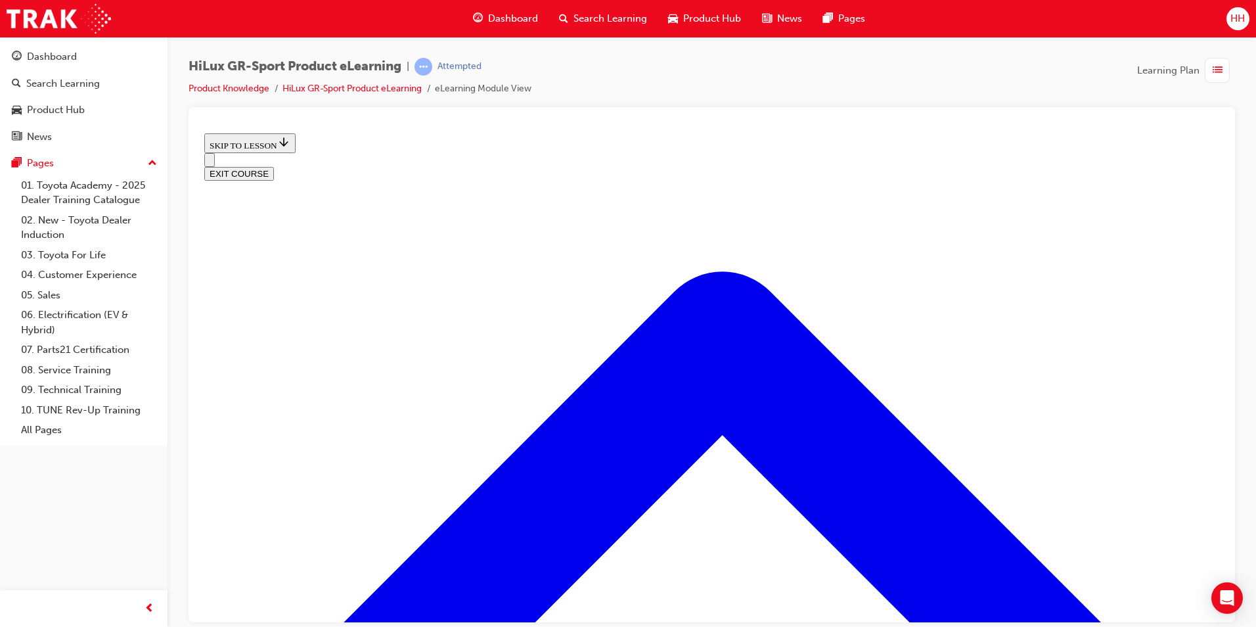
scroll to position [238, 0]
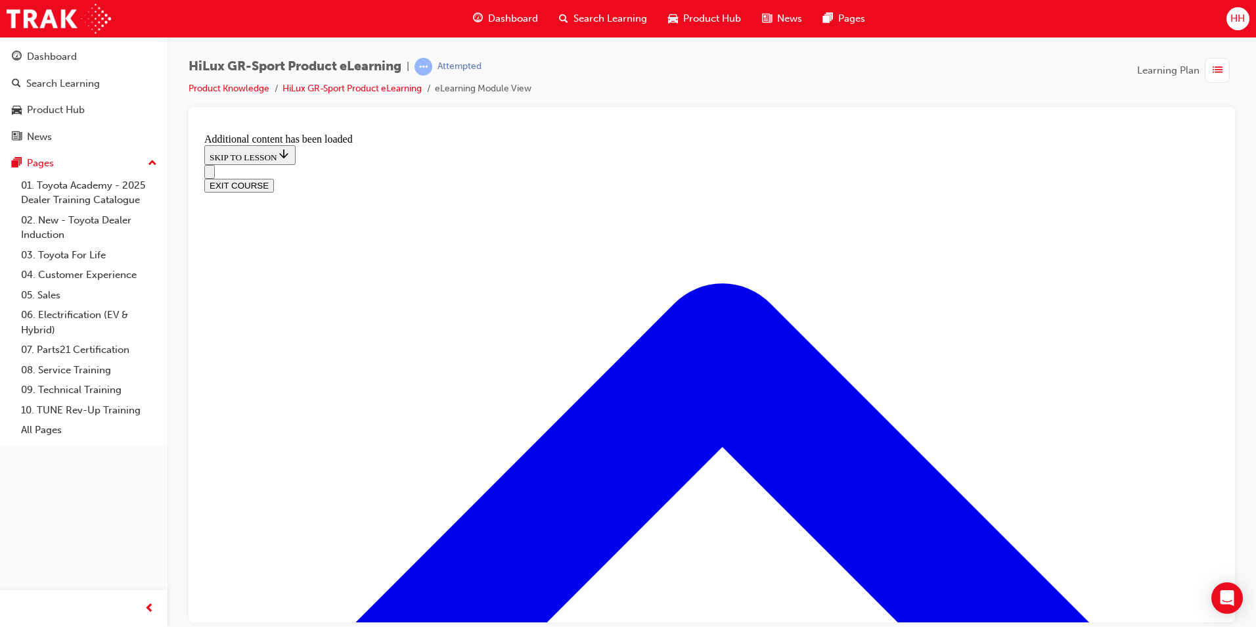
scroll to position [701, 0]
radio input "true"
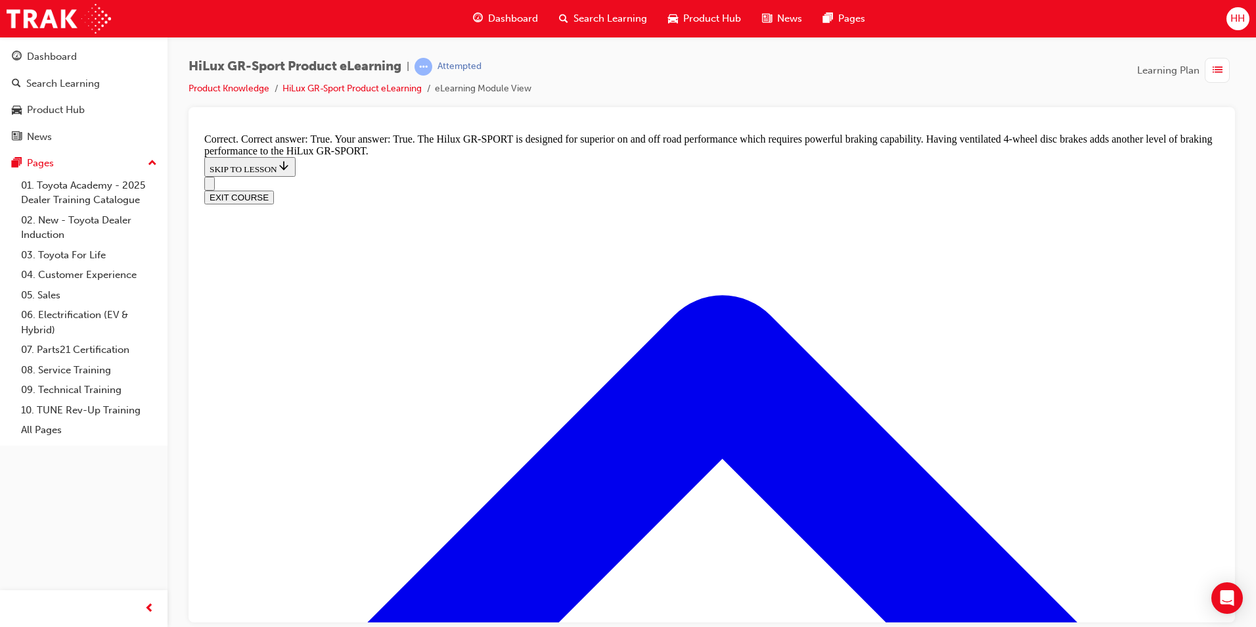
scroll to position [965, 0]
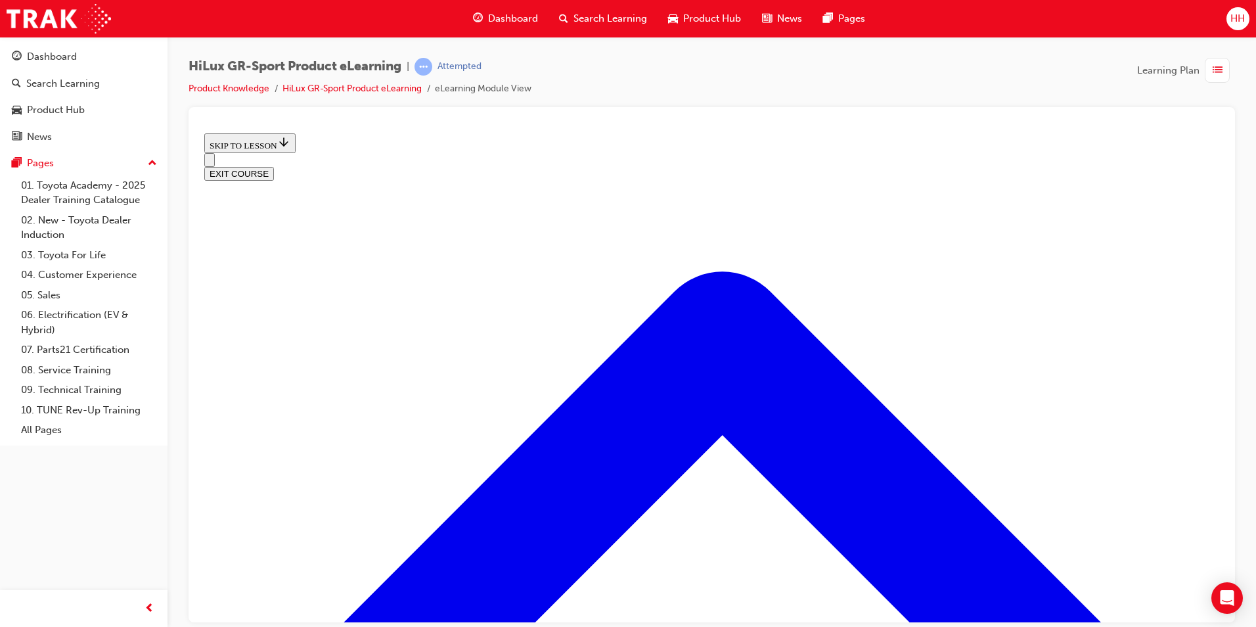
scroll to position [1211, 0]
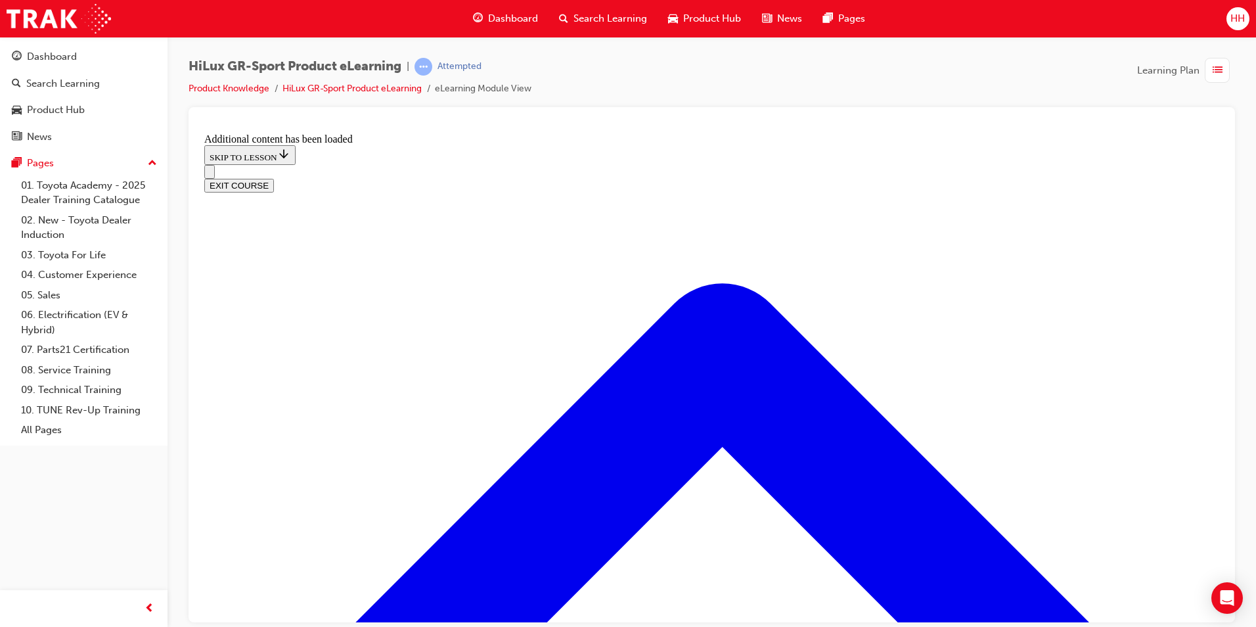
scroll to position [1579, 0]
checkbox input "true"
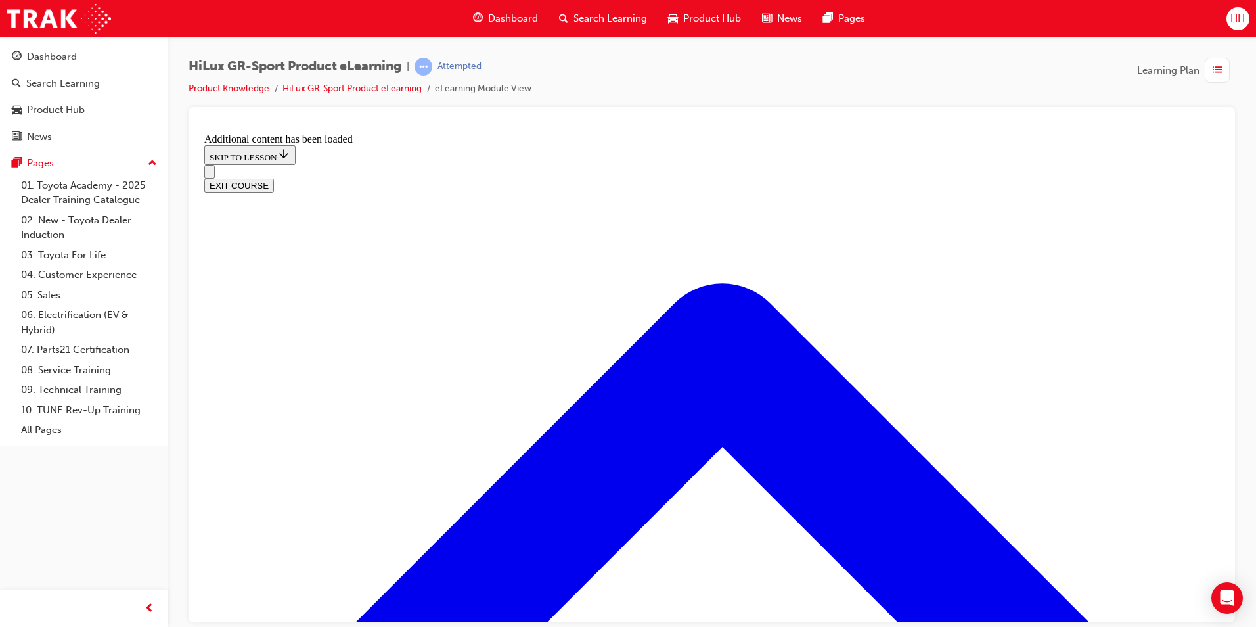
checkbox input "true"
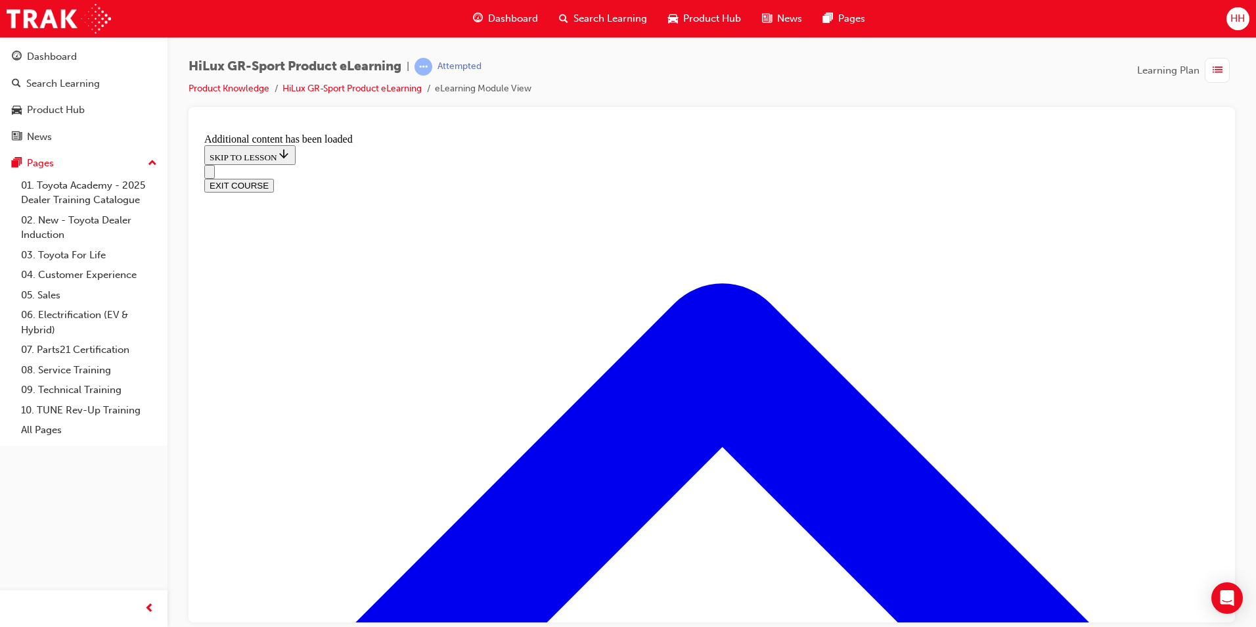
checkbox input "true"
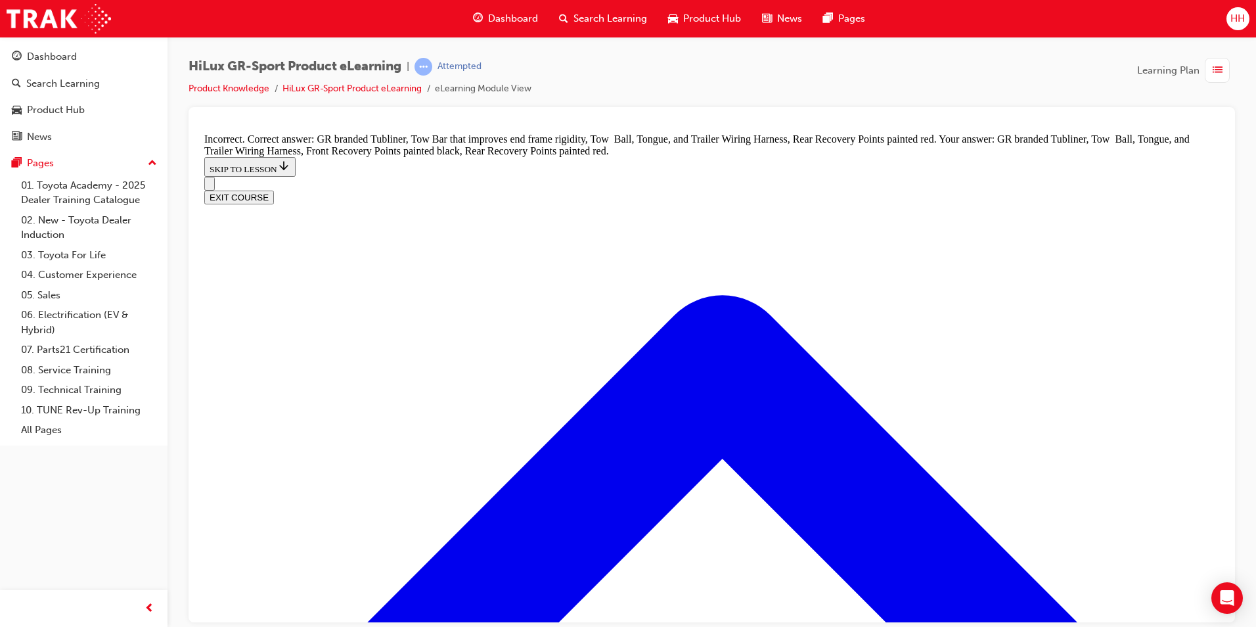
scroll to position [1730, 0]
checkbox input "false"
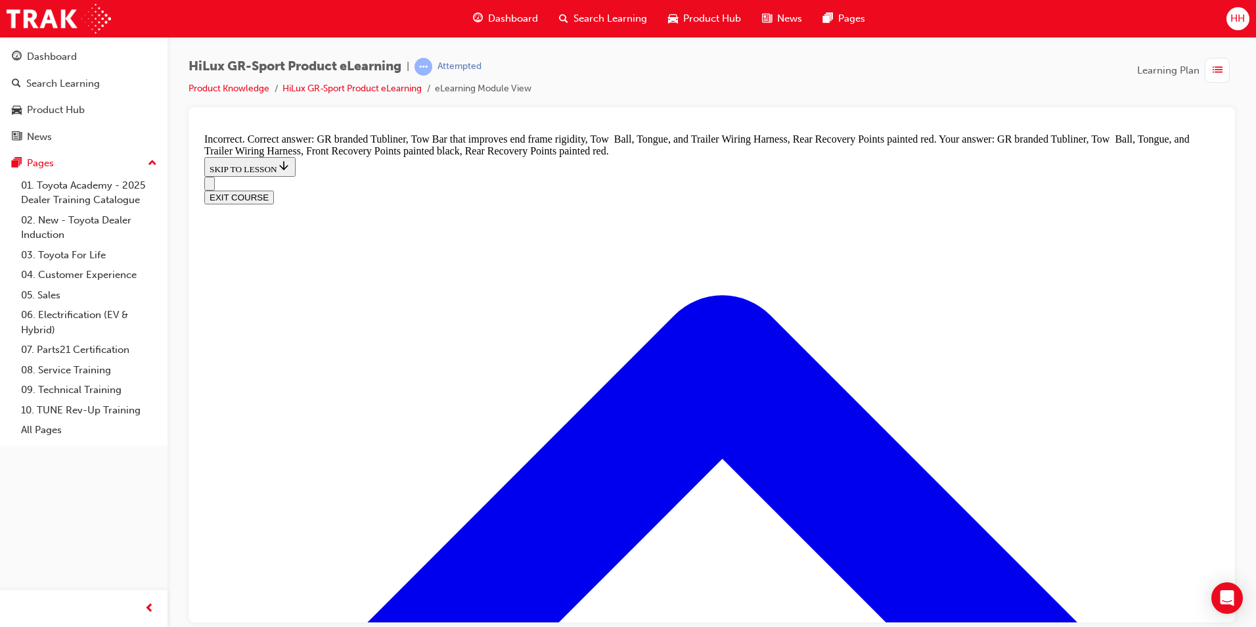
checkbox input "false"
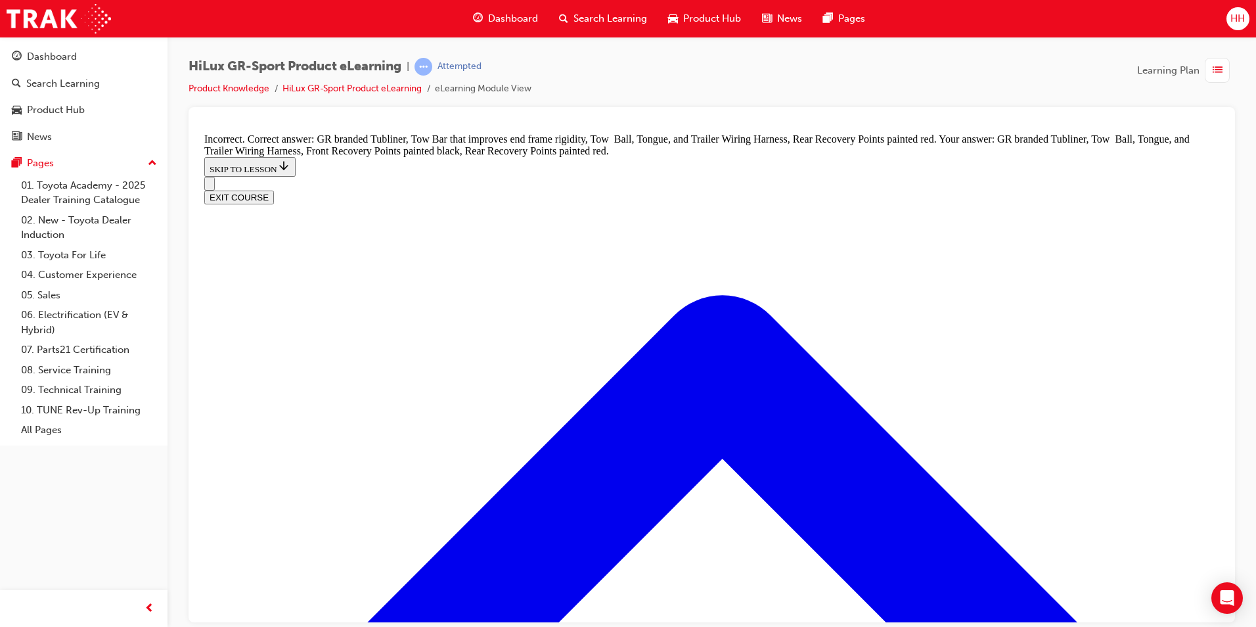
checkbox input "true"
checkbox input "false"
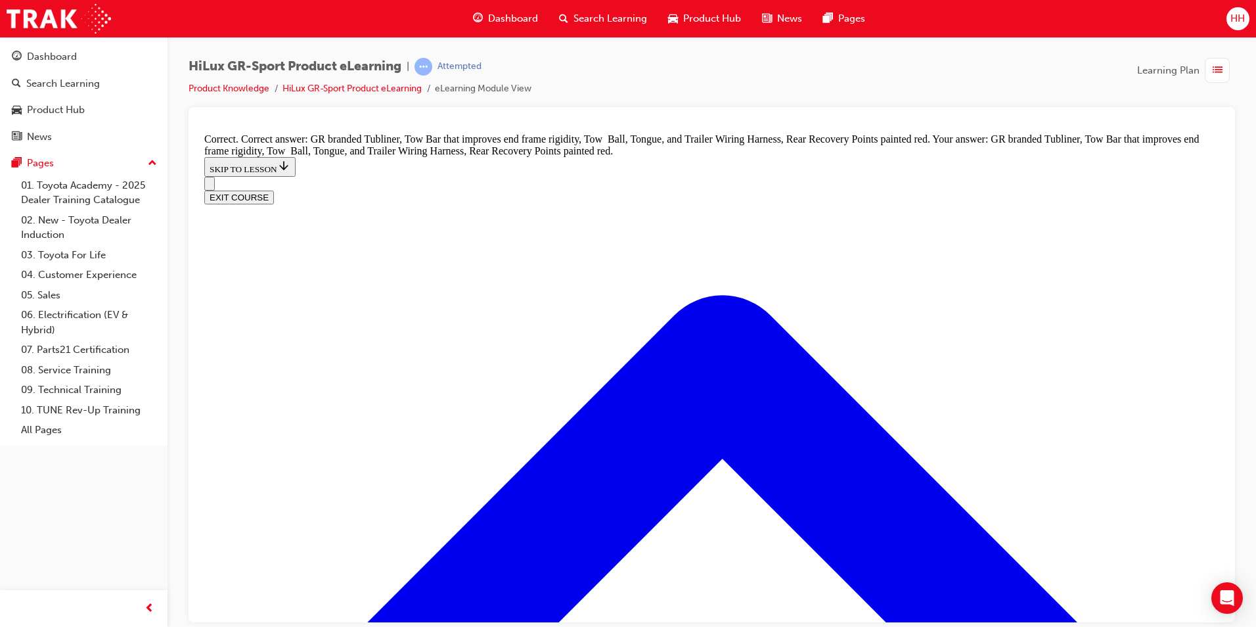
scroll to position [1819, 0]
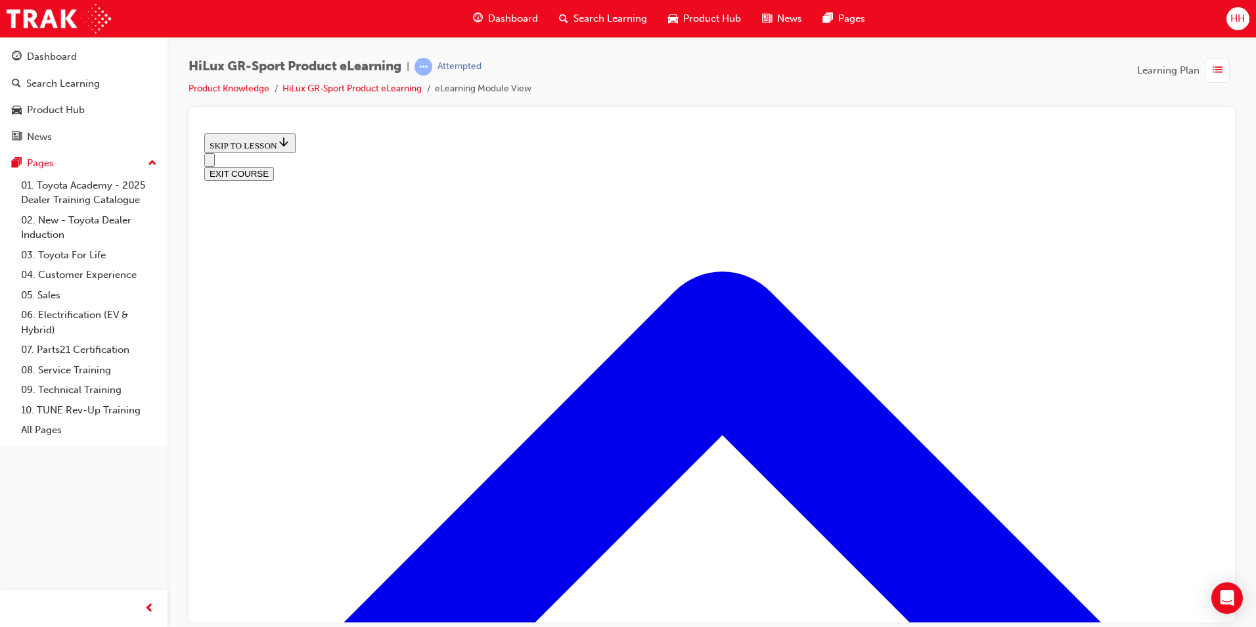
scroll to position [435, 0]
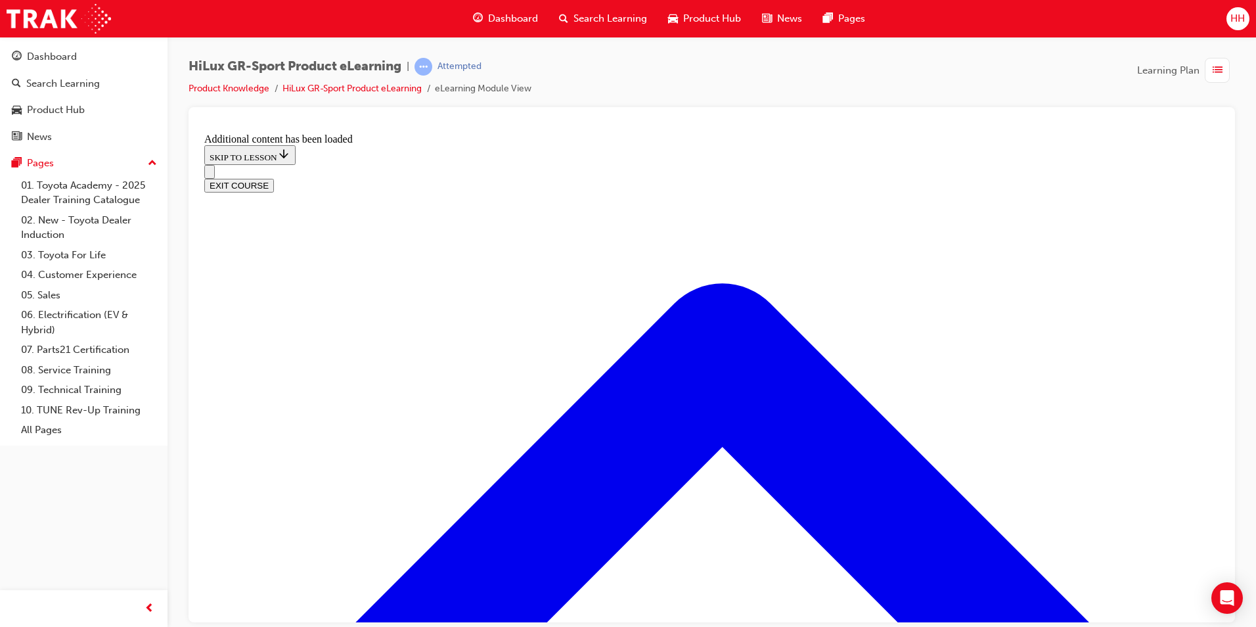
scroll to position [1178, 0]
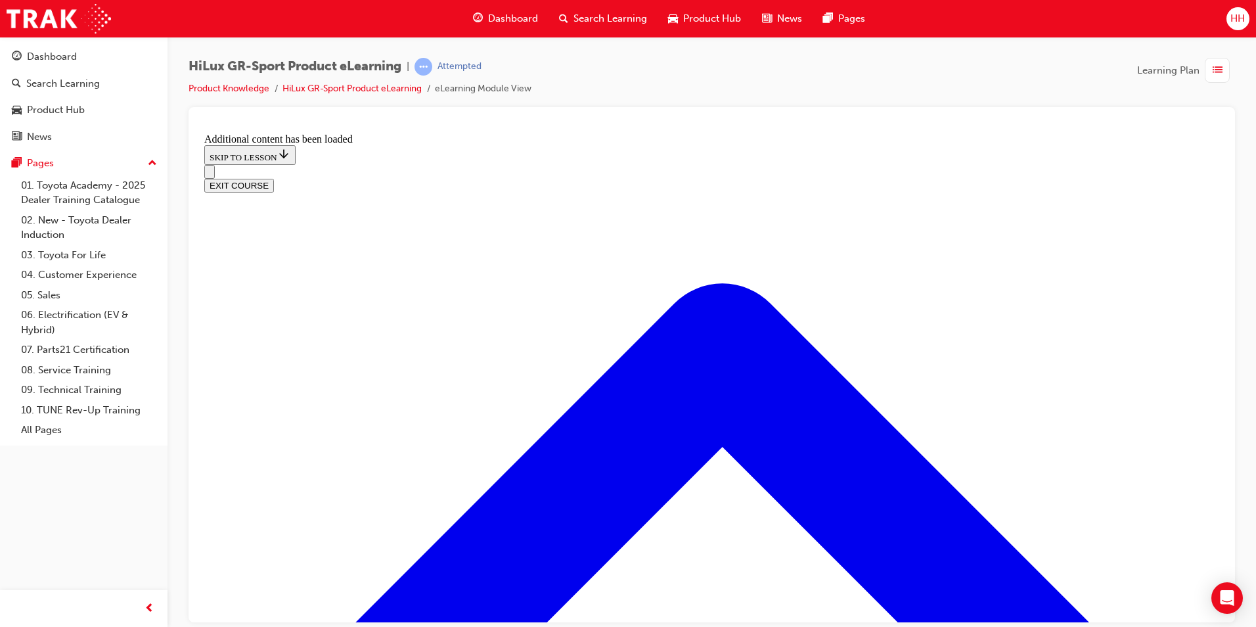
checkbox input "true"
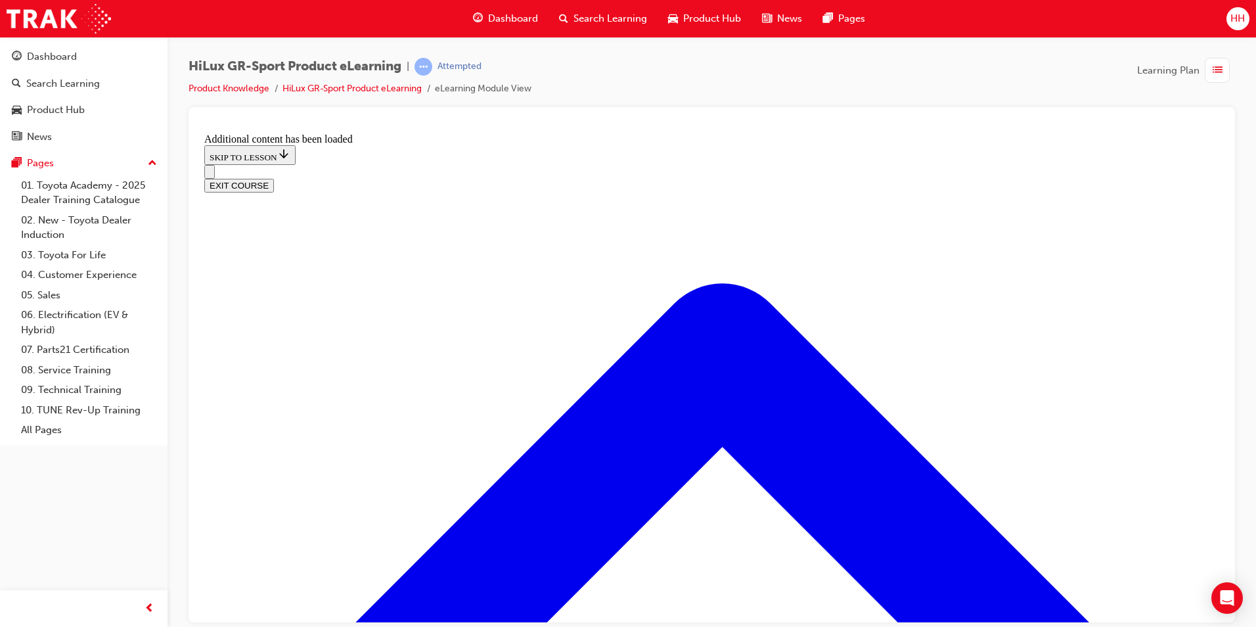
radio input "true"
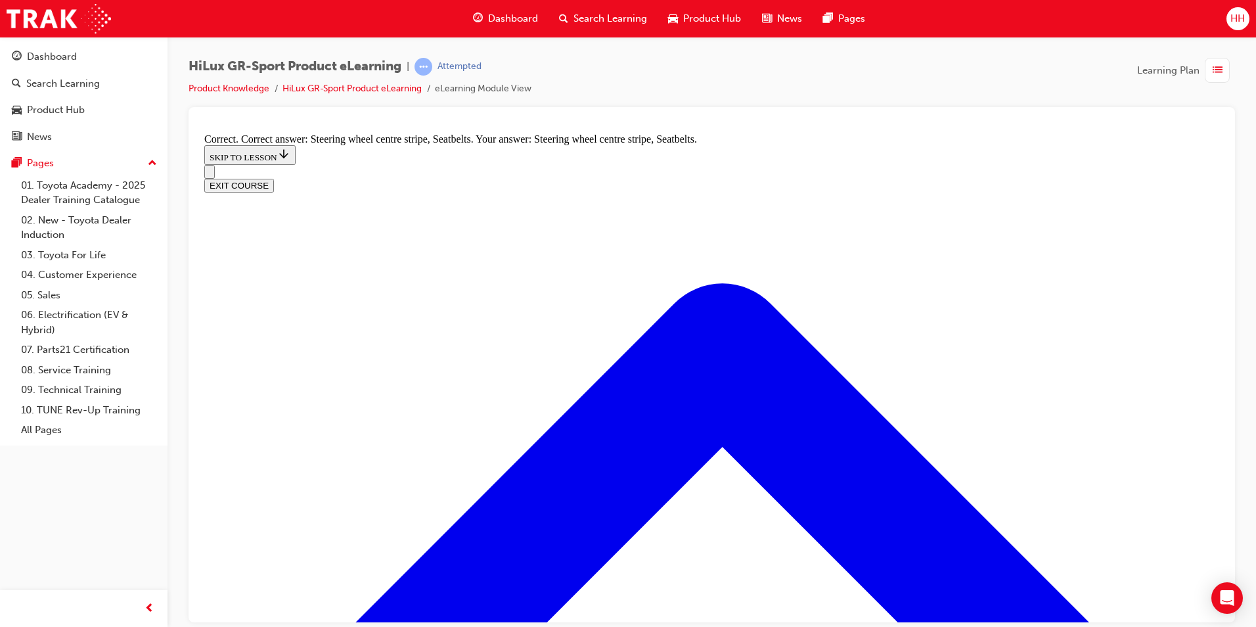
scroll to position [2098, 0]
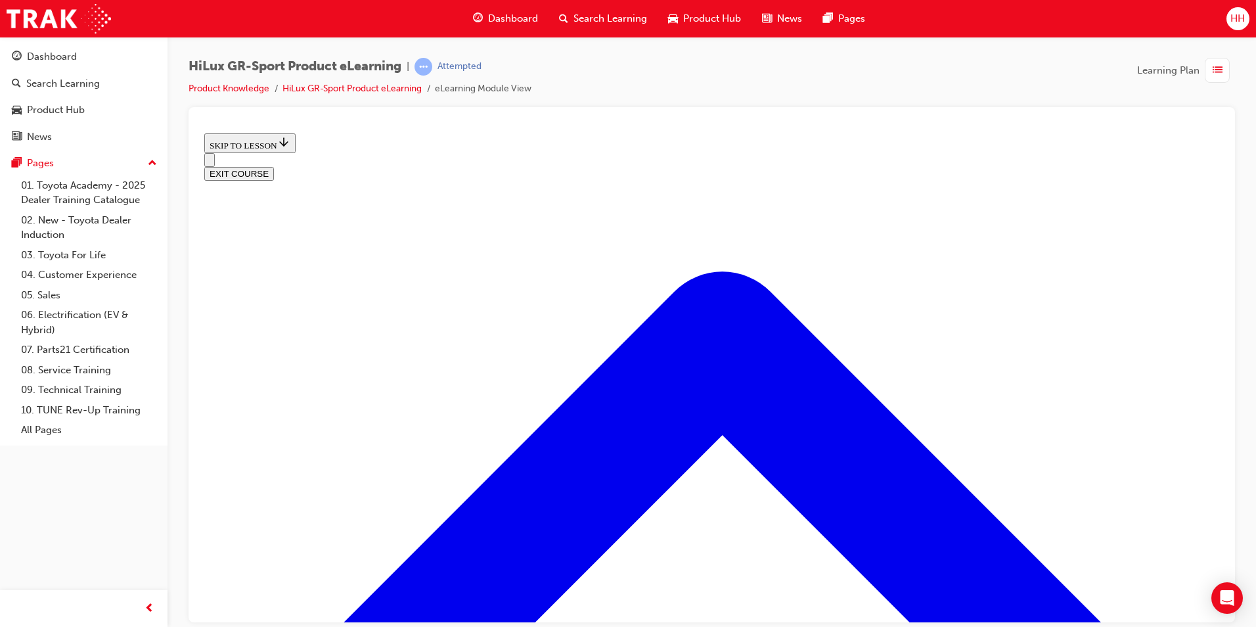
scroll to position [526, 0]
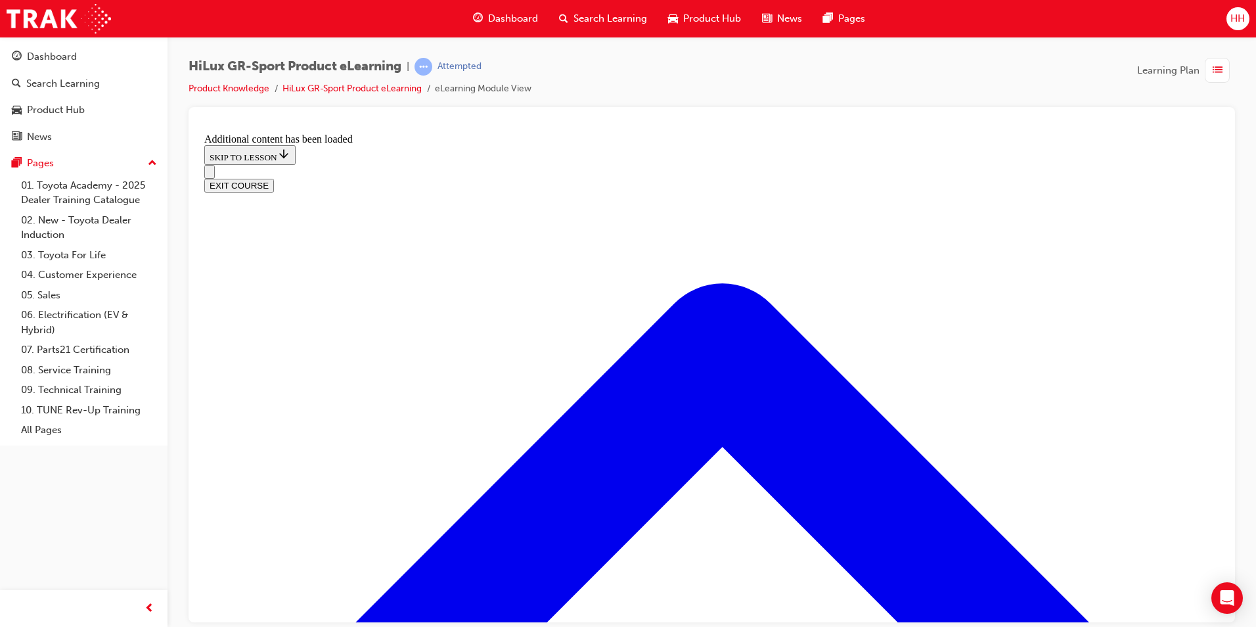
scroll to position [894, 0]
radio input "true"
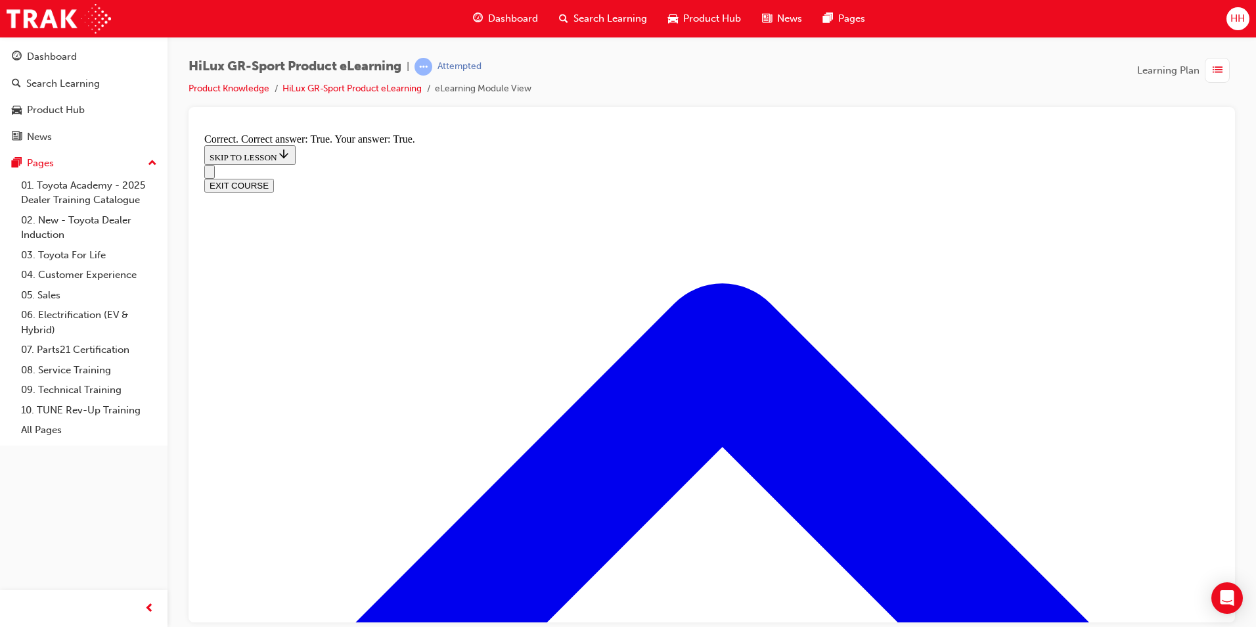
scroll to position [1031, 0]
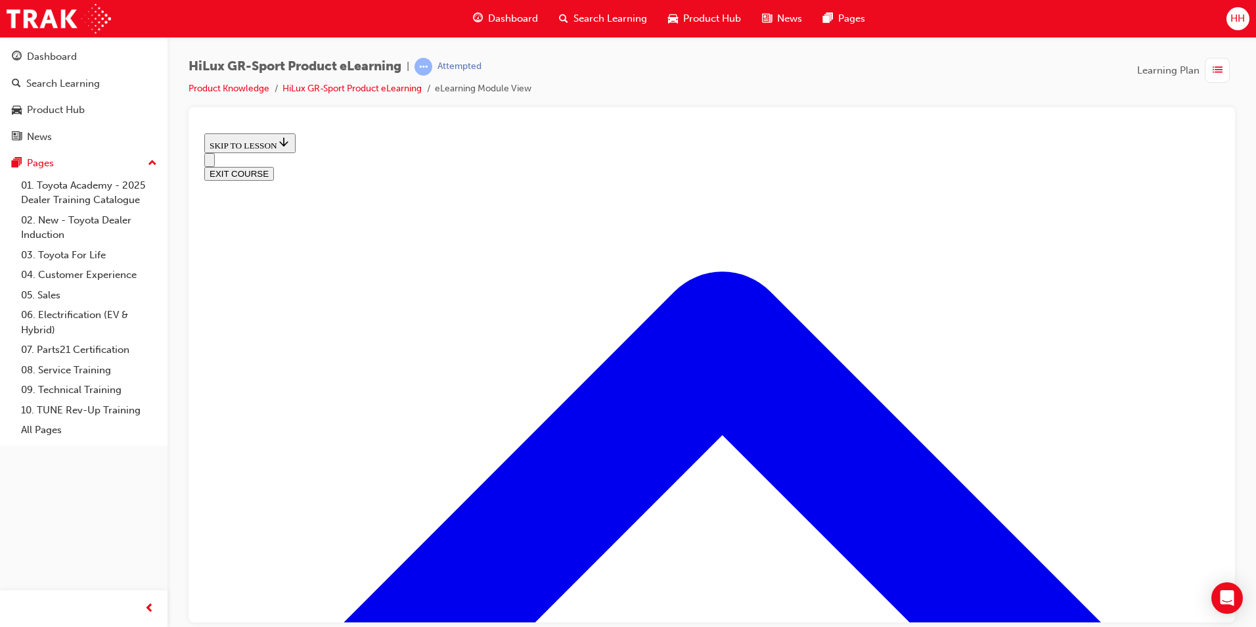
scroll to position [1687, 0]
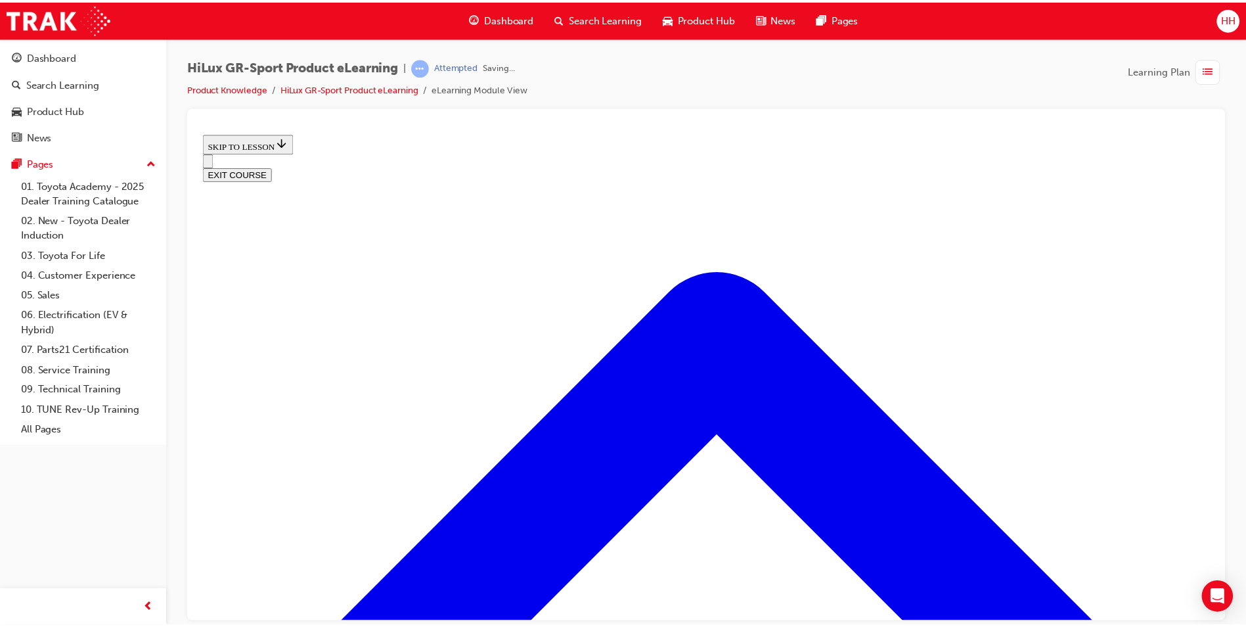
scroll to position [157, 0]
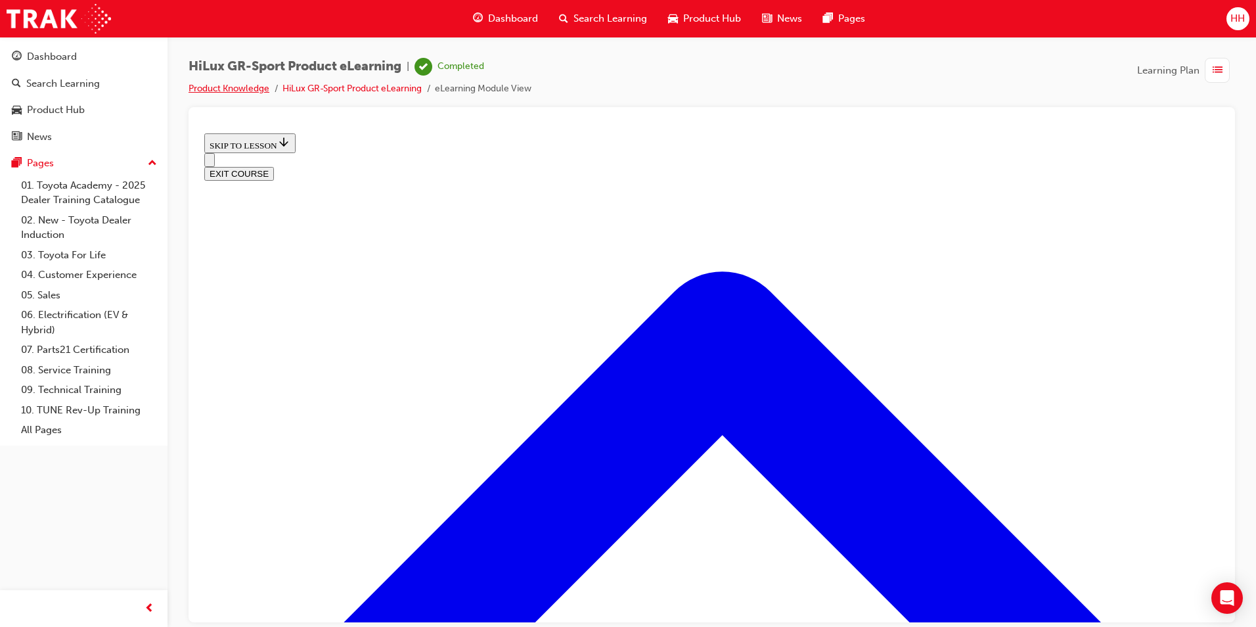
click at [208, 87] on link "Product Knowledge" at bounding box center [228, 88] width 81 height 11
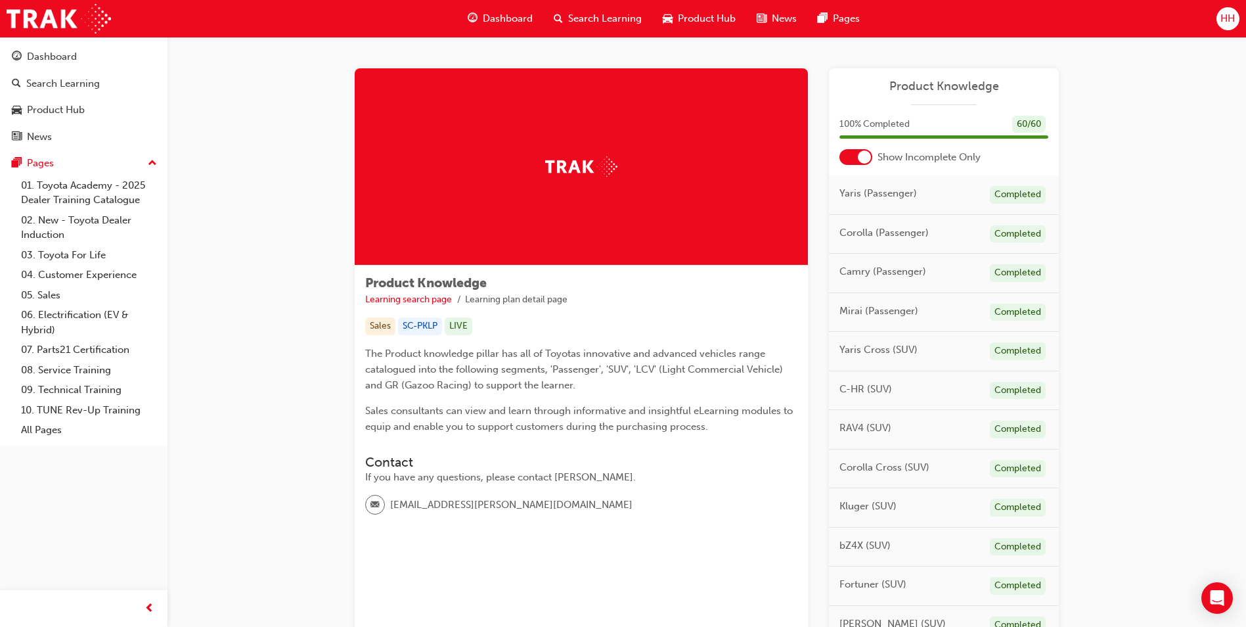
click at [605, 12] on span "Search Learning" at bounding box center [605, 18] width 74 height 15
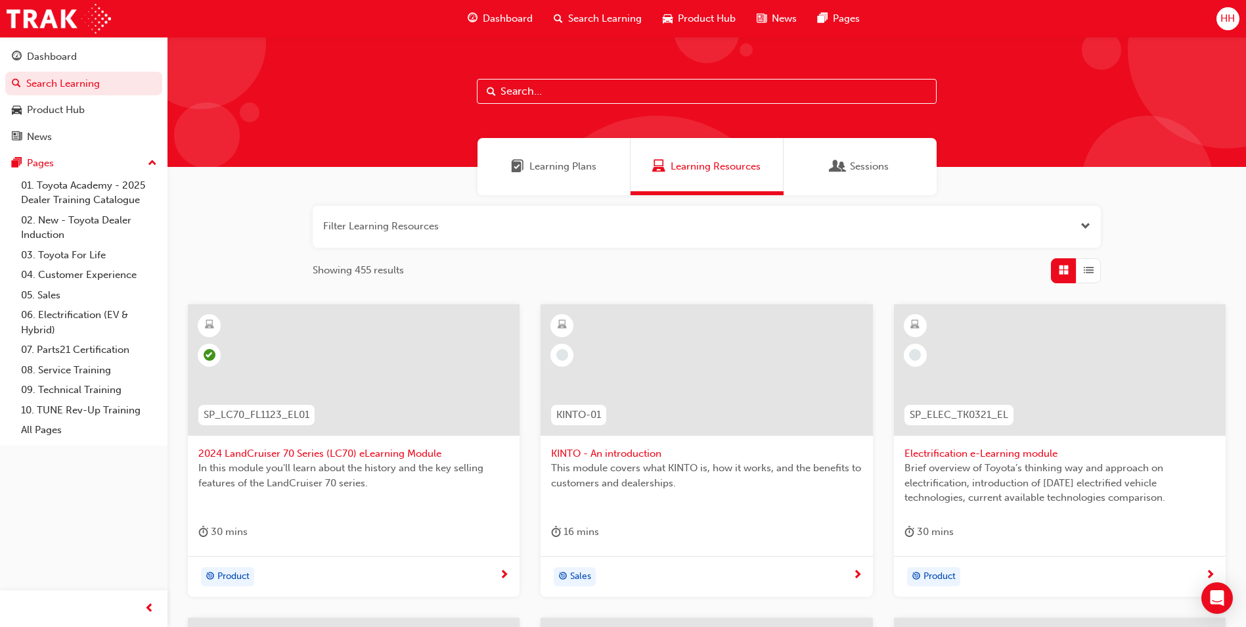
click at [556, 167] on span "Learning Plans" at bounding box center [562, 166] width 67 height 15
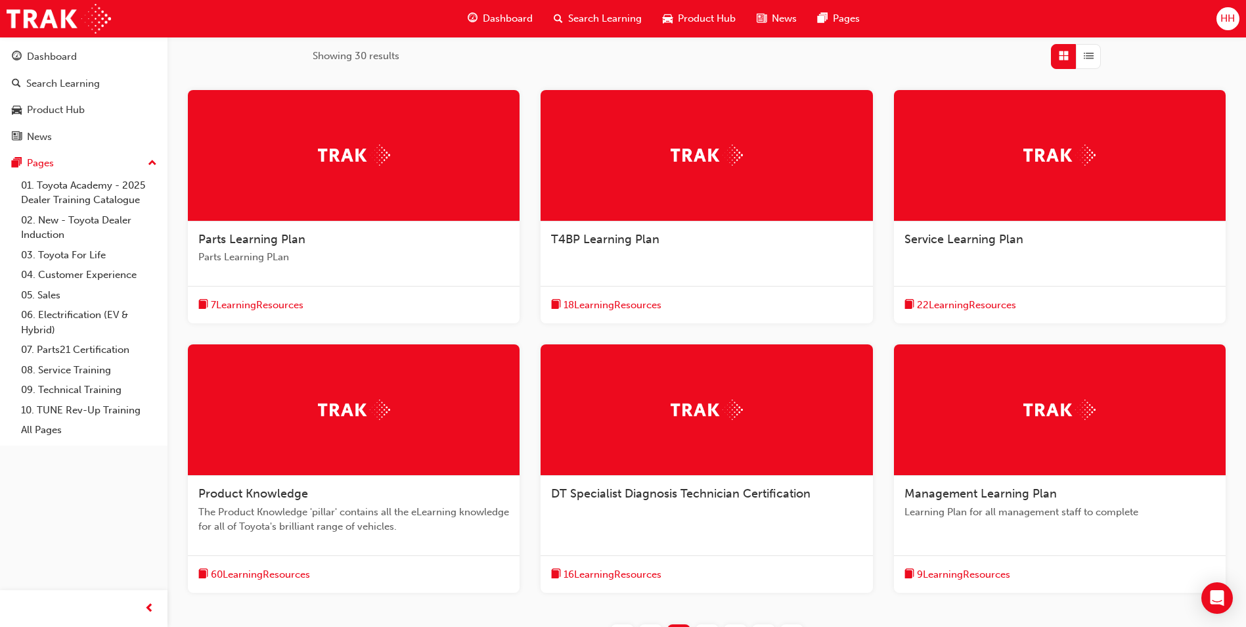
scroll to position [341, 0]
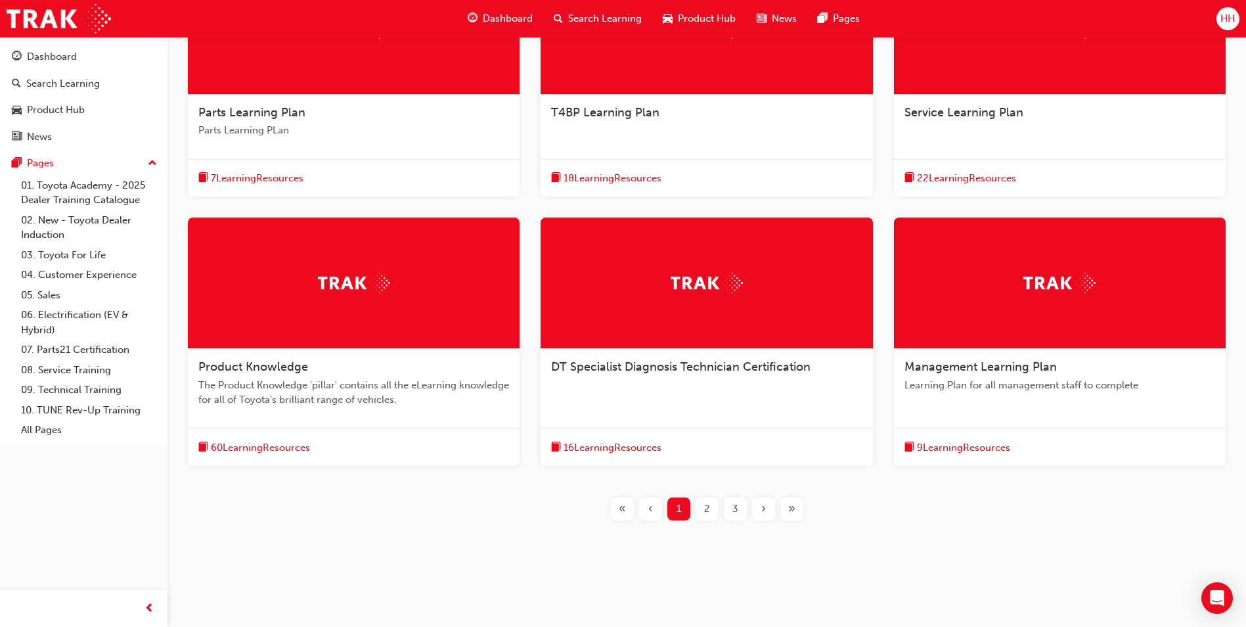
click at [704, 514] on span "2" at bounding box center [707, 508] width 6 height 15
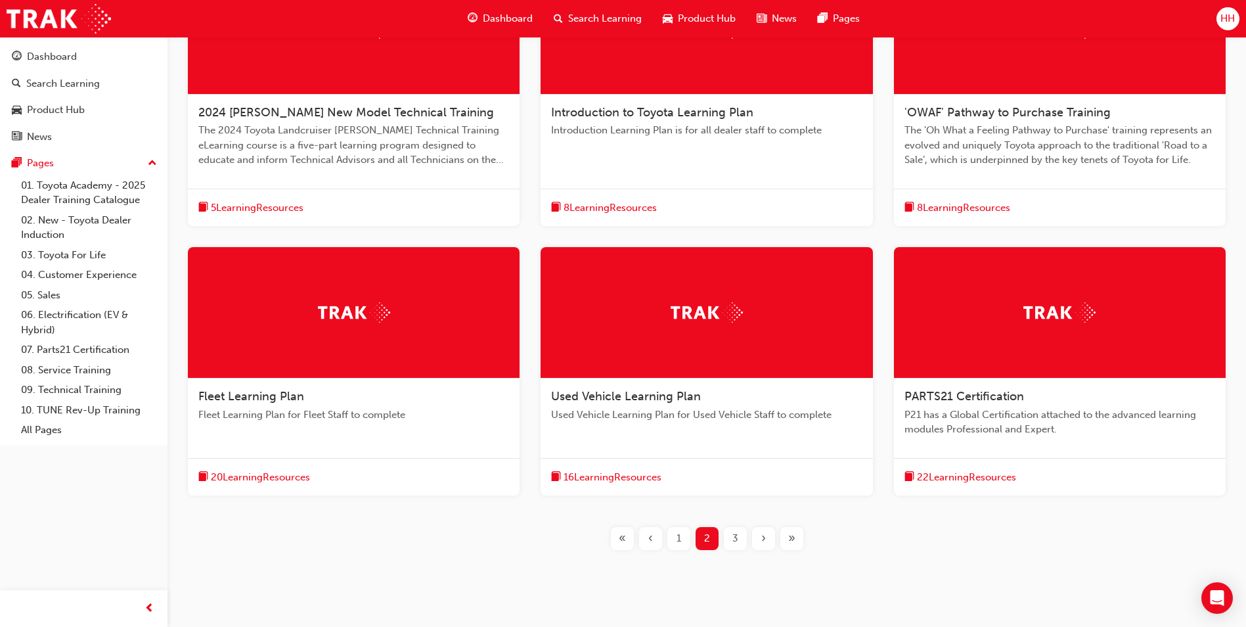
click at [679, 460] on div "16 Learning Resources" at bounding box center [707, 477] width 332 height 38
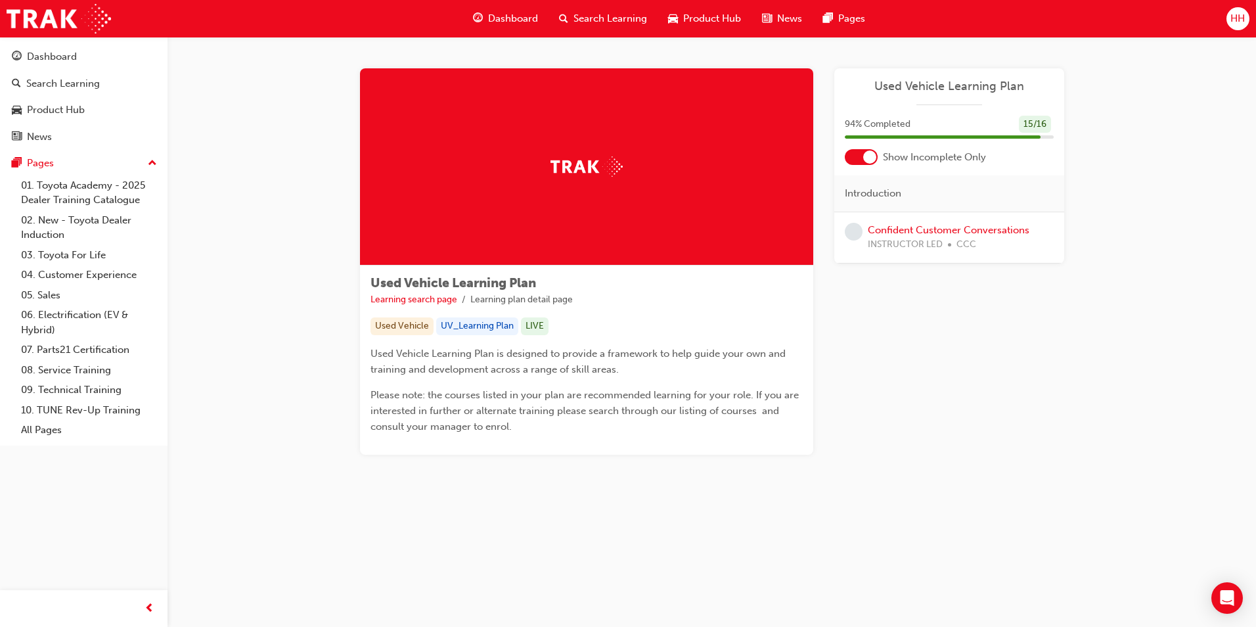
click at [594, 11] on span "Search Learning" at bounding box center [610, 18] width 74 height 15
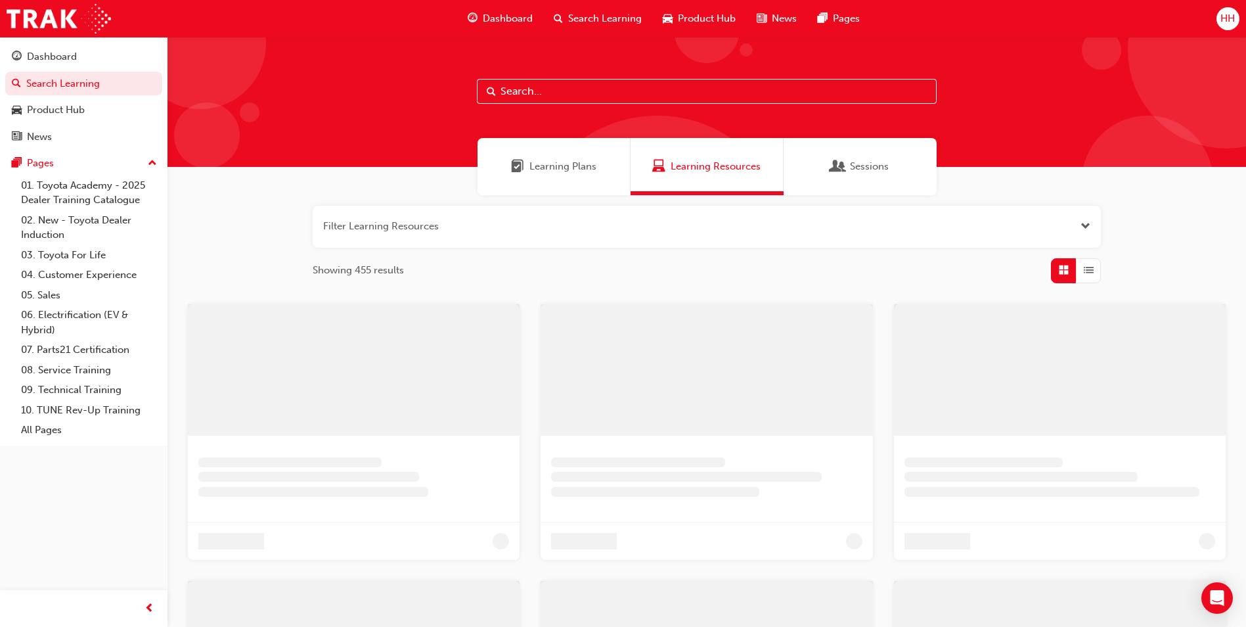
click at [572, 171] on span "Learning Plans" at bounding box center [562, 166] width 67 height 15
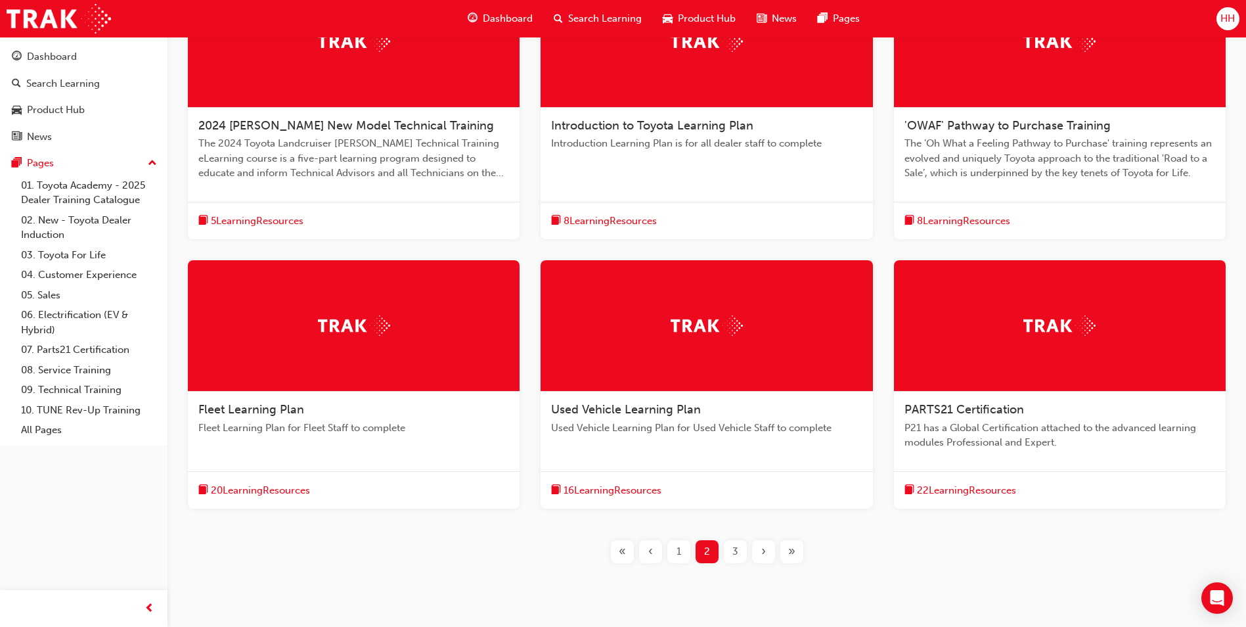
scroll to position [305, 0]
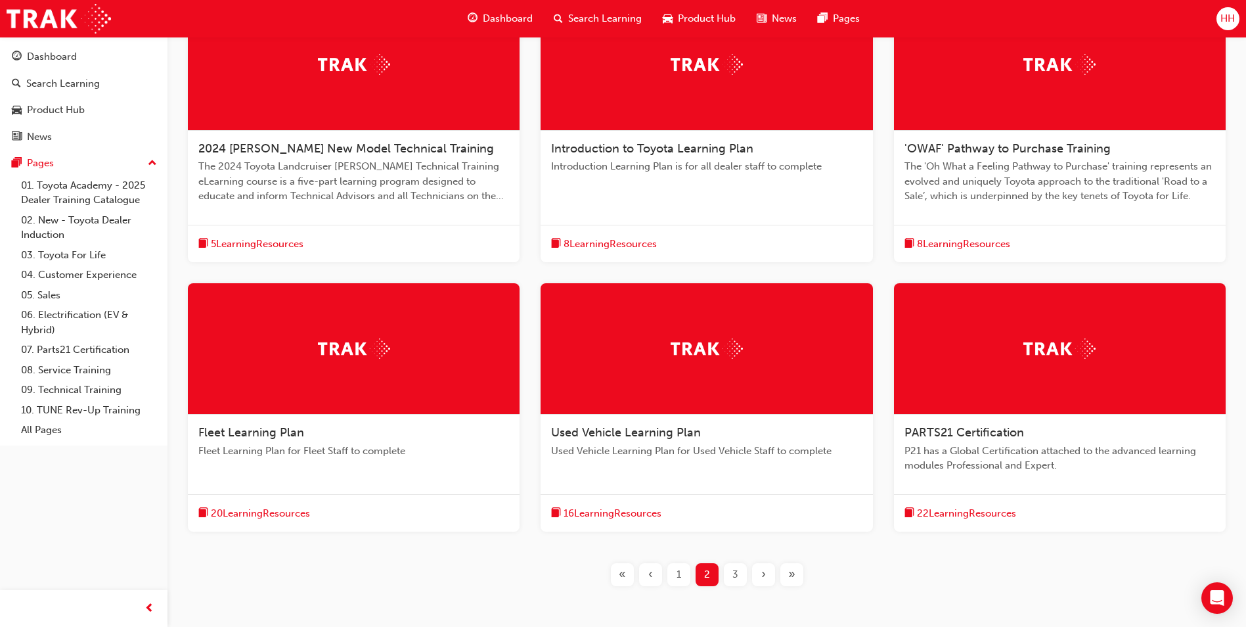
click at [736, 577] on span "3" at bounding box center [735, 574] width 6 height 15
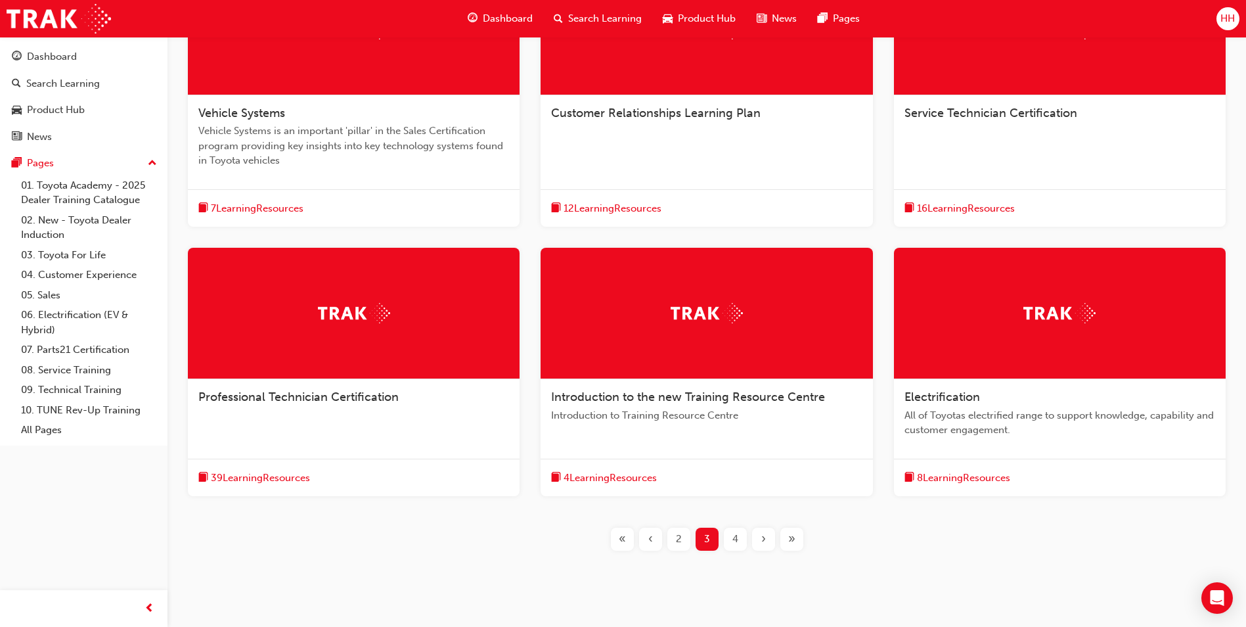
scroll to position [370, 0]
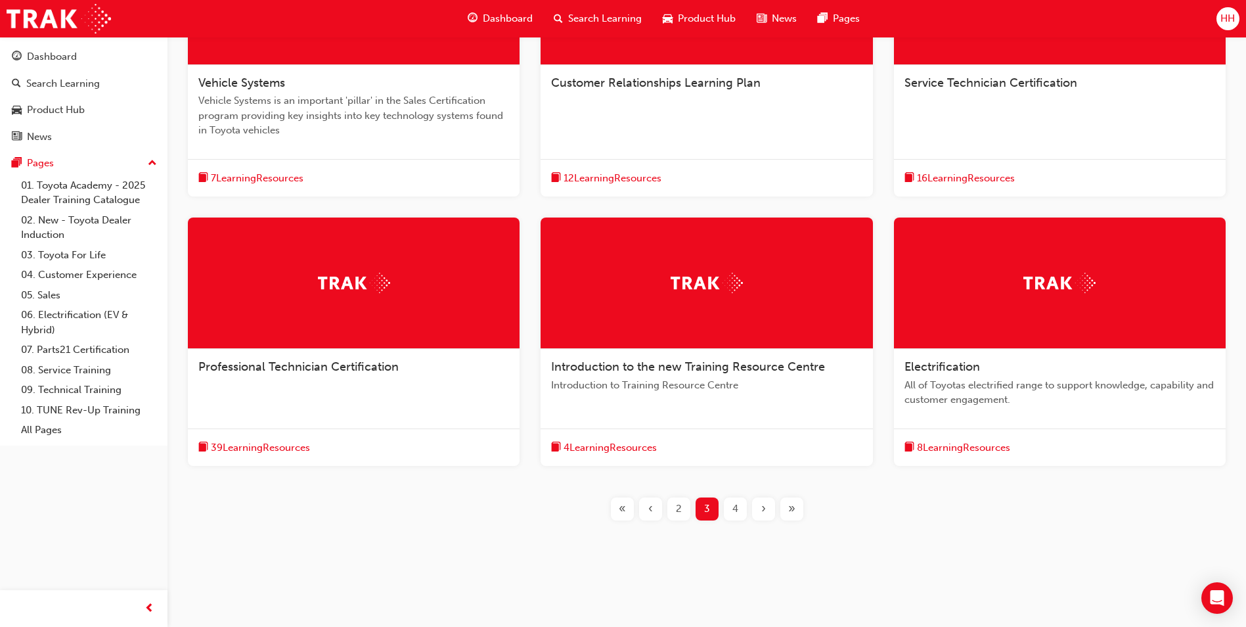
click at [730, 515] on div "4" at bounding box center [735, 508] width 23 height 23
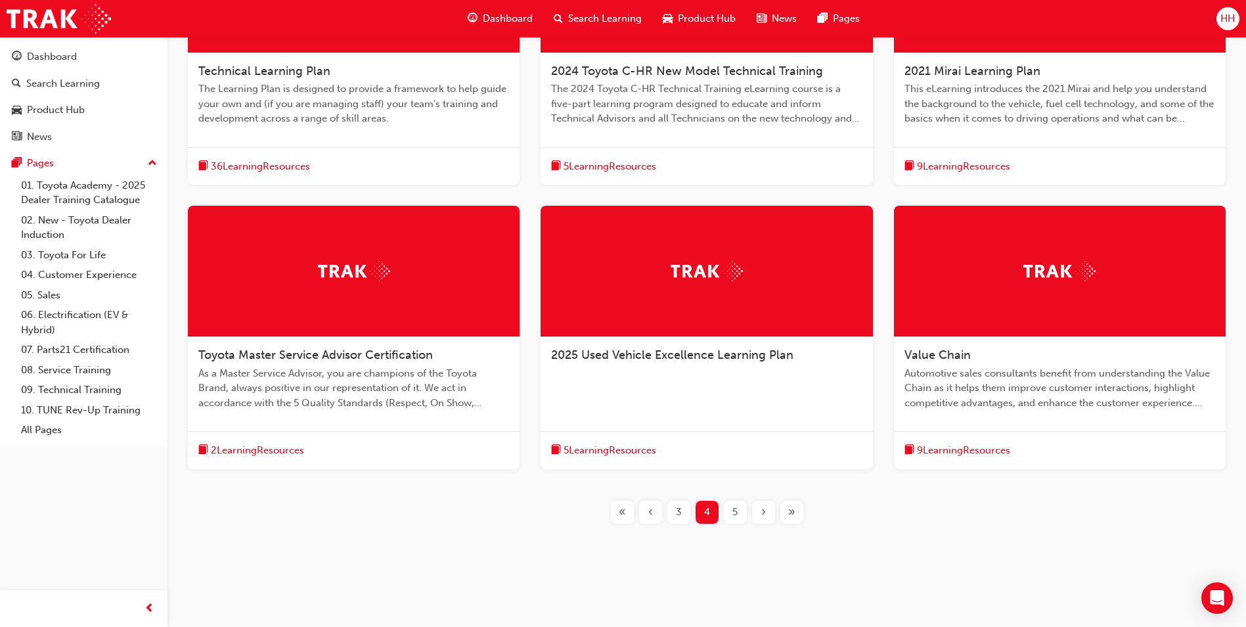
scroll to position [386, 0]
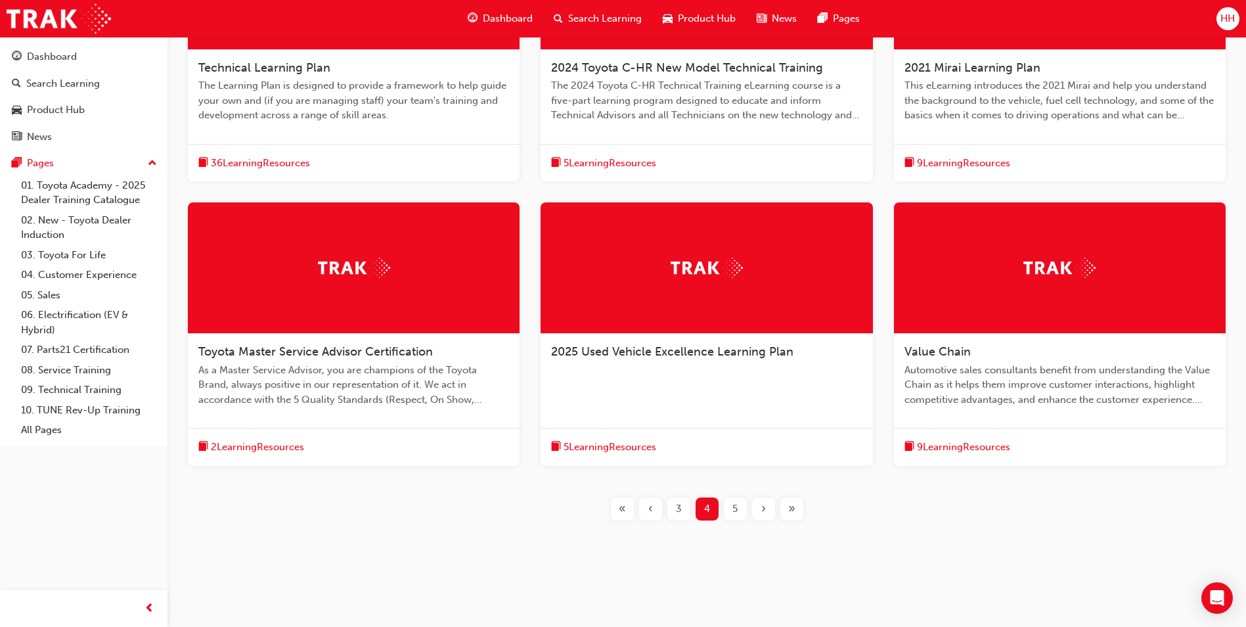
click at [739, 517] on div "5" at bounding box center [735, 508] width 23 height 23
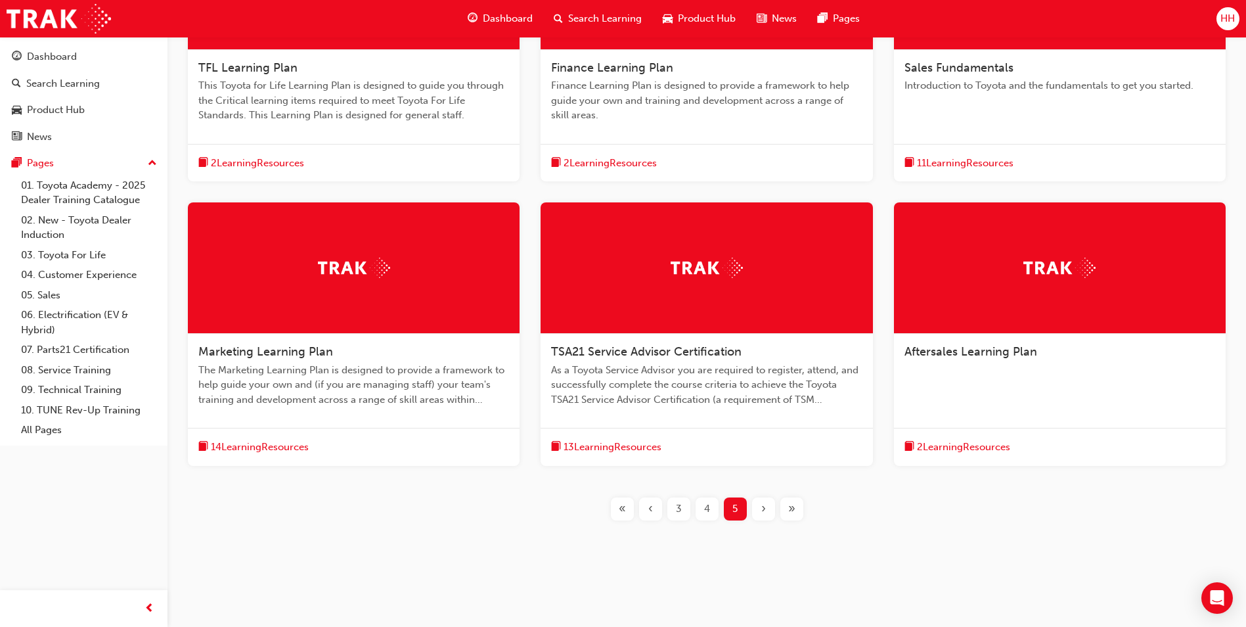
click at [1048, 86] on span "Introduction to Toyota and the fundamentals to get you started." at bounding box center [1059, 85] width 311 height 15
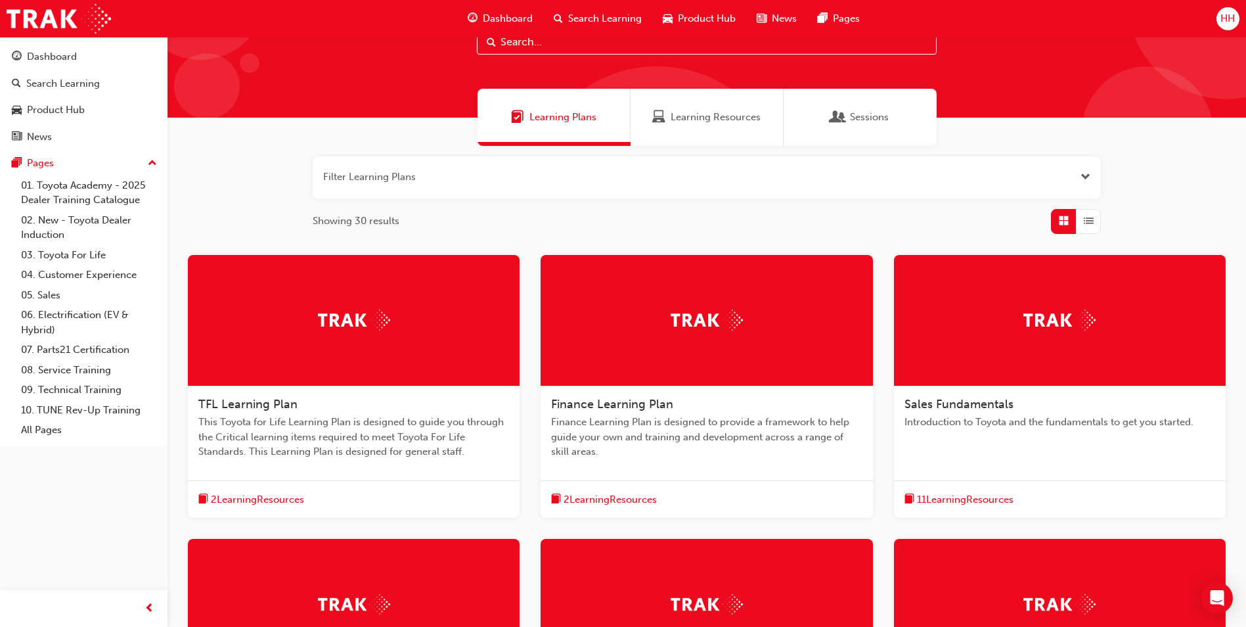
scroll to position [328, 0]
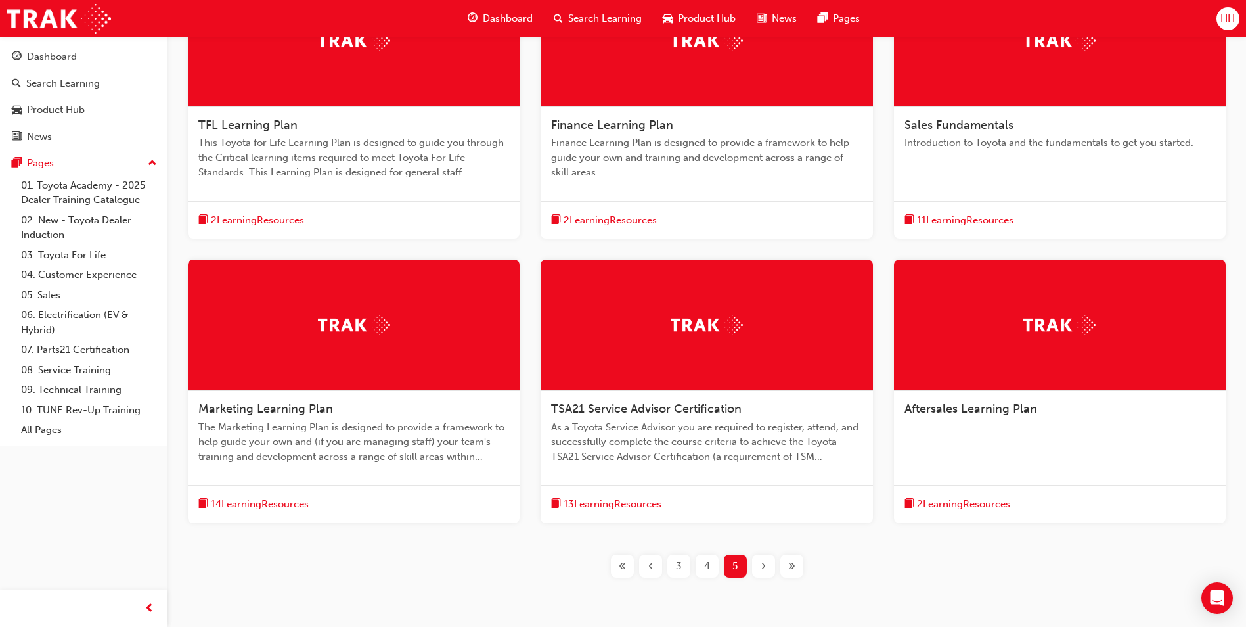
click at [995, 485] on div "2 Learning Resources" at bounding box center [1060, 504] width 332 height 38
